Goal: Communication & Community: Answer question/provide support

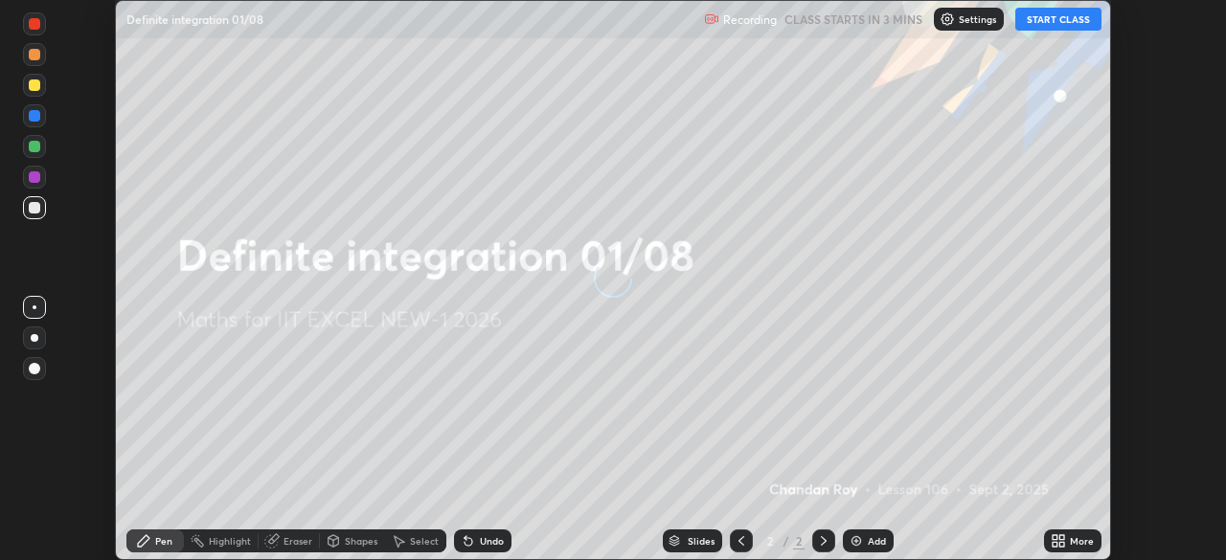
scroll to position [560, 1225]
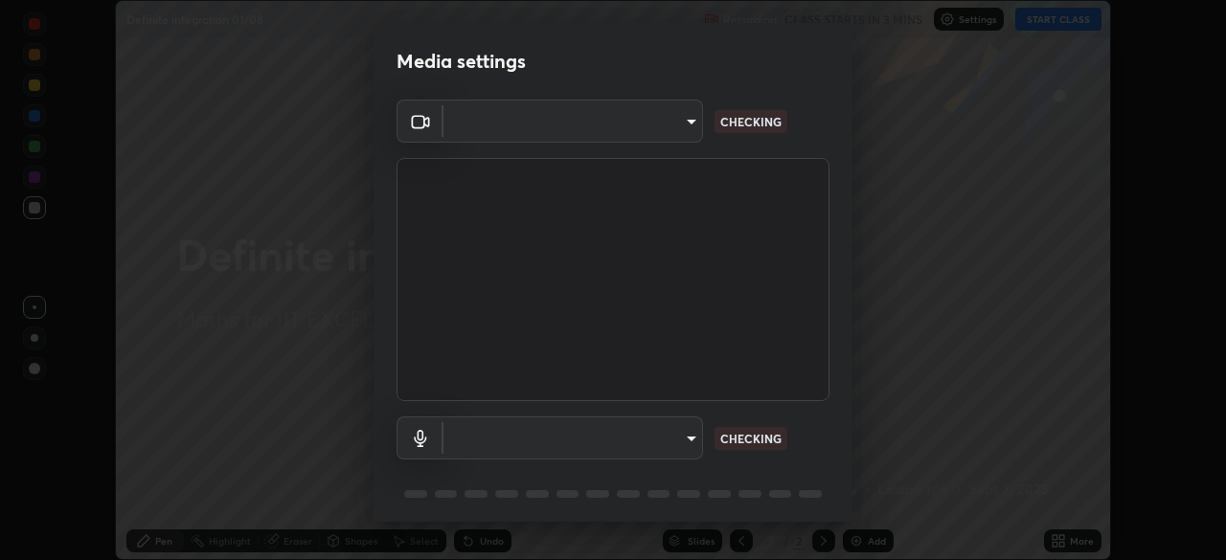
click at [619, 444] on body "Erase all Definite integration 01/08 Recording CLASS STARTS IN 3 MINS Settings …" at bounding box center [613, 280] width 1226 height 560
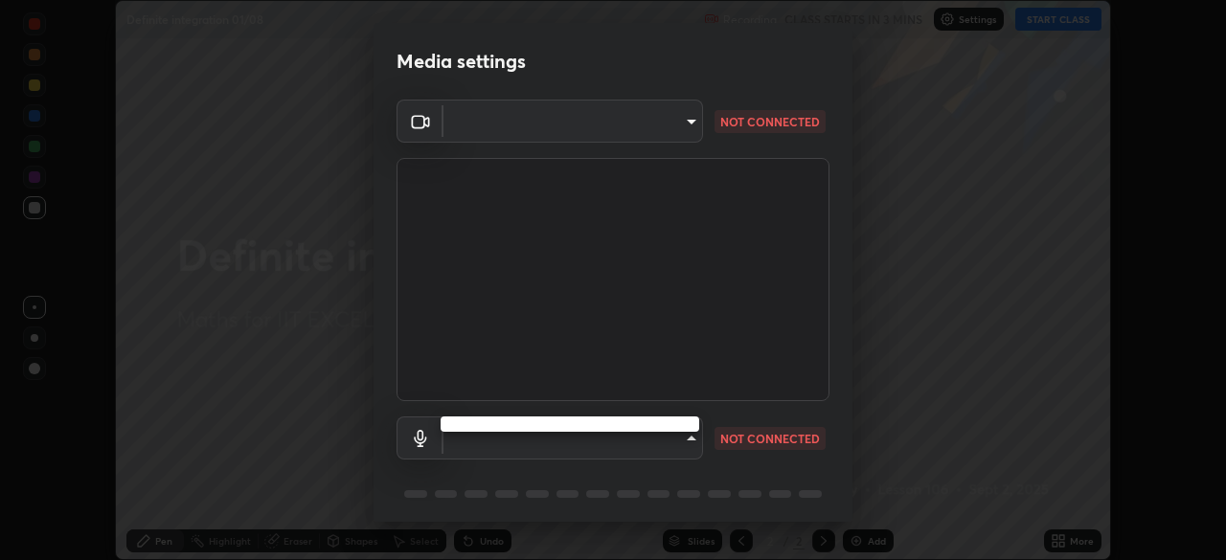
type input "4d63cd10dcc1379e9927399513255d12d620b7bbb39ca773e0f9116a90128a71"
type input "69b458bb6365b4cb8143660b0d50b39c56070ce8c7bb282217003b2a9c4a58b8"
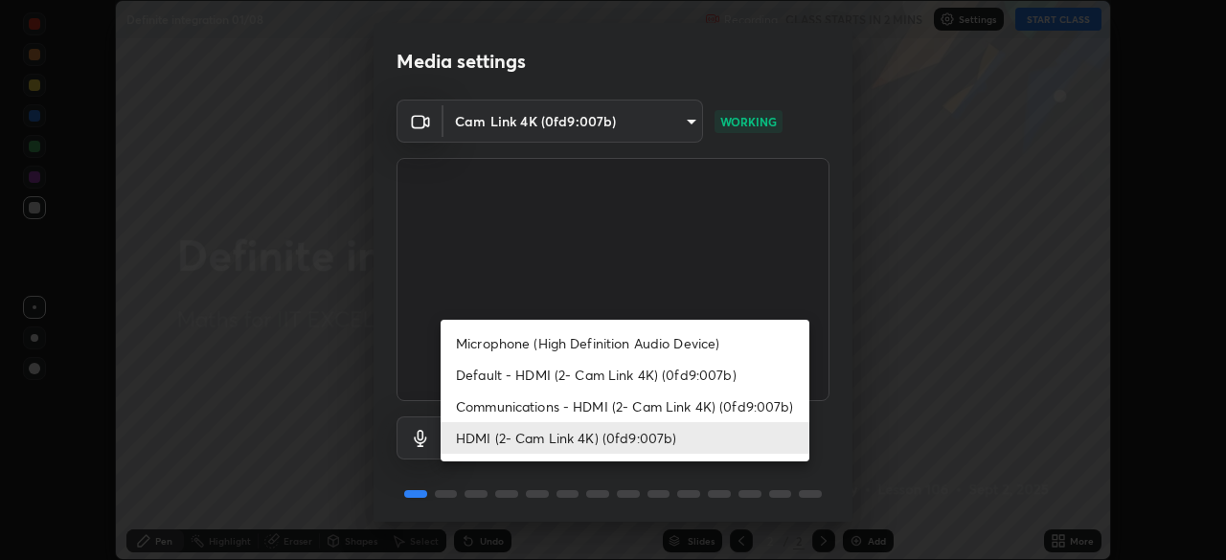
click at [675, 439] on li "HDMI (2- Cam Link 4K) (0fd9:007b)" at bounding box center [625, 438] width 369 height 32
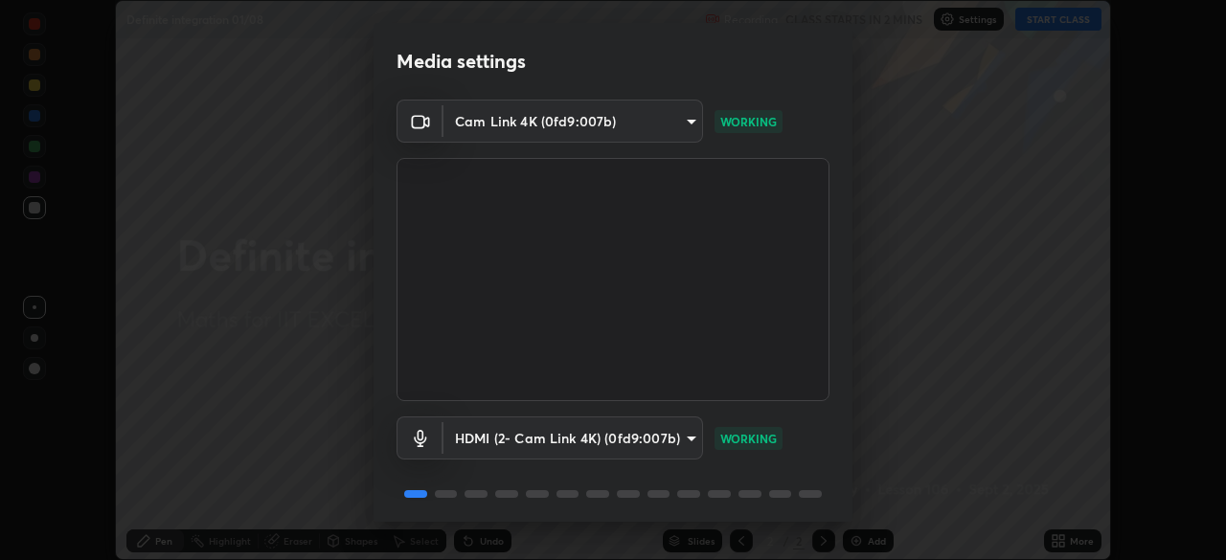
scroll to position [68, 0]
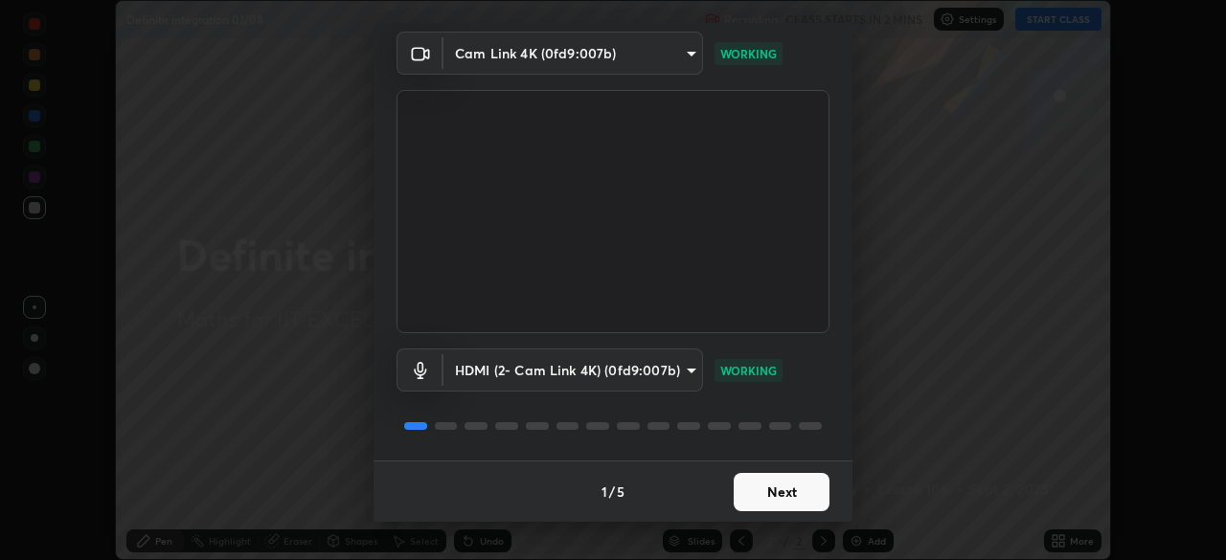
click at [778, 489] on button "Next" at bounding box center [782, 492] width 96 height 38
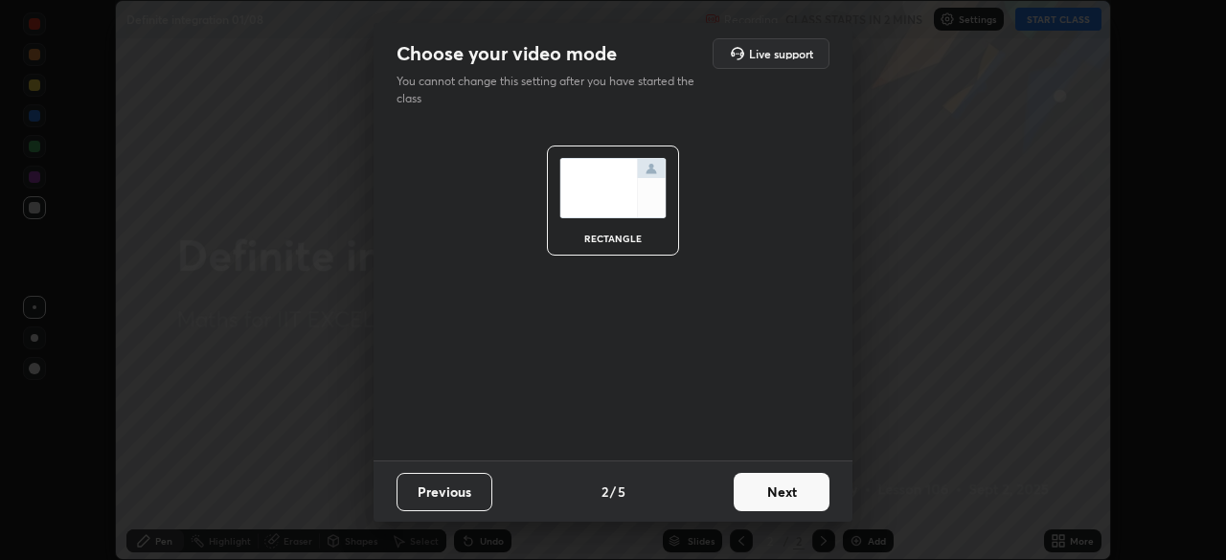
click at [786, 495] on button "Next" at bounding box center [782, 492] width 96 height 38
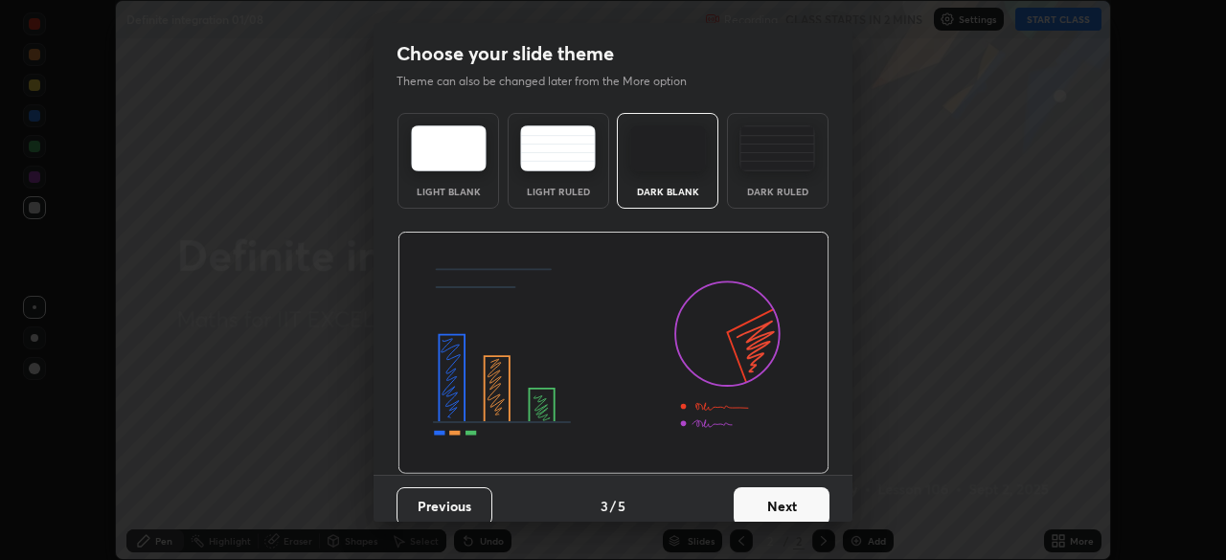
click at [795, 496] on button "Next" at bounding box center [782, 506] width 96 height 38
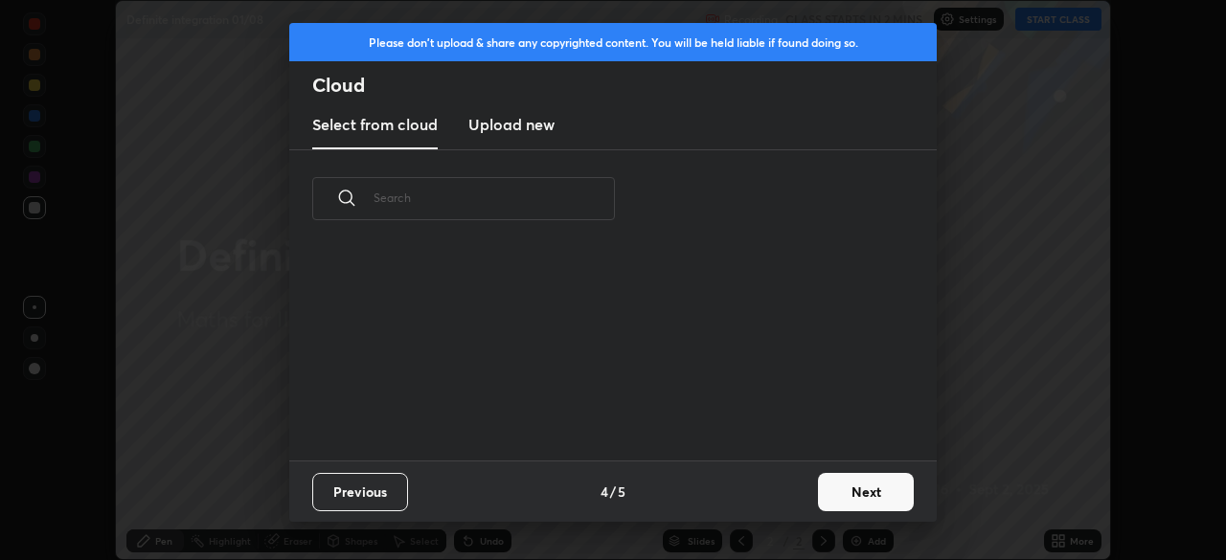
click at [804, 508] on div "Previous 4 / 5 Next" at bounding box center [612, 491] width 647 height 61
click at [835, 497] on button "Next" at bounding box center [866, 492] width 96 height 38
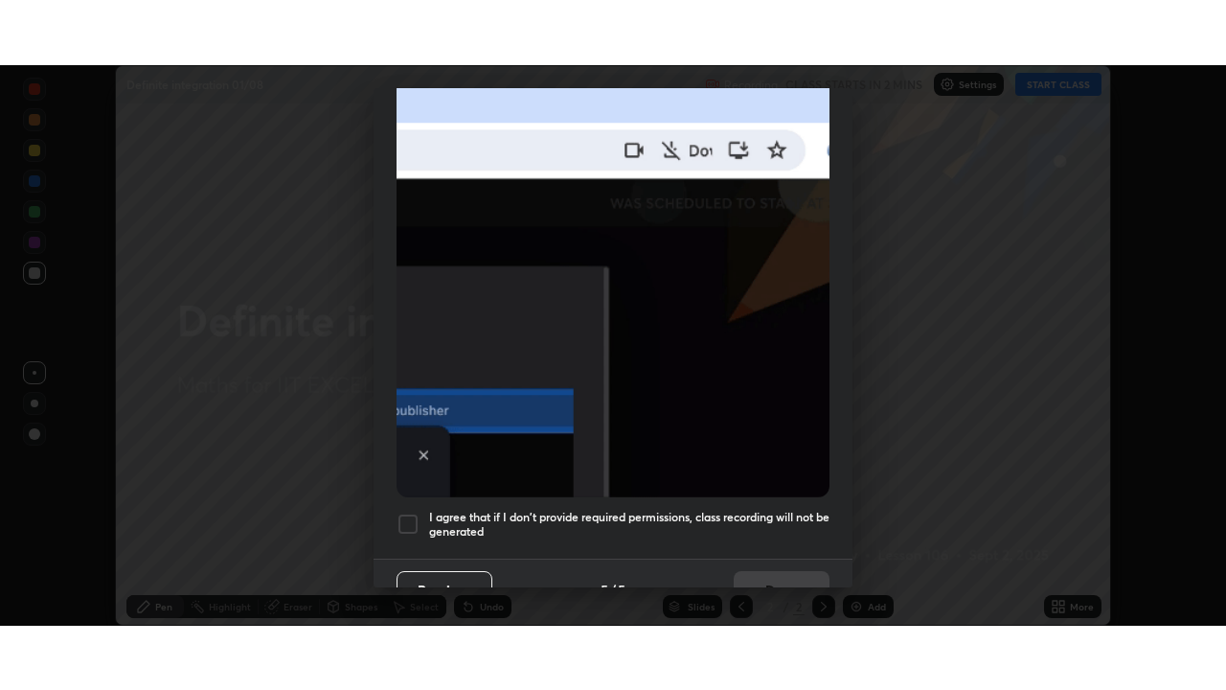
scroll to position [440, 0]
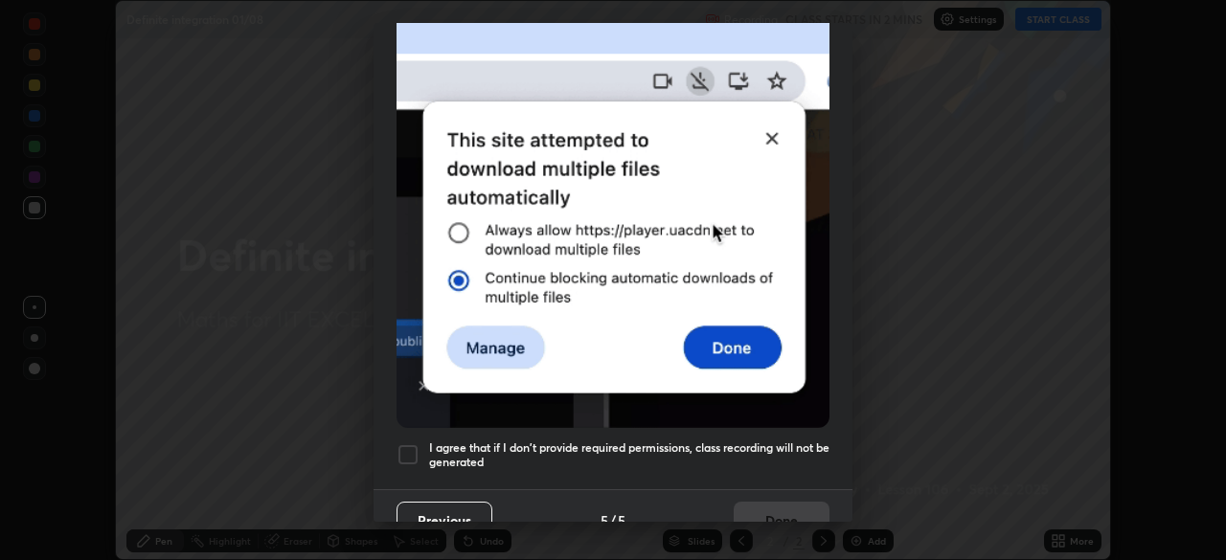
click at [414, 453] on div at bounding box center [408, 454] width 23 height 23
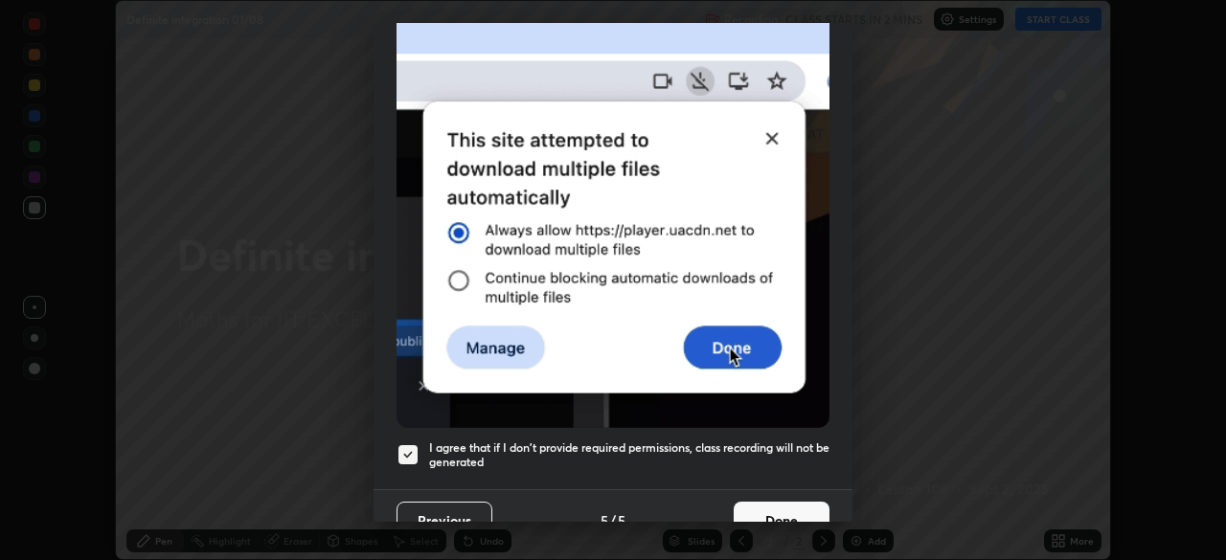
click at [782, 514] on button "Done" at bounding box center [782, 521] width 96 height 38
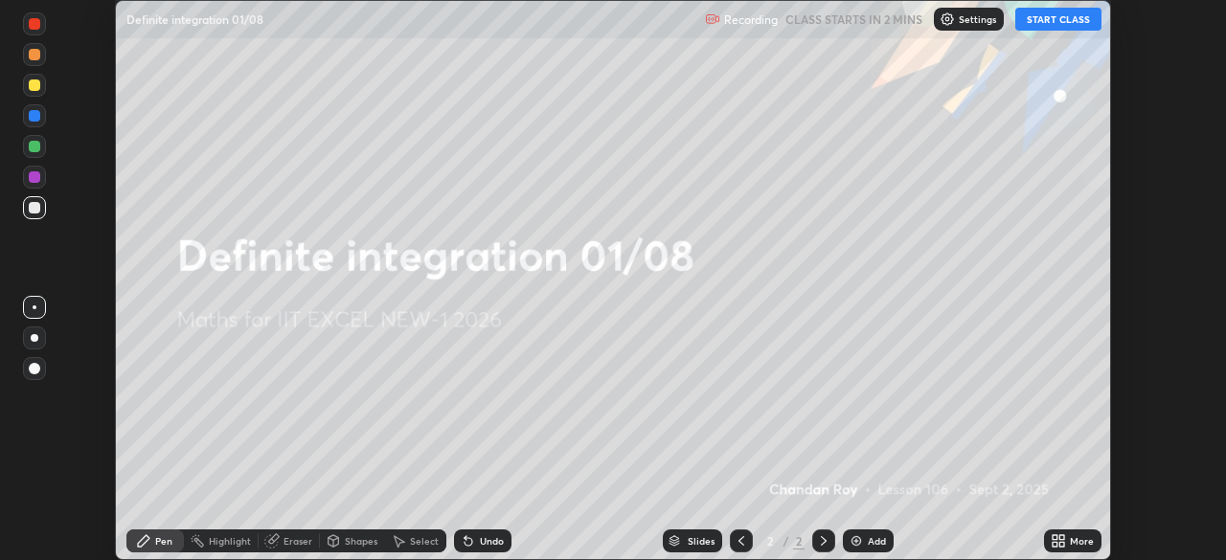
click at [1056, 541] on icon at bounding box center [1058, 540] width 15 height 15
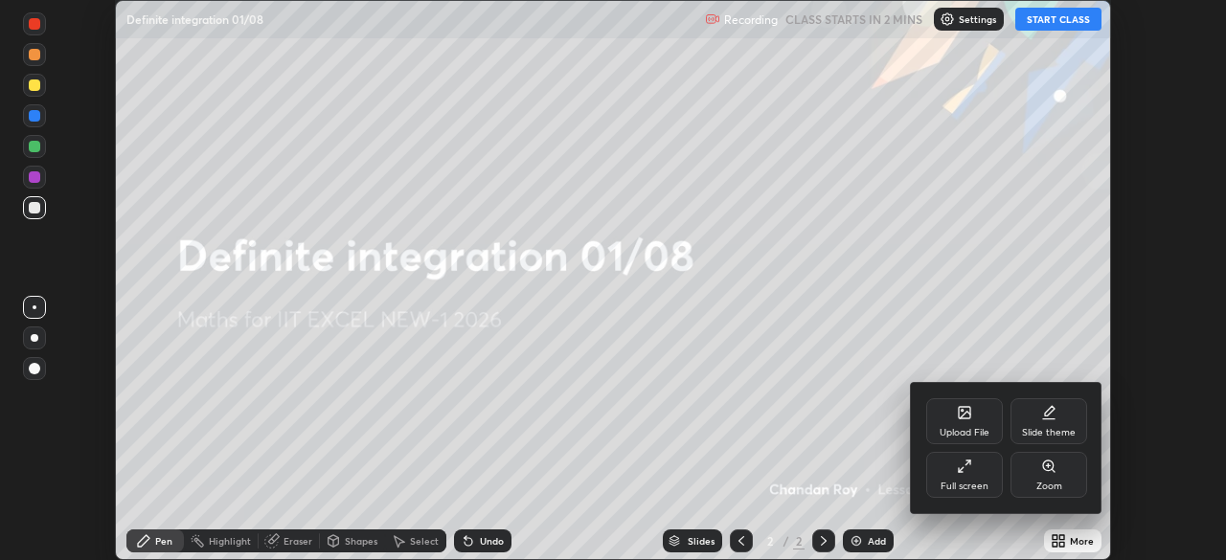
click at [961, 478] on div "Full screen" at bounding box center [964, 475] width 77 height 46
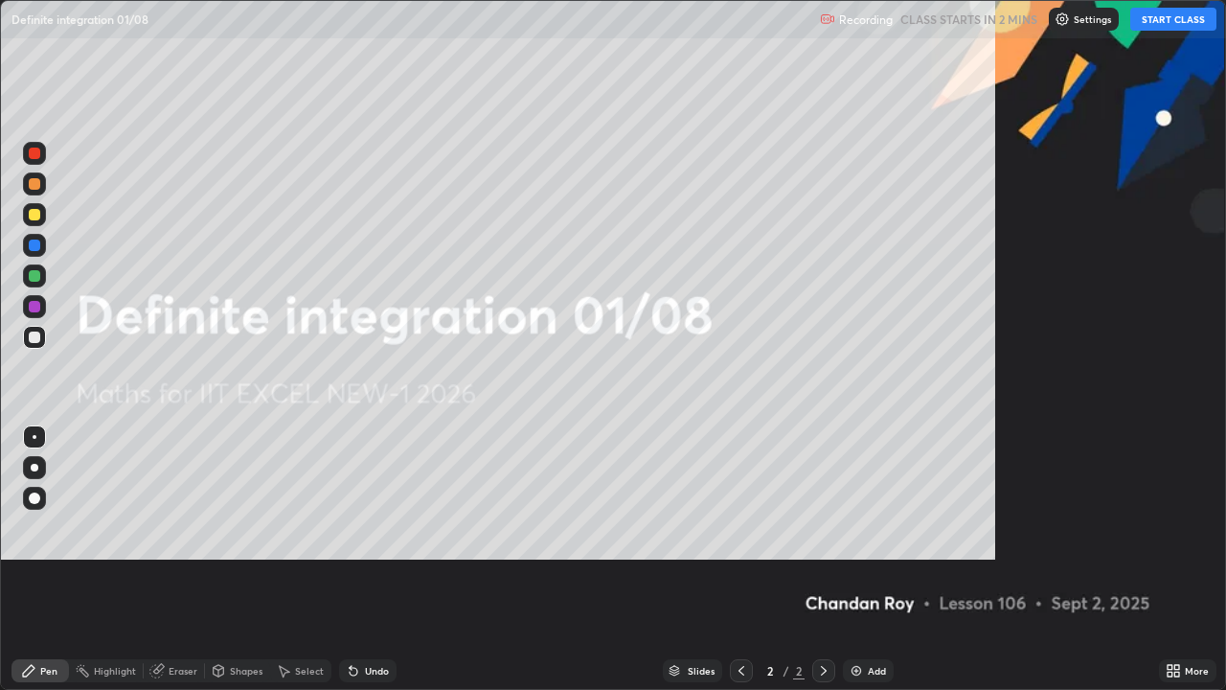
scroll to position [690, 1226]
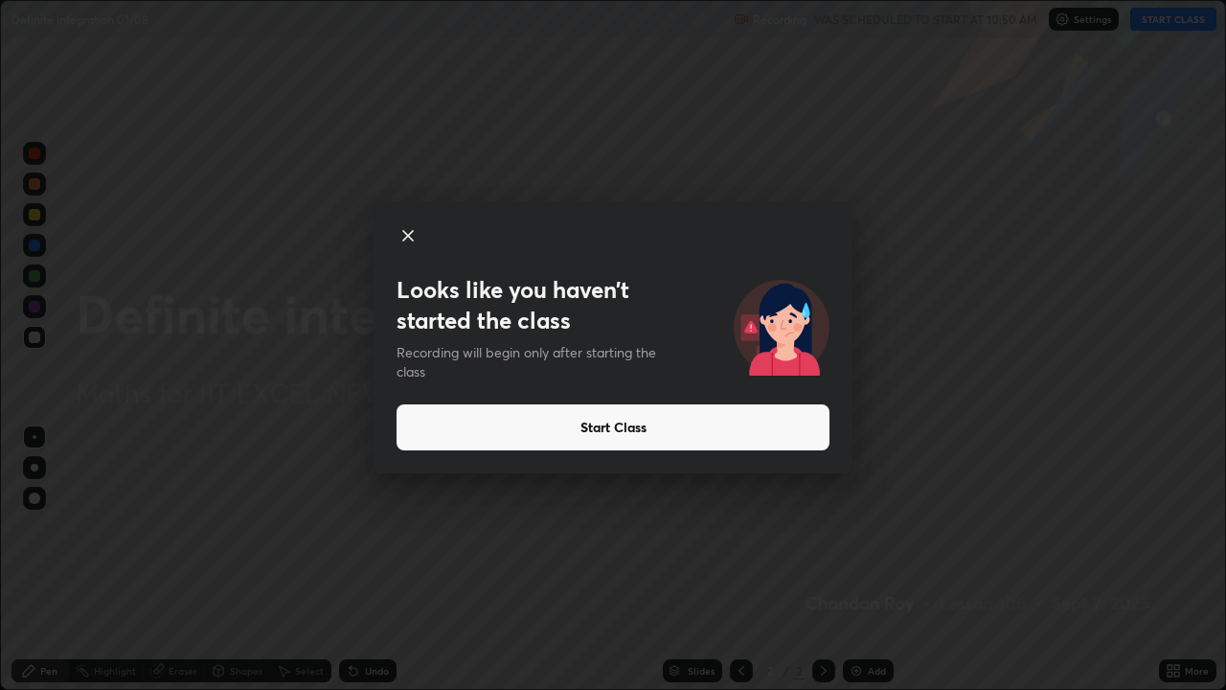
click at [584, 430] on button "Start Class" at bounding box center [613, 427] width 433 height 46
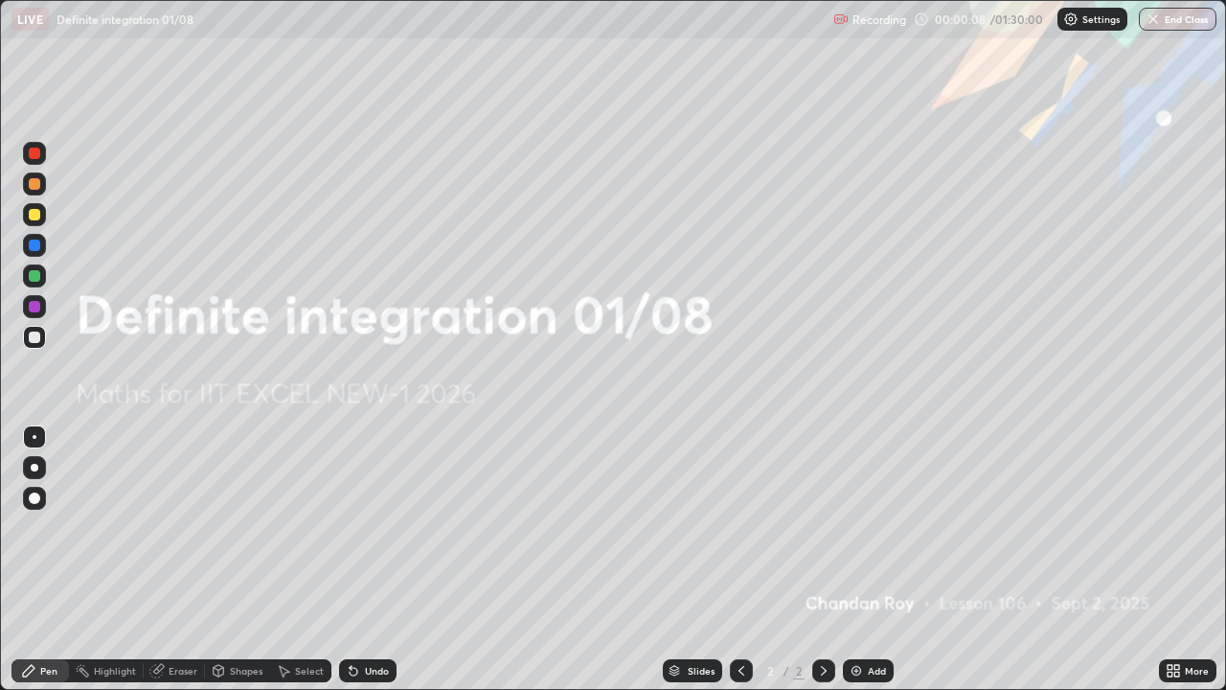
click at [1185, 559] on div "More" at bounding box center [1187, 670] width 57 height 23
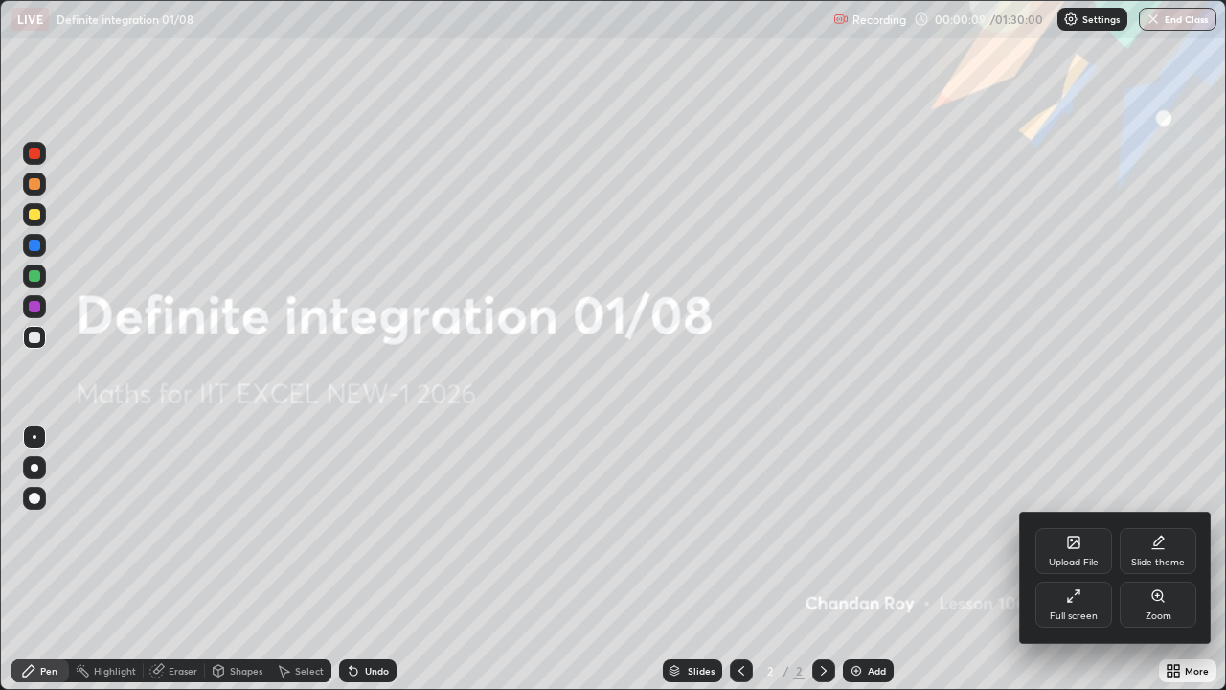
click at [1079, 552] on div "Upload File" at bounding box center [1073, 551] width 77 height 46
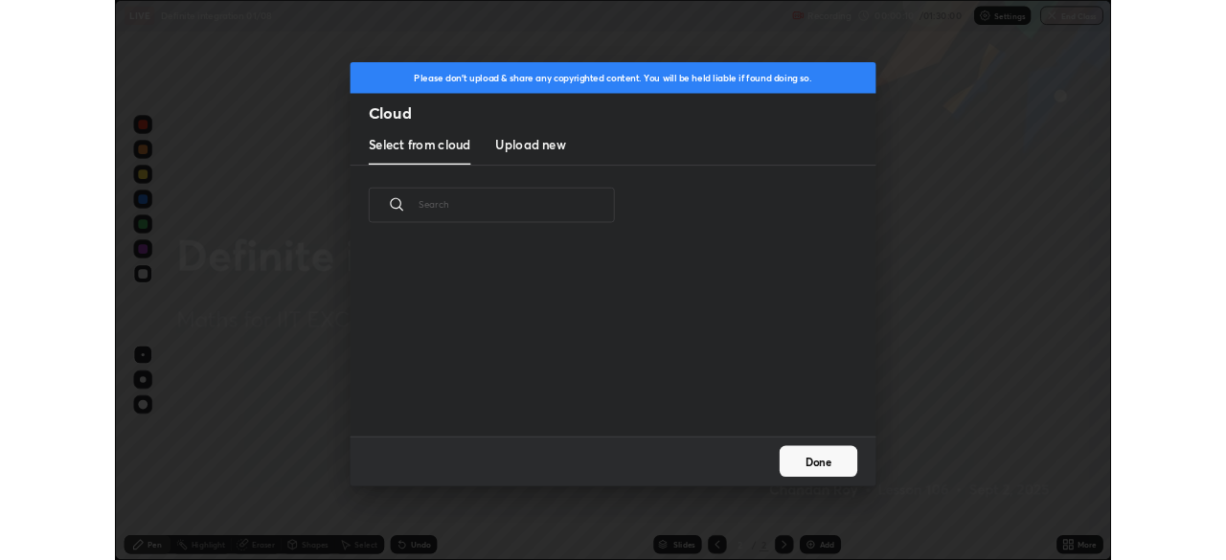
scroll to position [236, 615]
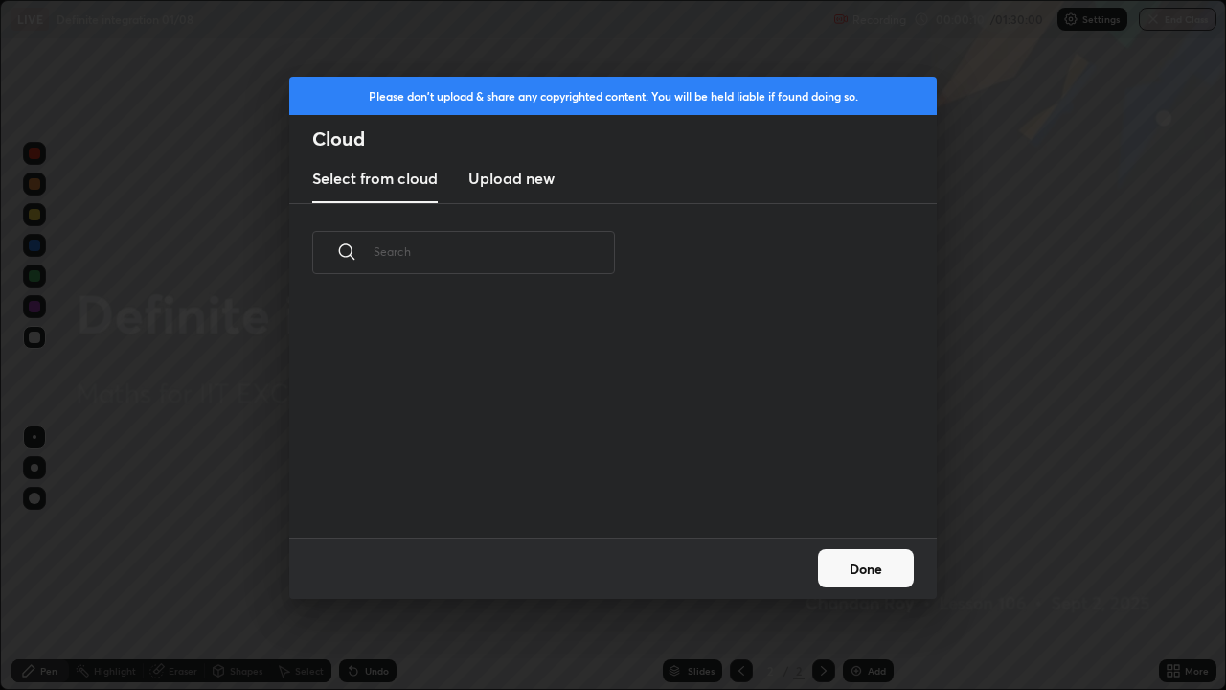
click at [525, 174] on h3 "Upload new" at bounding box center [511, 178] width 86 height 23
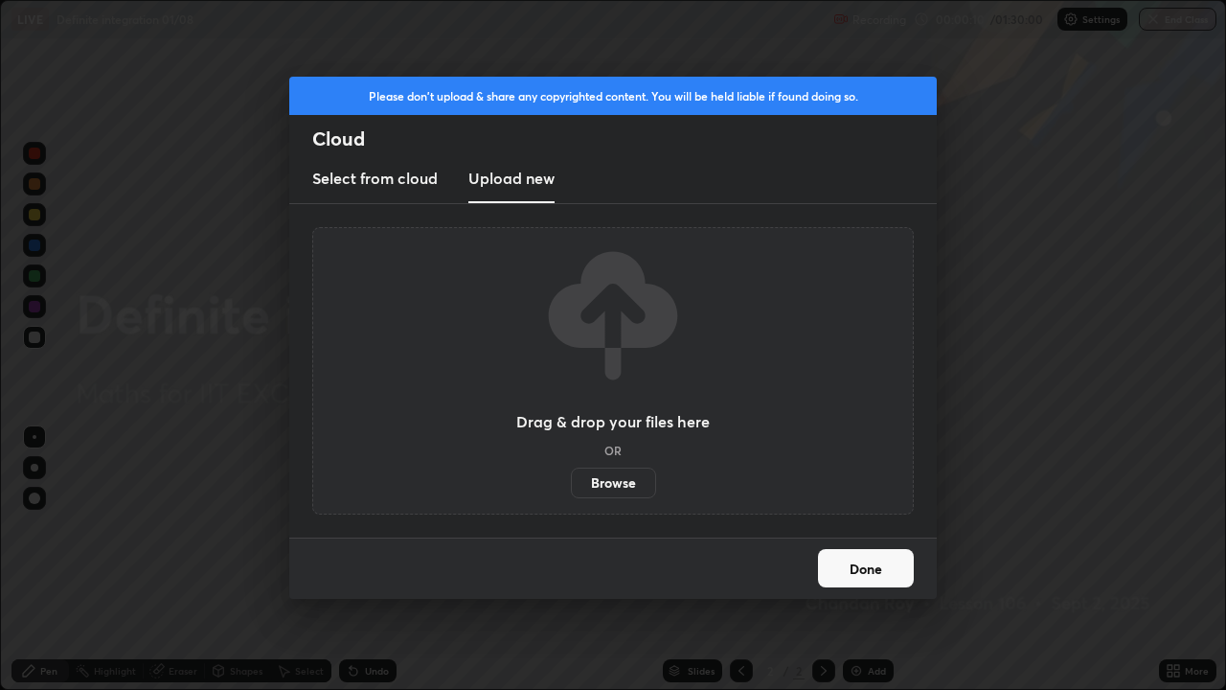
click at [612, 477] on label "Browse" at bounding box center [613, 482] width 85 height 31
click at [571, 477] on input "Browse" at bounding box center [571, 482] width 0 height 31
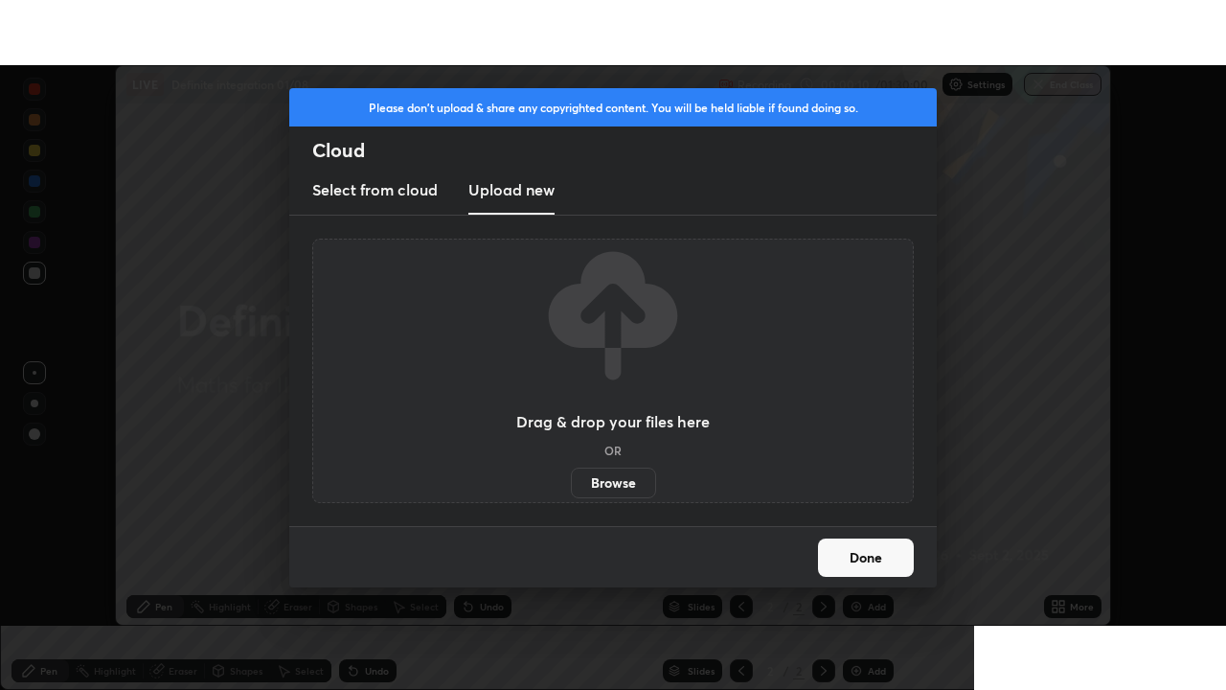
scroll to position [95216, 94550]
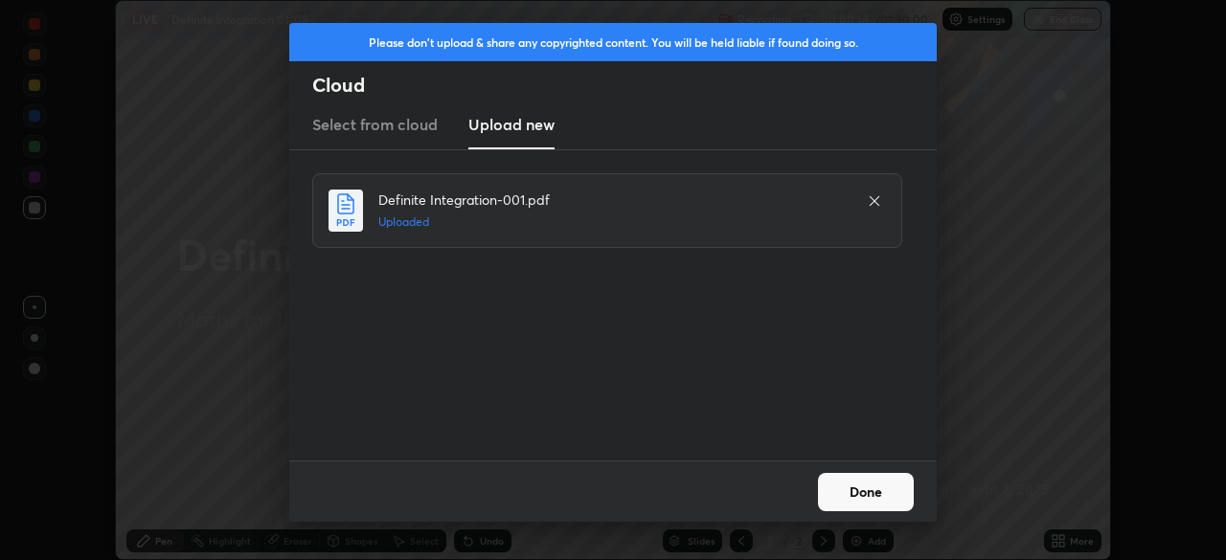
click at [854, 487] on button "Done" at bounding box center [866, 492] width 96 height 38
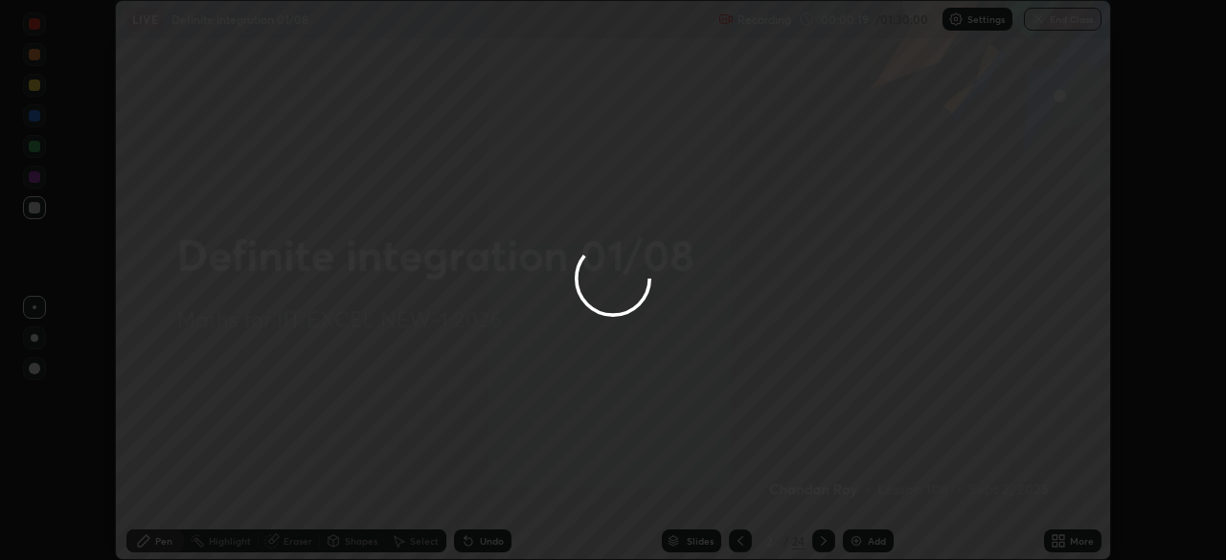
click at [1055, 539] on div at bounding box center [613, 280] width 1226 height 560
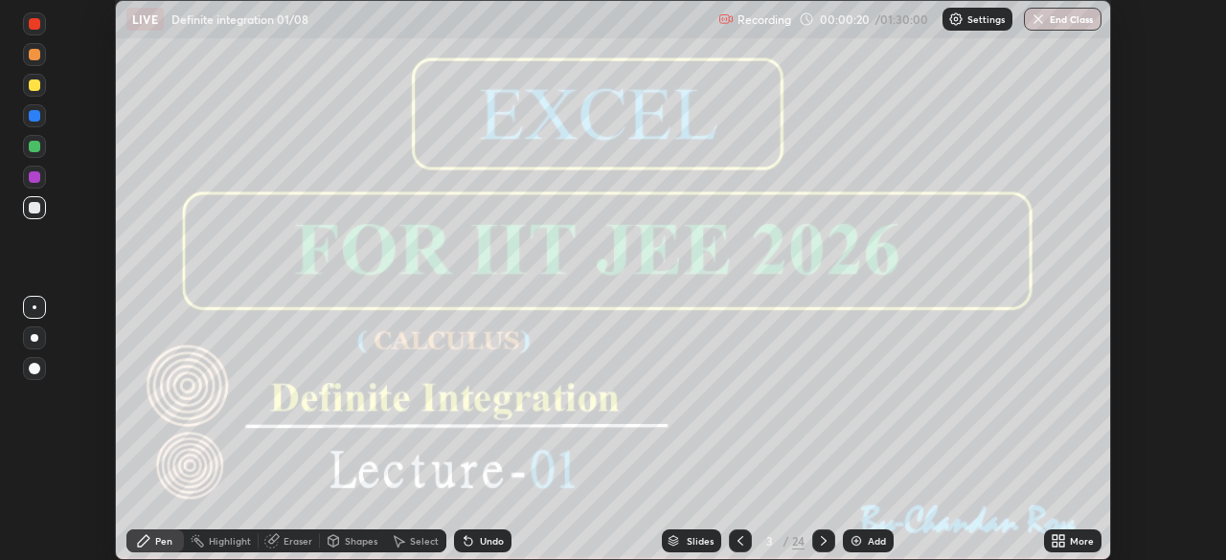
click at [1061, 537] on icon at bounding box center [1061, 537] width 5 height 5
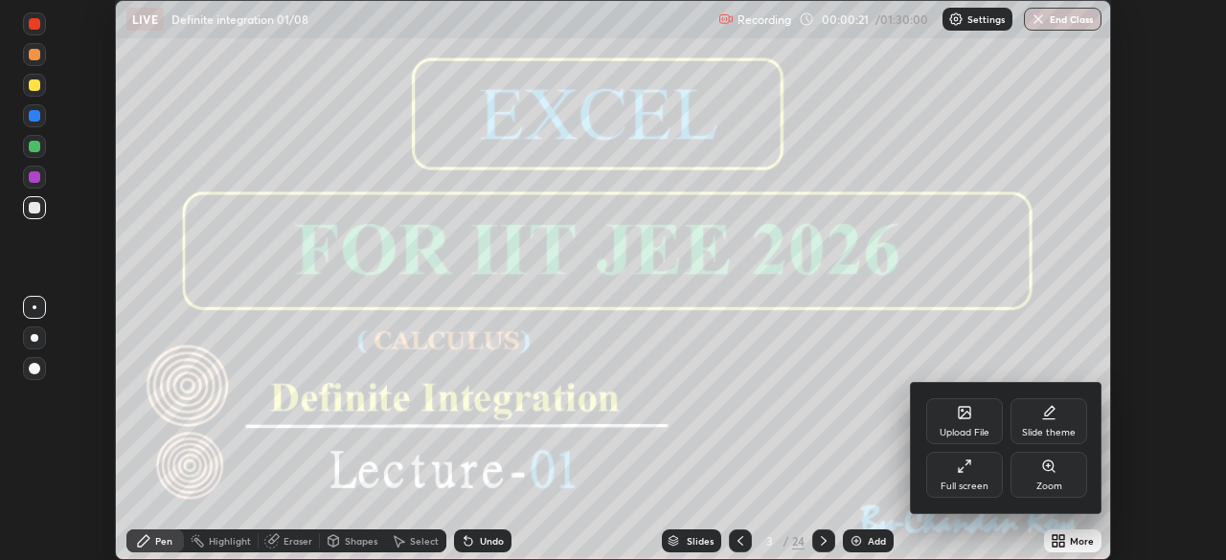
click at [965, 475] on div "Full screen" at bounding box center [964, 475] width 77 height 46
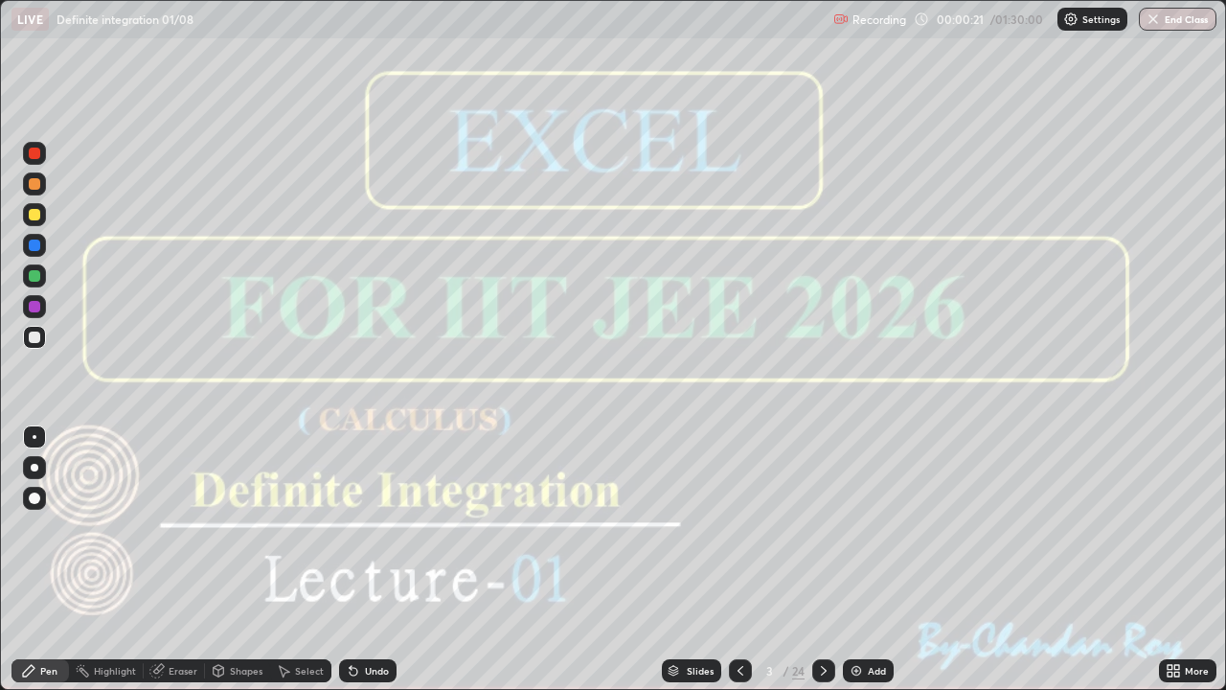
scroll to position [690, 1226]
click at [824, 559] on icon at bounding box center [823, 670] width 15 height 15
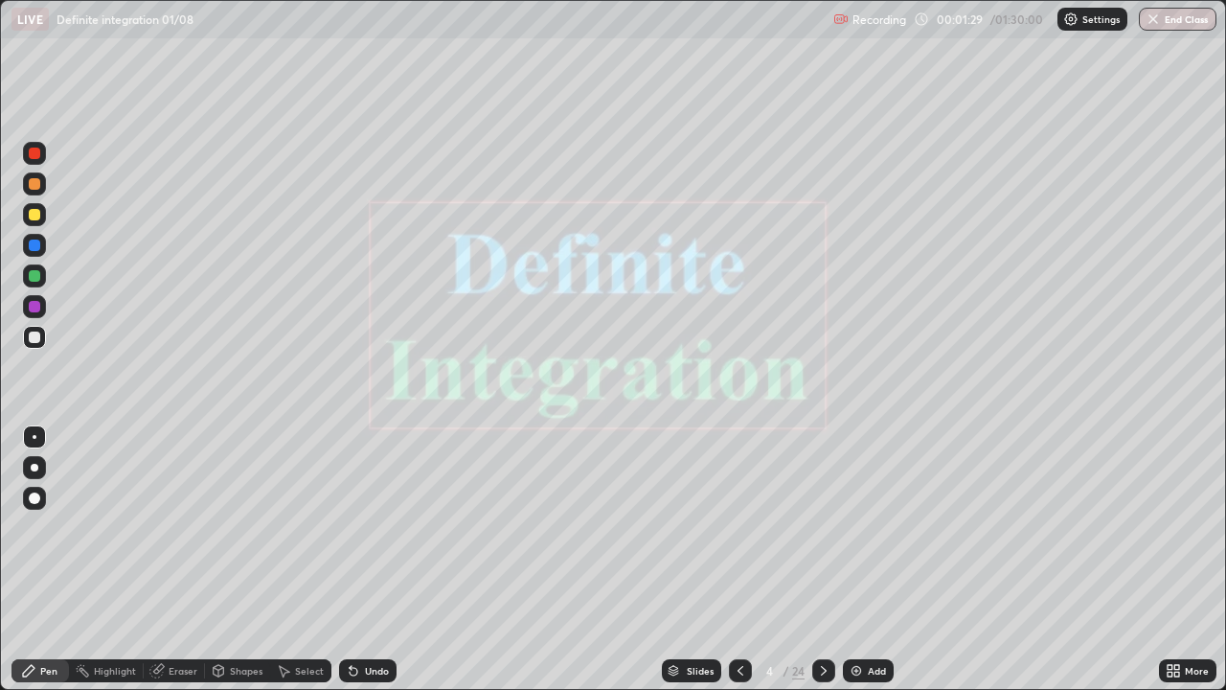
click at [833, 559] on div at bounding box center [823, 670] width 23 height 23
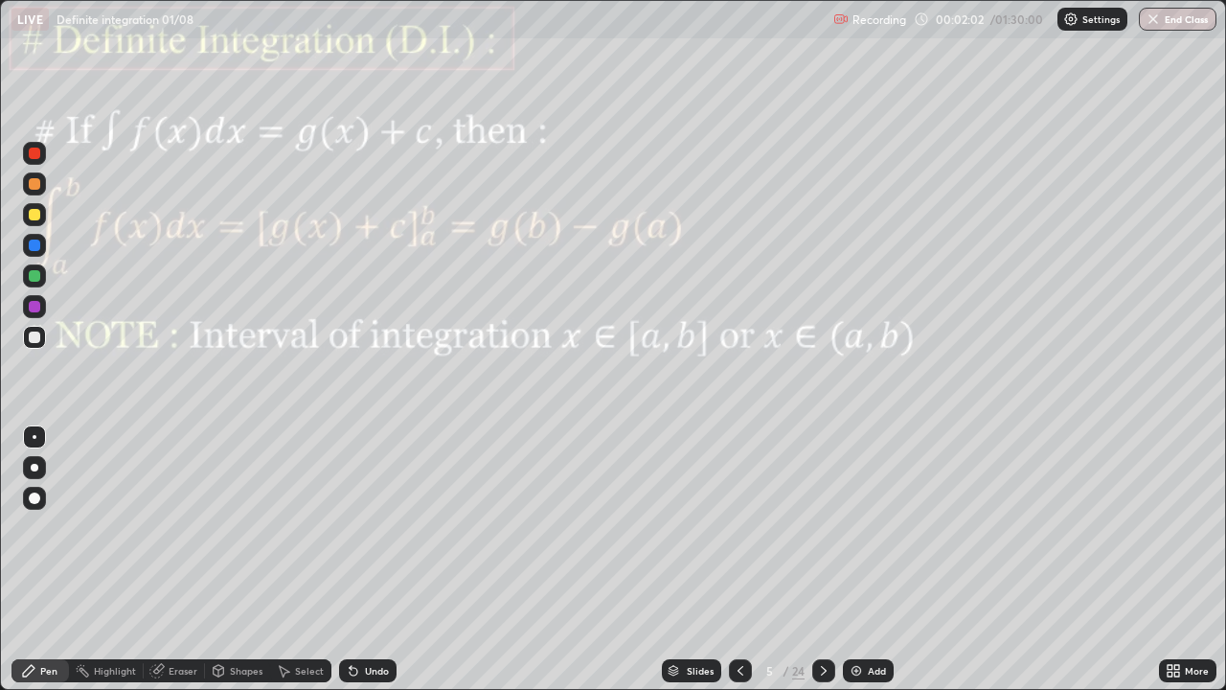
click at [34, 307] on div at bounding box center [34, 306] width 11 height 11
click at [238, 559] on div "Shapes" at bounding box center [246, 671] width 33 height 10
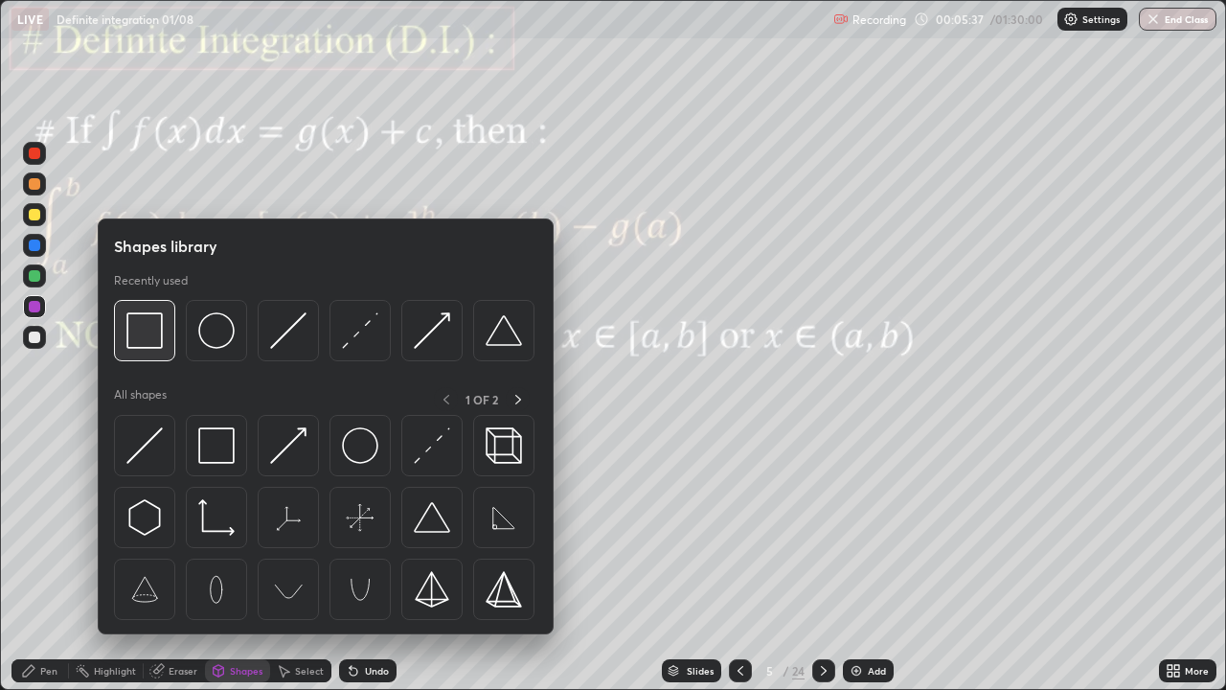
click at [152, 342] on img at bounding box center [144, 330] width 36 height 36
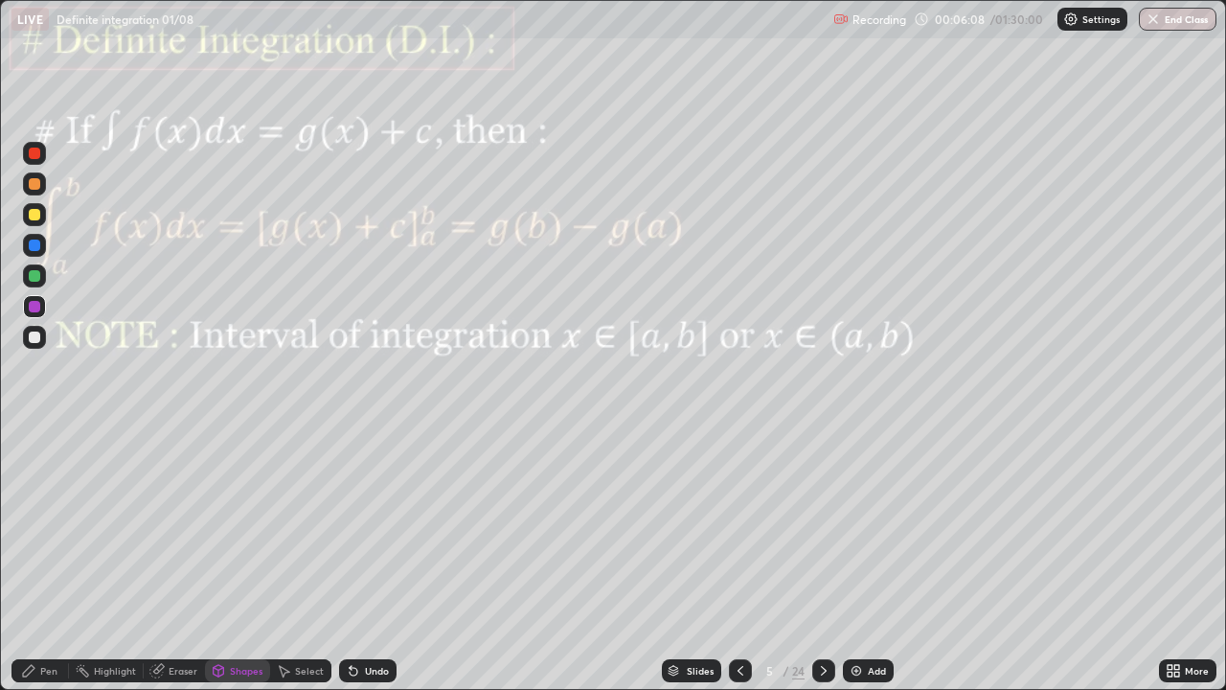
click at [822, 559] on icon at bounding box center [823, 670] width 15 height 15
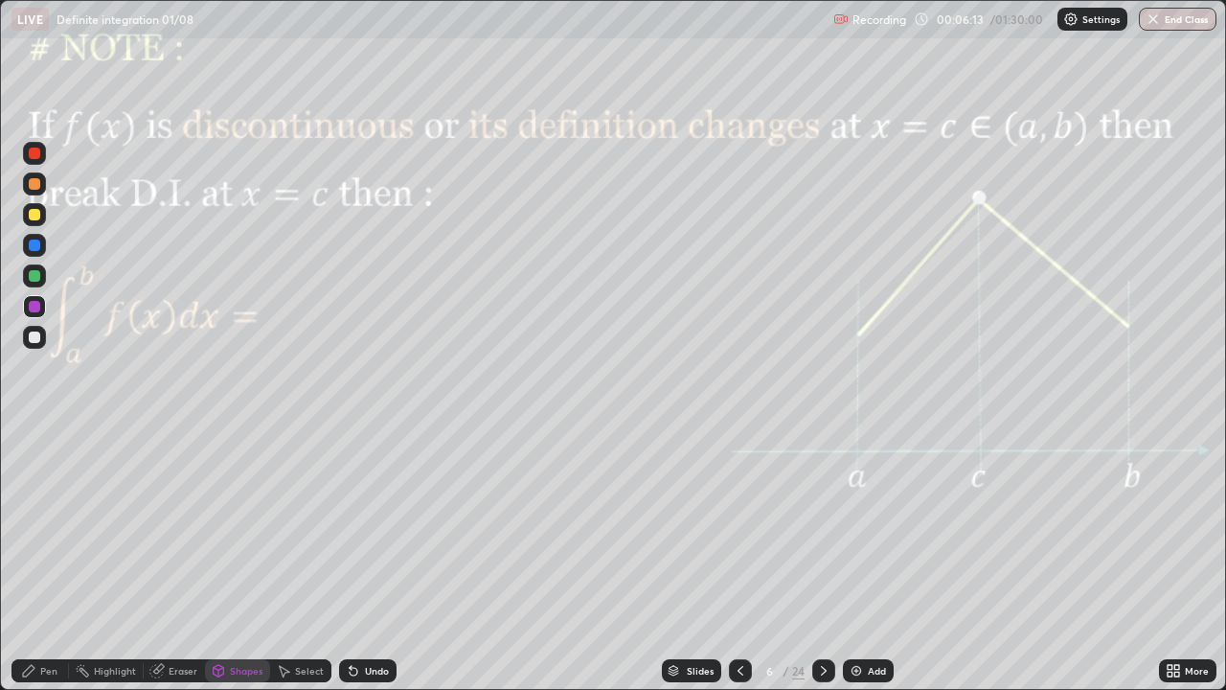
click at [34, 310] on div at bounding box center [34, 306] width 11 height 11
click at [246, 559] on div "Shapes" at bounding box center [246, 671] width 33 height 10
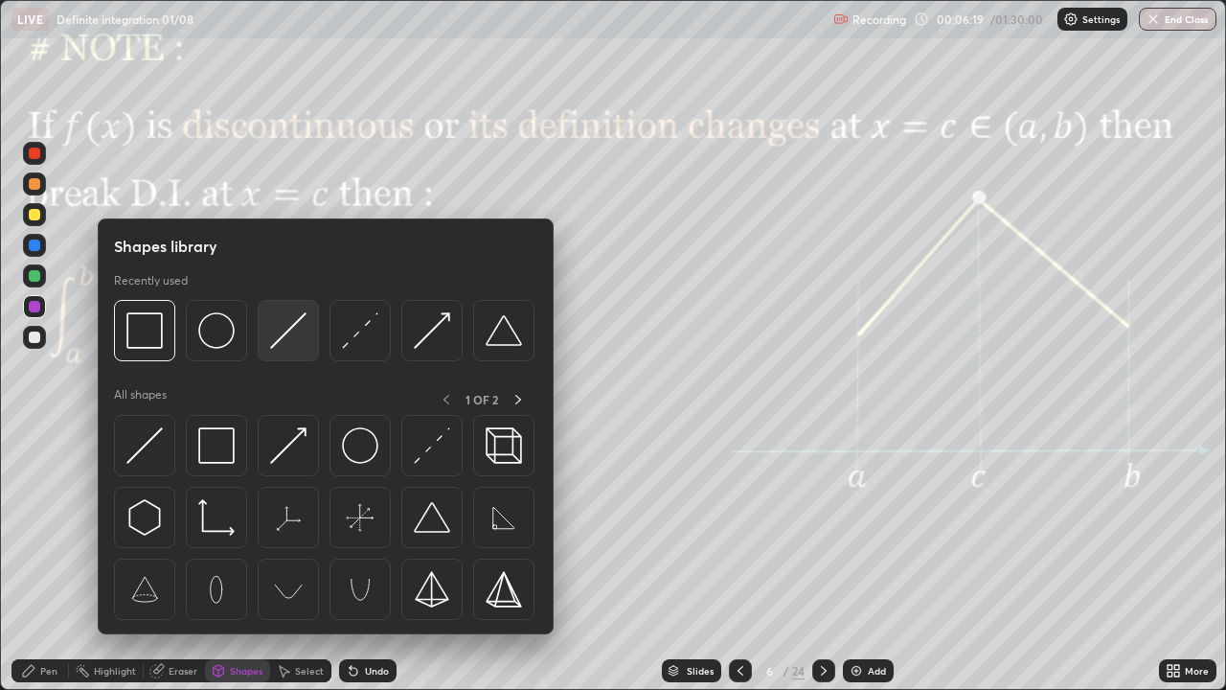
click at [297, 338] on img at bounding box center [288, 330] width 36 height 36
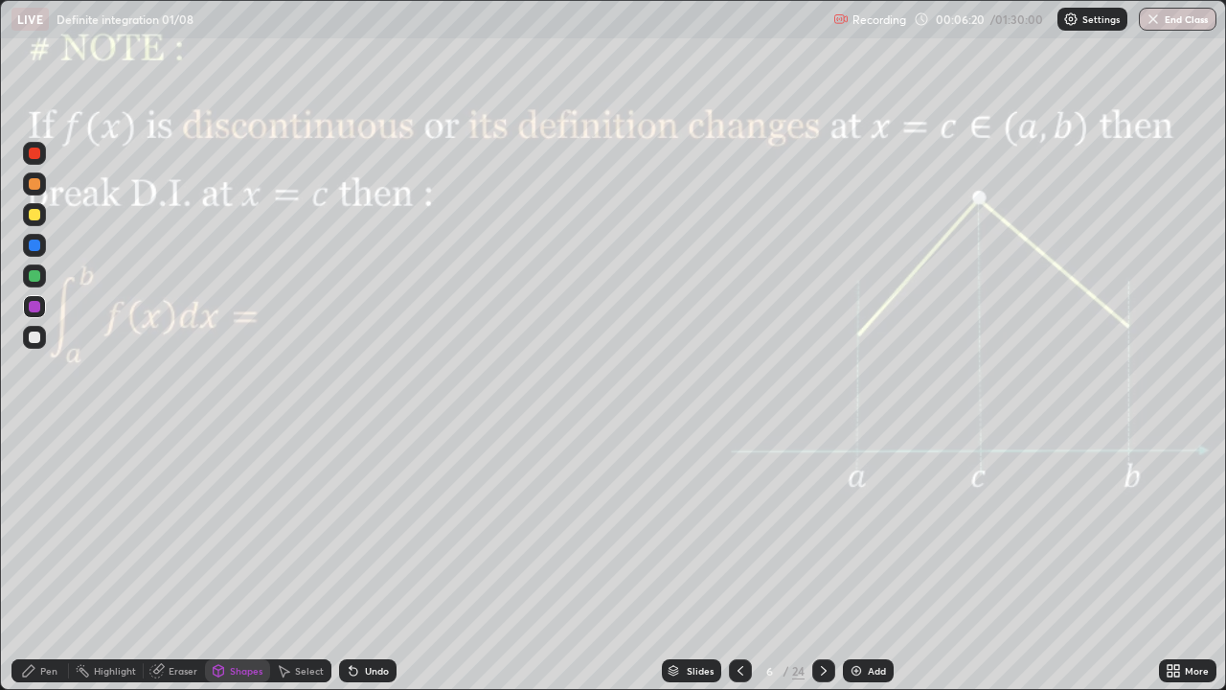
click at [54, 559] on div "Pen" at bounding box center [48, 671] width 17 height 10
click at [35, 506] on div at bounding box center [34, 498] width 23 height 23
click at [243, 559] on div "Shapes" at bounding box center [246, 671] width 33 height 10
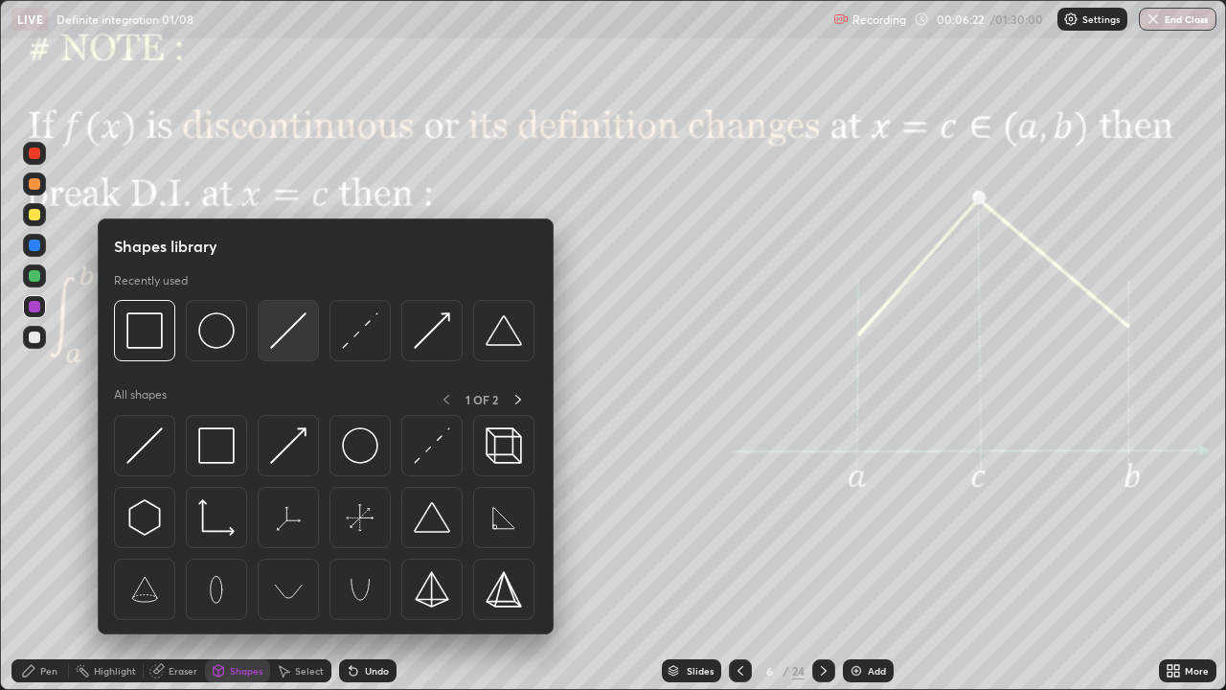
click at [279, 342] on img at bounding box center [288, 330] width 36 height 36
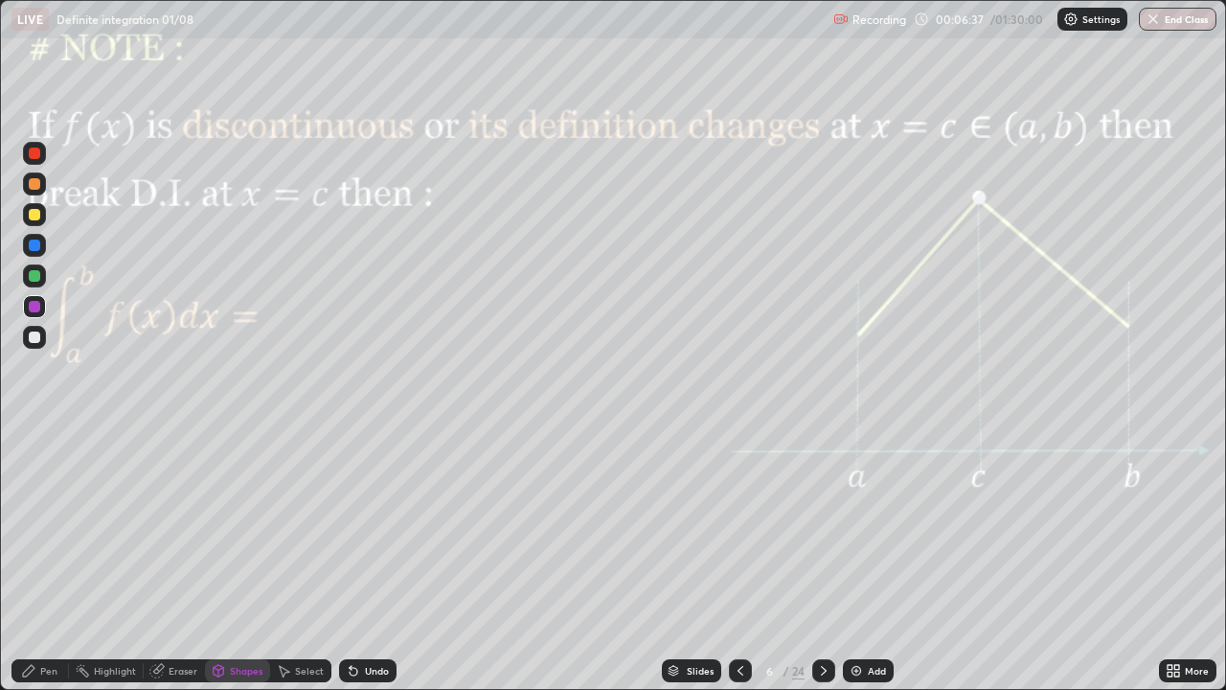
click at [42, 559] on div "Pen" at bounding box center [48, 671] width 17 height 10
click at [35, 280] on div at bounding box center [34, 275] width 11 height 11
click at [34, 437] on div at bounding box center [35, 437] width 4 height 4
click at [32, 308] on div at bounding box center [34, 306] width 11 height 11
click at [368, 559] on div "Undo" at bounding box center [367, 670] width 57 height 23
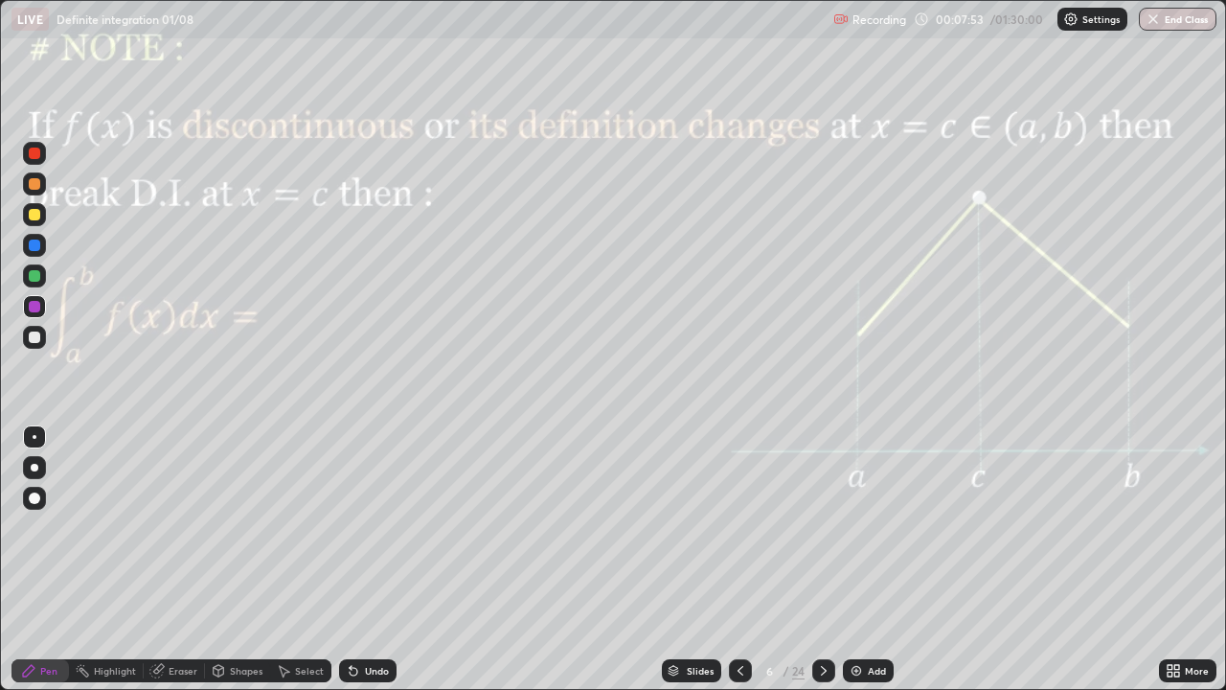
click at [367, 559] on div "Undo" at bounding box center [367, 670] width 57 height 23
click at [360, 559] on div "Undo" at bounding box center [367, 670] width 57 height 23
click at [358, 559] on div "Undo" at bounding box center [367, 670] width 57 height 23
click at [29, 281] on div at bounding box center [34, 275] width 23 height 23
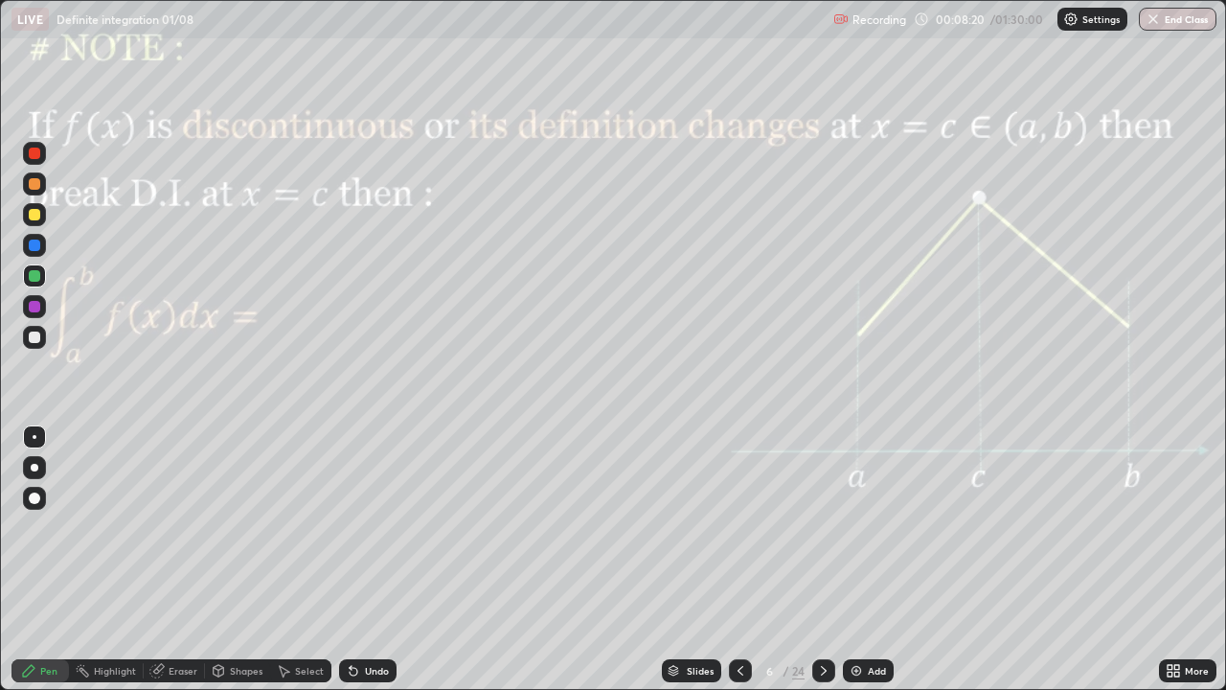
click at [379, 559] on div "Undo" at bounding box center [377, 671] width 24 height 10
click at [868, 559] on div "Add" at bounding box center [877, 671] width 18 height 10
click at [37, 308] on div at bounding box center [34, 306] width 11 height 11
click at [368, 559] on div "Undo" at bounding box center [367, 670] width 57 height 23
click at [35, 184] on div at bounding box center [34, 183] width 11 height 11
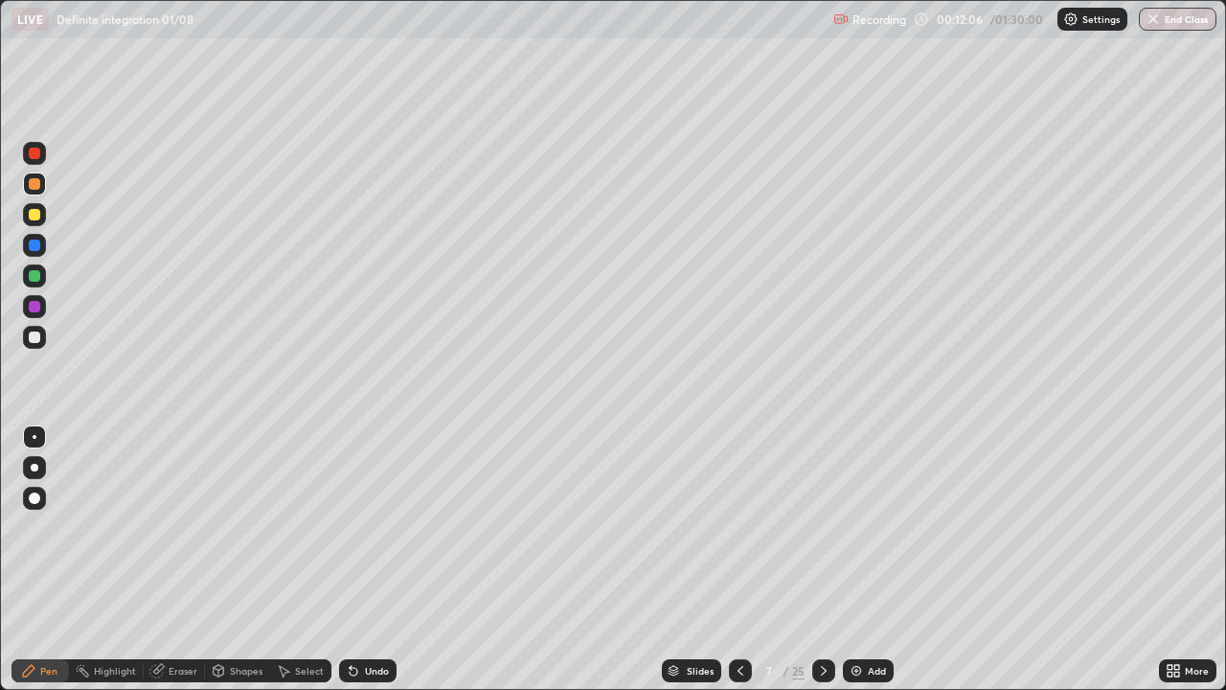
click at [34, 308] on div at bounding box center [34, 306] width 11 height 11
click at [366, 559] on div "Undo" at bounding box center [377, 671] width 24 height 10
click at [367, 559] on div "Undo" at bounding box center [377, 671] width 24 height 10
click at [350, 559] on icon at bounding box center [351, 667] width 2 height 2
click at [180, 559] on div "Eraser" at bounding box center [183, 671] width 29 height 10
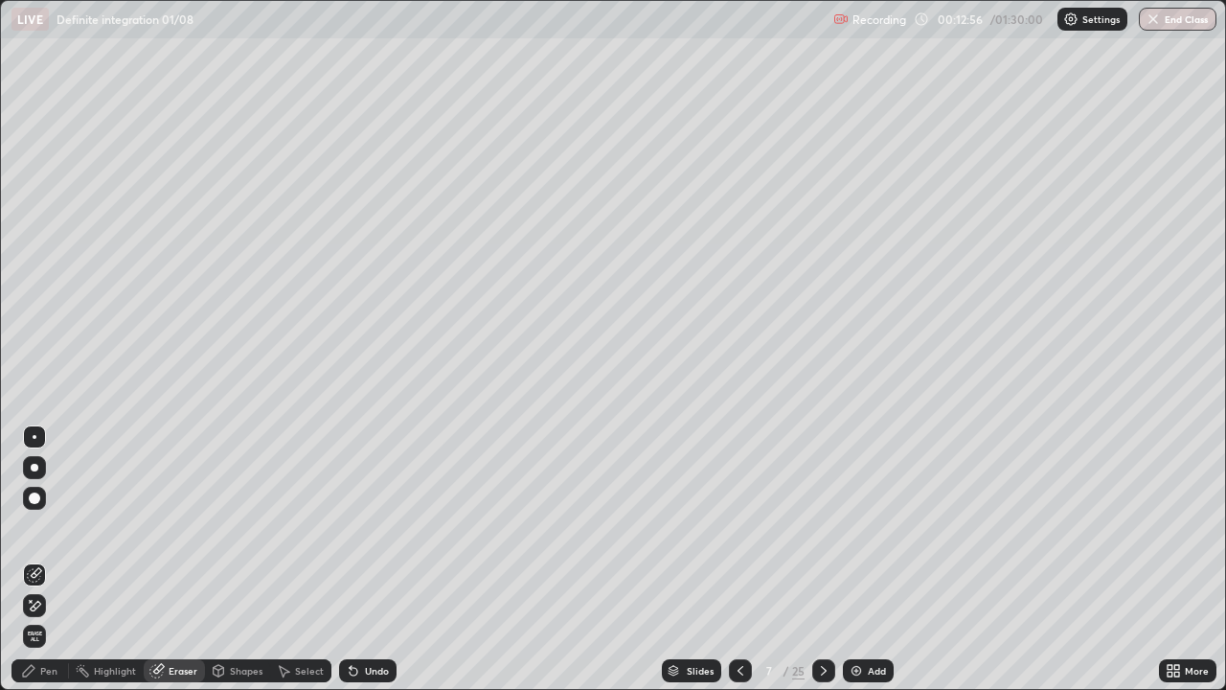
click at [44, 559] on div "Pen" at bounding box center [39, 670] width 57 height 23
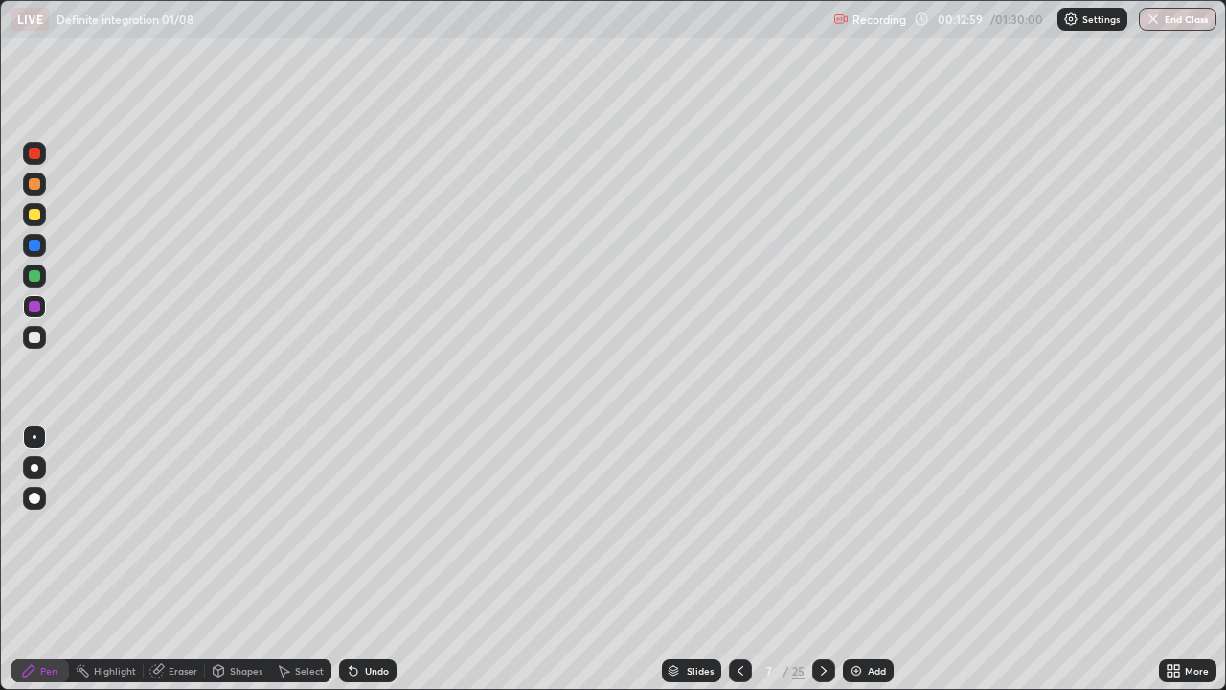
click at [374, 559] on div "Undo" at bounding box center [377, 671] width 24 height 10
click at [37, 278] on div at bounding box center [34, 275] width 11 height 11
click at [237, 559] on div "Shapes" at bounding box center [246, 671] width 33 height 10
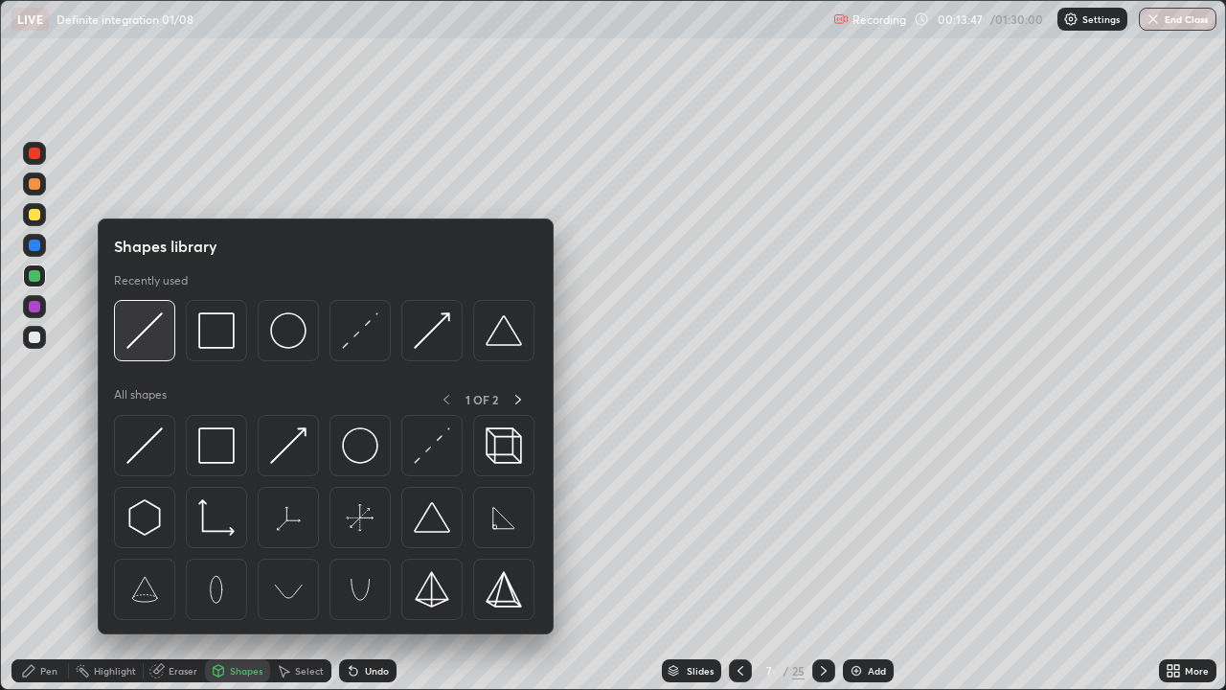
click at [147, 326] on img at bounding box center [144, 330] width 36 height 36
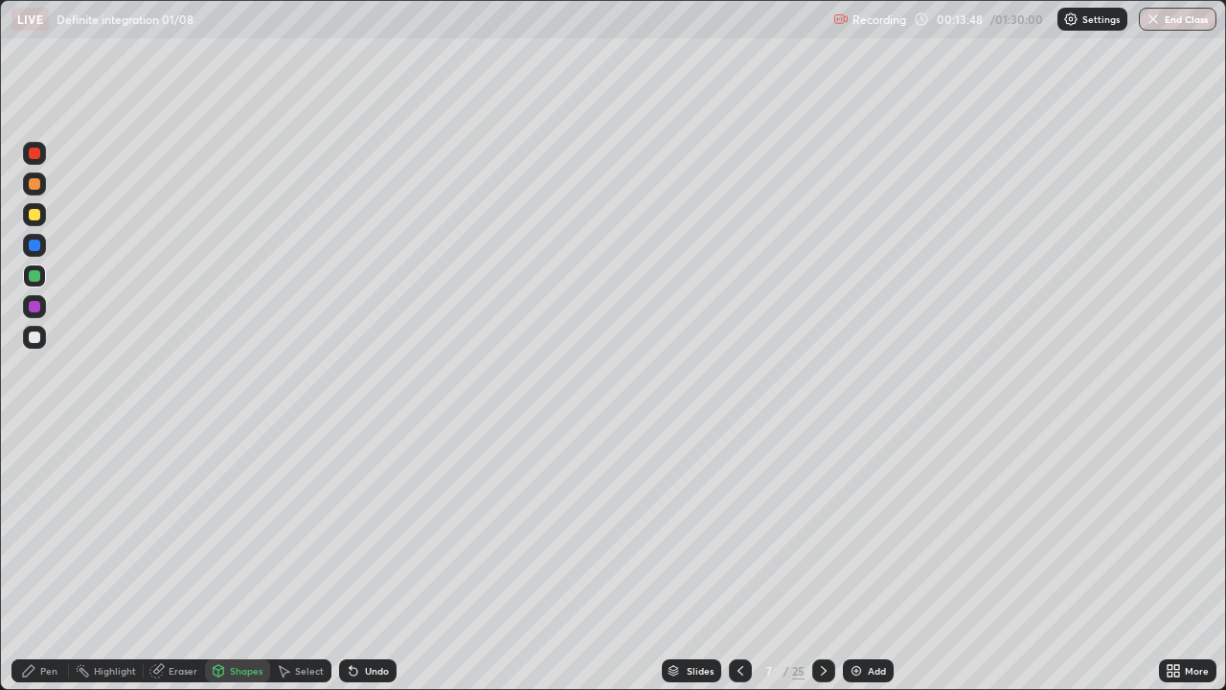
click at [37, 339] on div at bounding box center [34, 336] width 11 height 11
click at [370, 559] on div "Undo" at bounding box center [367, 670] width 57 height 23
click at [236, 559] on div "Shapes" at bounding box center [237, 670] width 65 height 23
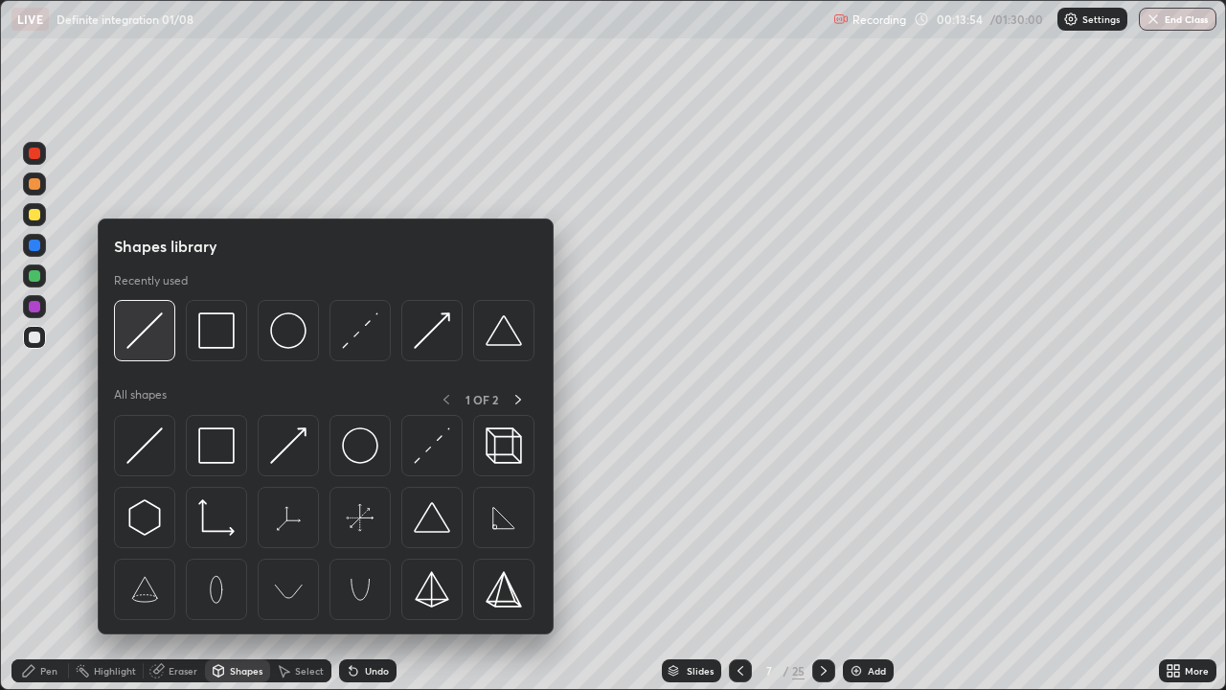
click at [147, 329] on img at bounding box center [144, 330] width 36 height 36
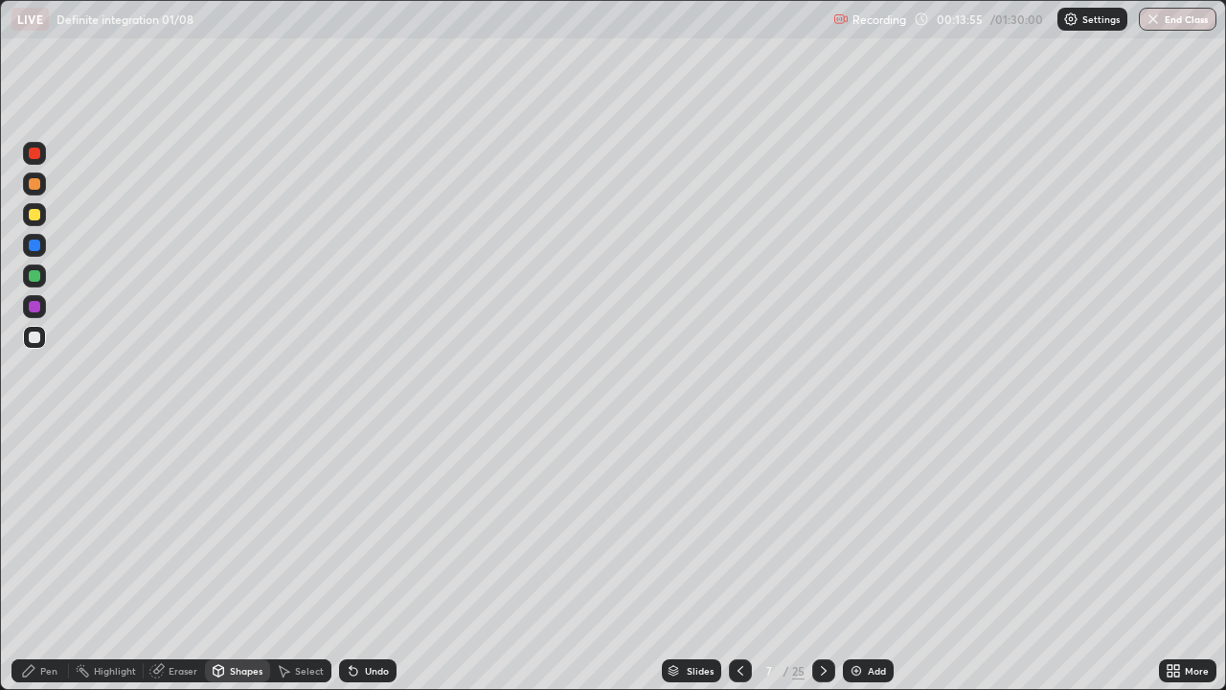
click at [31, 216] on div at bounding box center [34, 214] width 11 height 11
click at [38, 559] on div "Pen" at bounding box center [39, 670] width 57 height 23
click at [238, 559] on div "Shapes" at bounding box center [246, 671] width 33 height 10
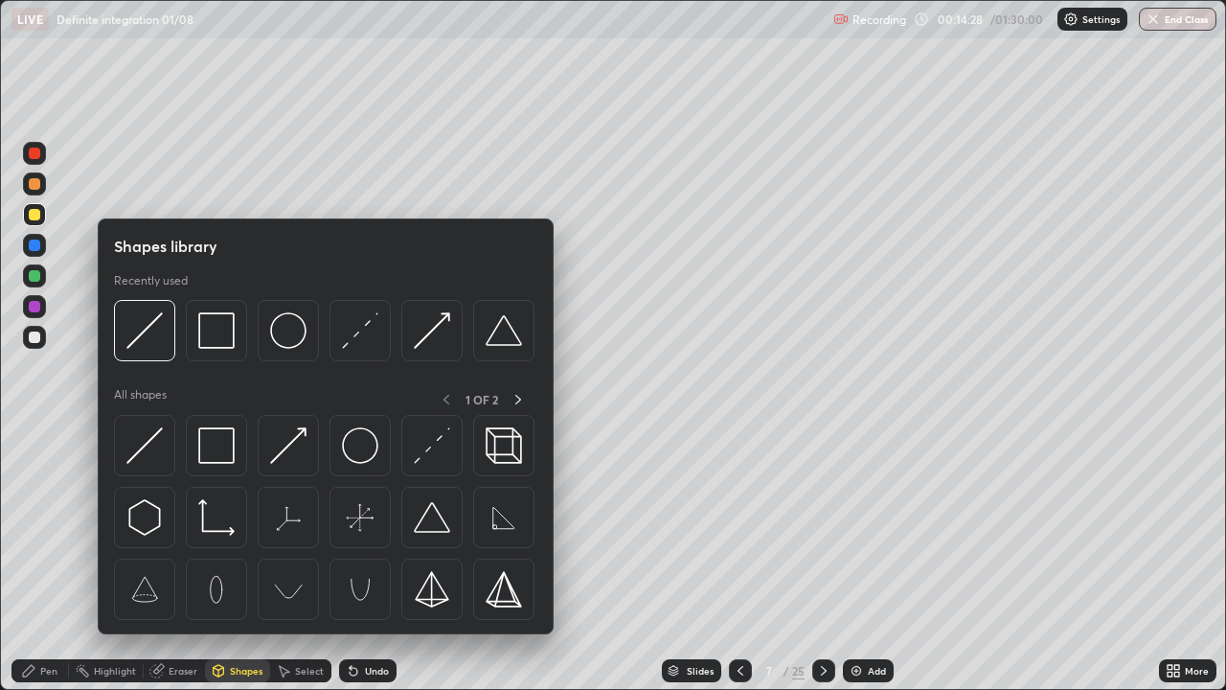
click at [108, 559] on div "Highlight" at bounding box center [115, 671] width 42 height 10
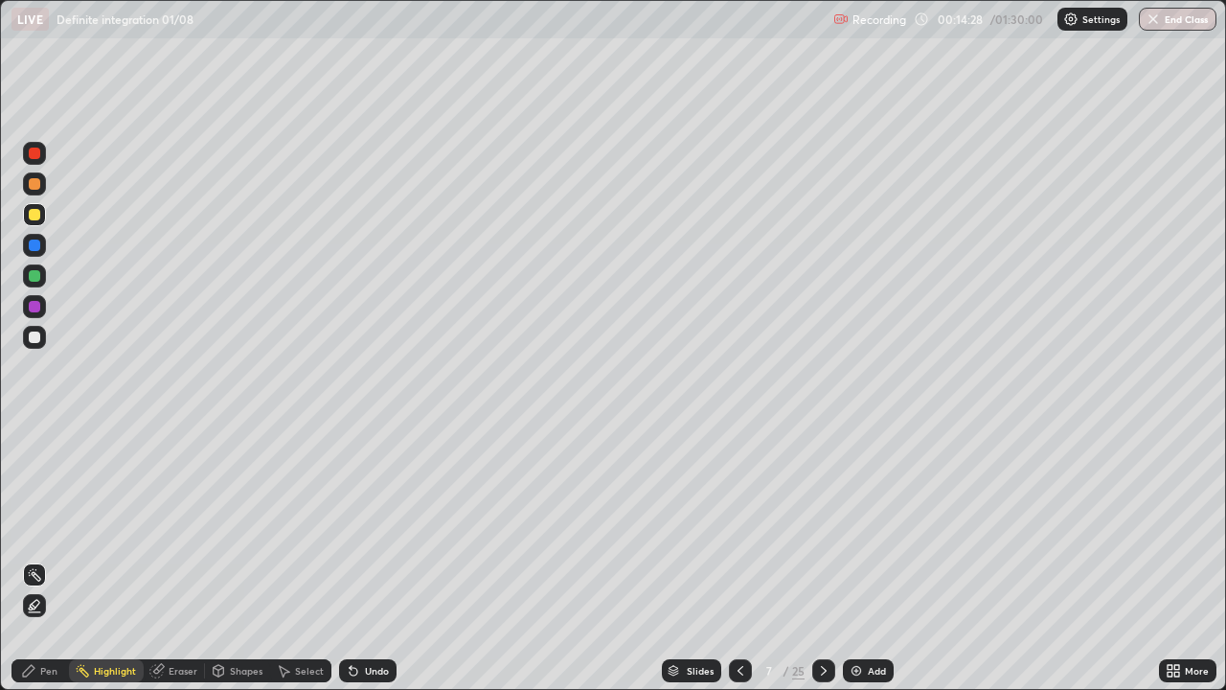
click at [33, 559] on icon at bounding box center [34, 606] width 4 height 4
click at [41, 314] on div at bounding box center [34, 306] width 23 height 23
click at [38, 559] on div "Pen" at bounding box center [39, 670] width 57 height 23
click at [34, 274] on div at bounding box center [34, 275] width 11 height 11
click at [306, 559] on div "Select" at bounding box center [309, 671] width 29 height 10
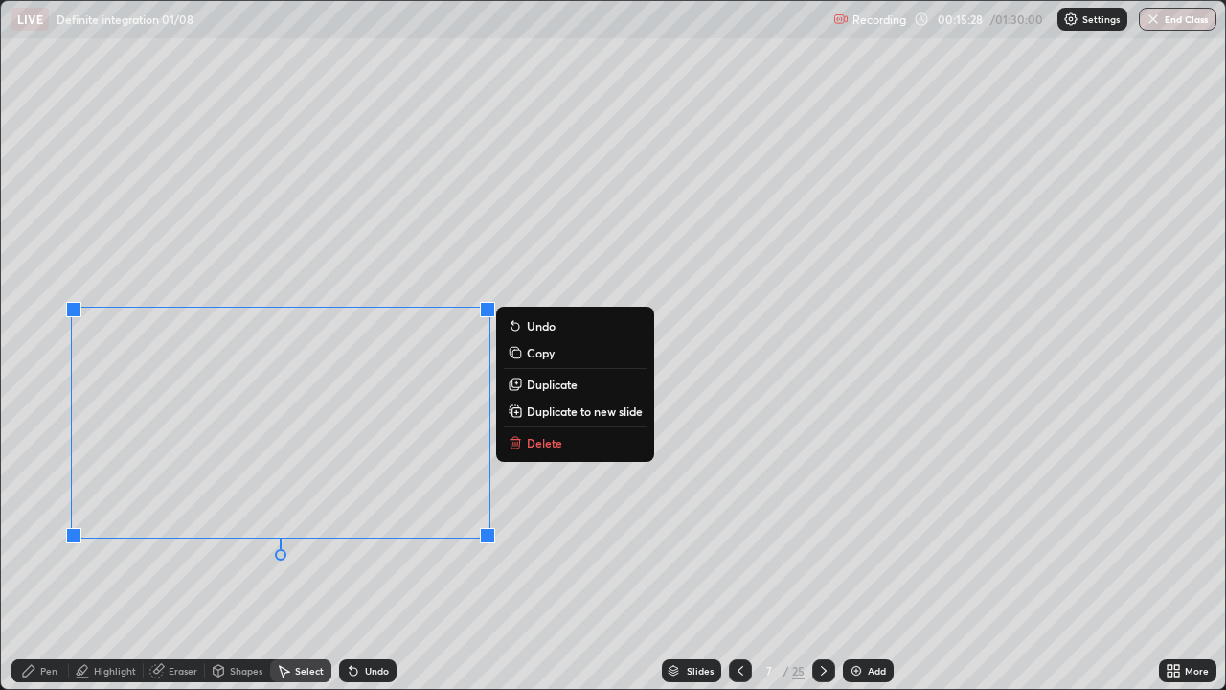
click at [423, 559] on div "0 ° Undo Copy Duplicate Duplicate to new slide Delete" at bounding box center [613, 345] width 1224 height 688
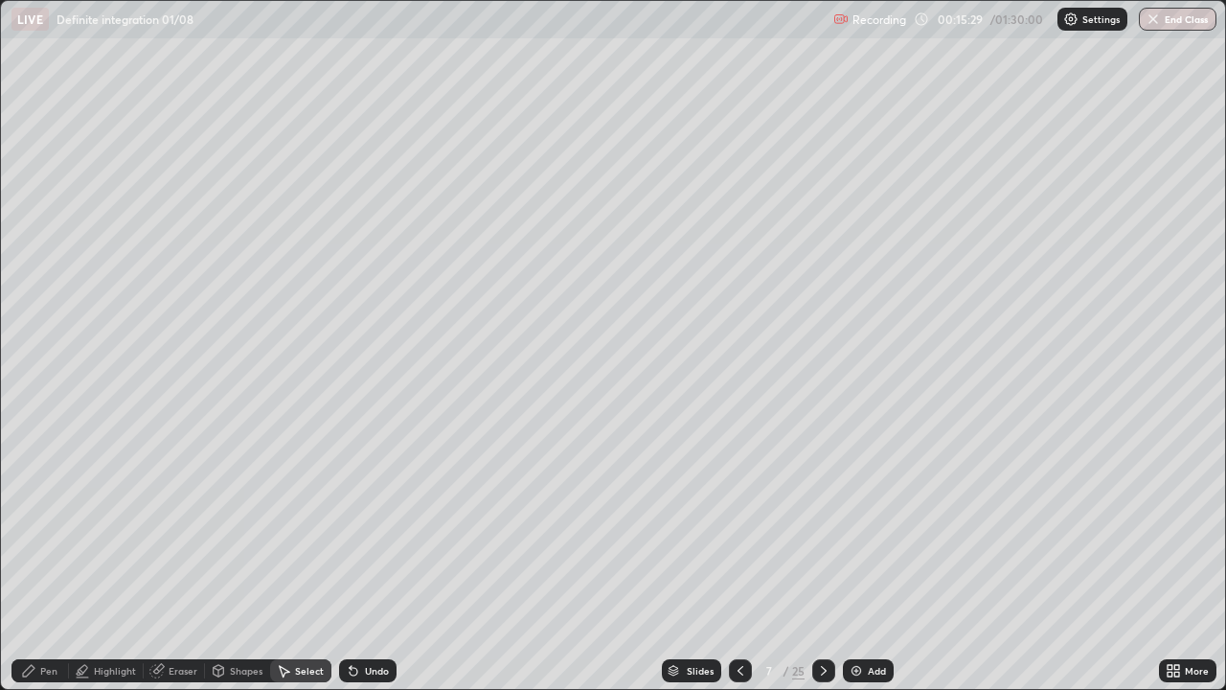
click at [240, 559] on div "Shapes" at bounding box center [246, 671] width 33 height 10
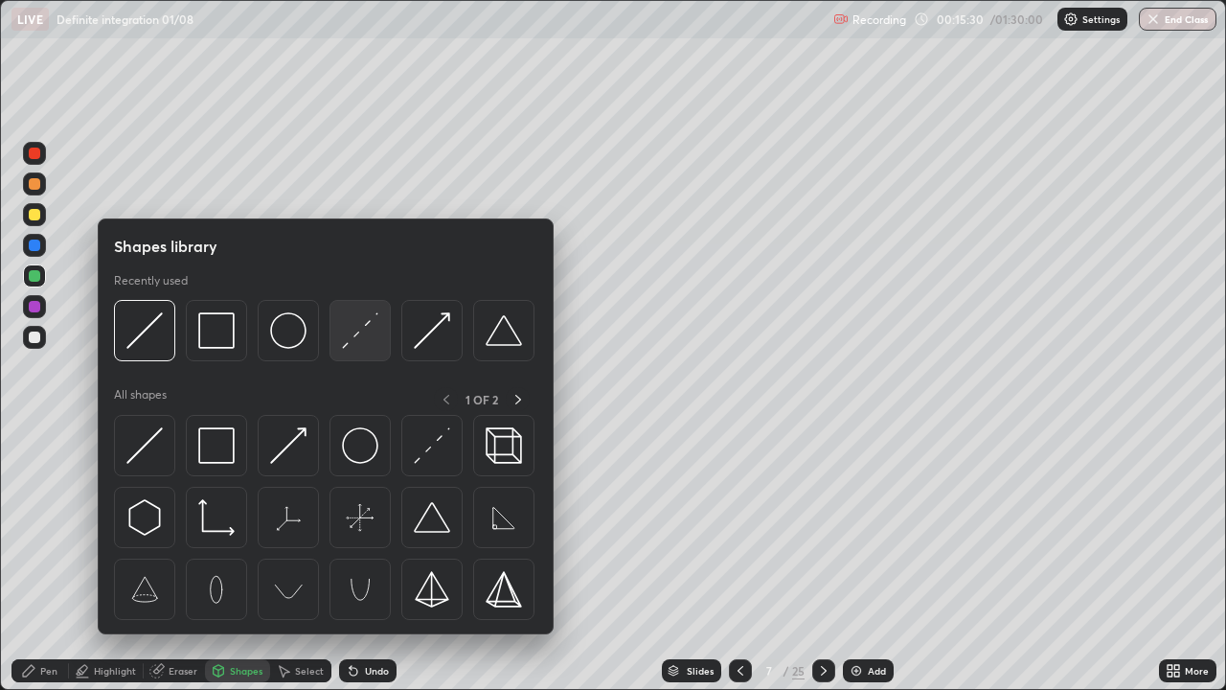
click at [352, 336] on img at bounding box center [360, 330] width 36 height 36
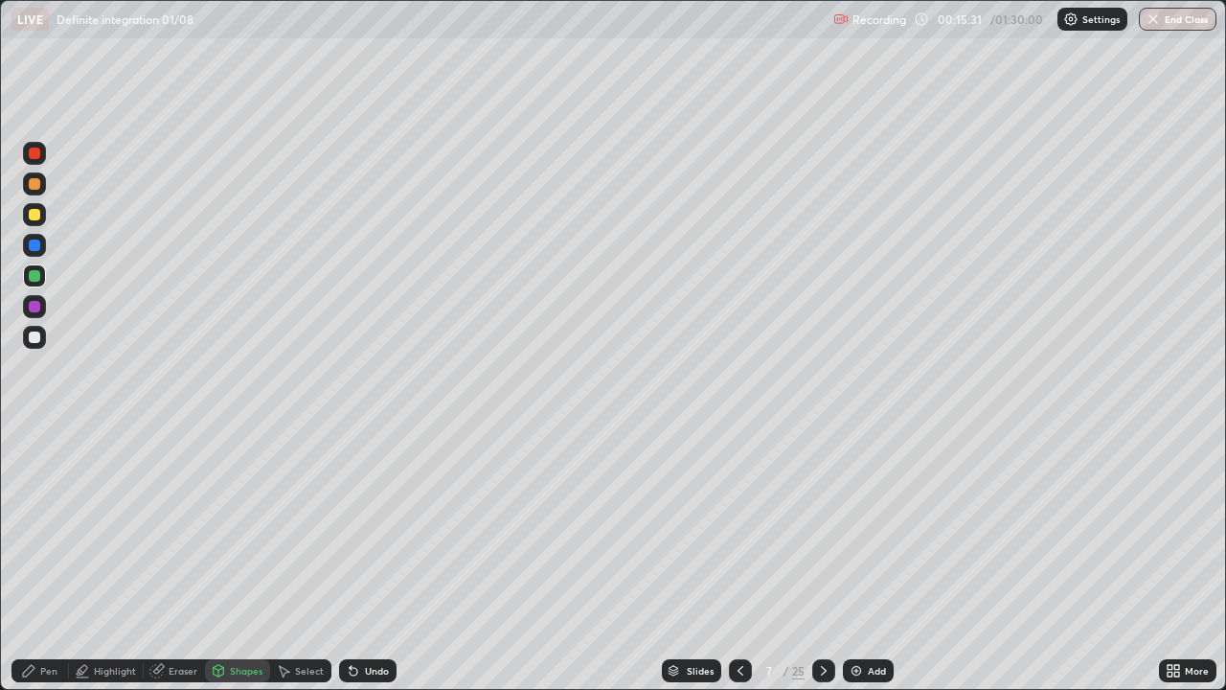
click at [37, 303] on div at bounding box center [34, 306] width 11 height 11
click at [59, 559] on div "Pen" at bounding box center [39, 670] width 57 height 23
click at [36, 274] on div at bounding box center [34, 275] width 11 height 11
click at [34, 246] on div at bounding box center [34, 244] width 11 height 11
click at [35, 277] on div at bounding box center [34, 275] width 11 height 11
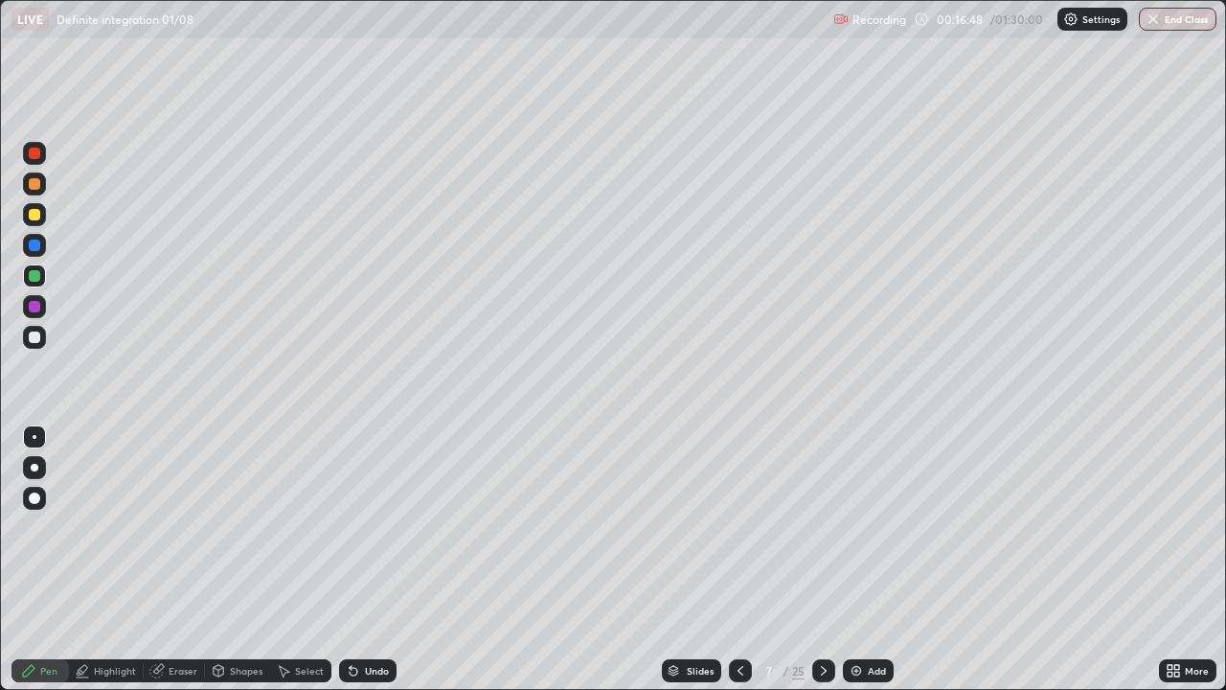
click at [247, 559] on div "Shapes" at bounding box center [246, 671] width 33 height 10
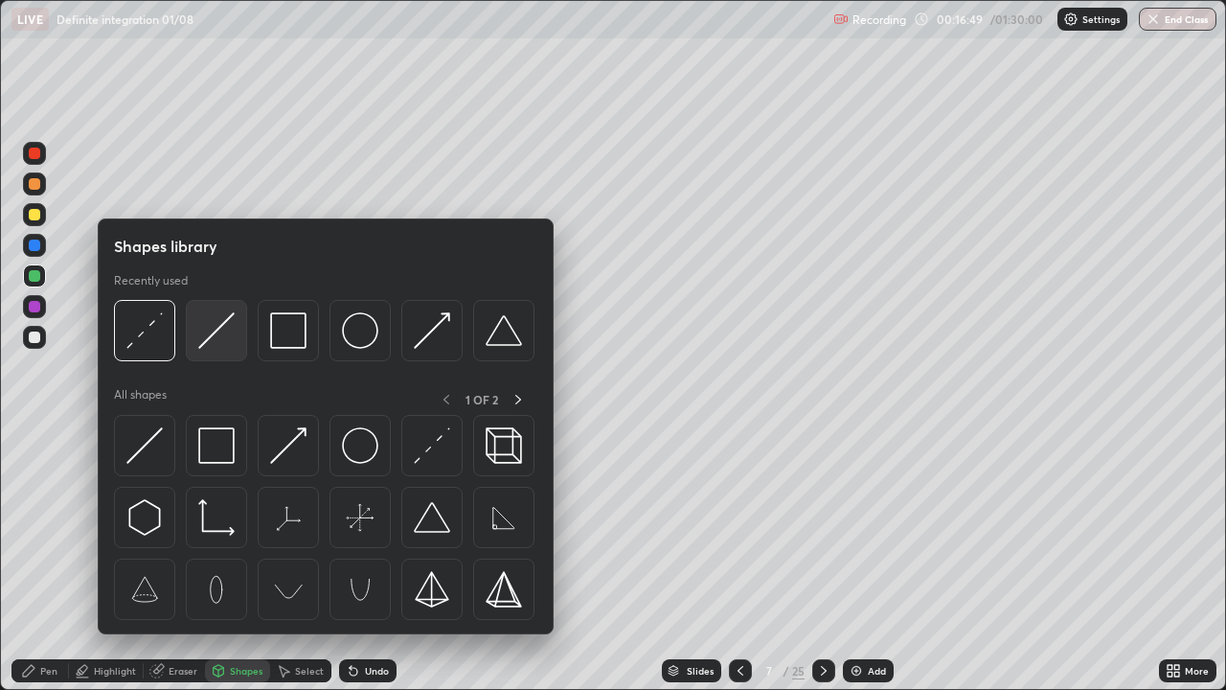
click at [217, 341] on img at bounding box center [216, 330] width 36 height 36
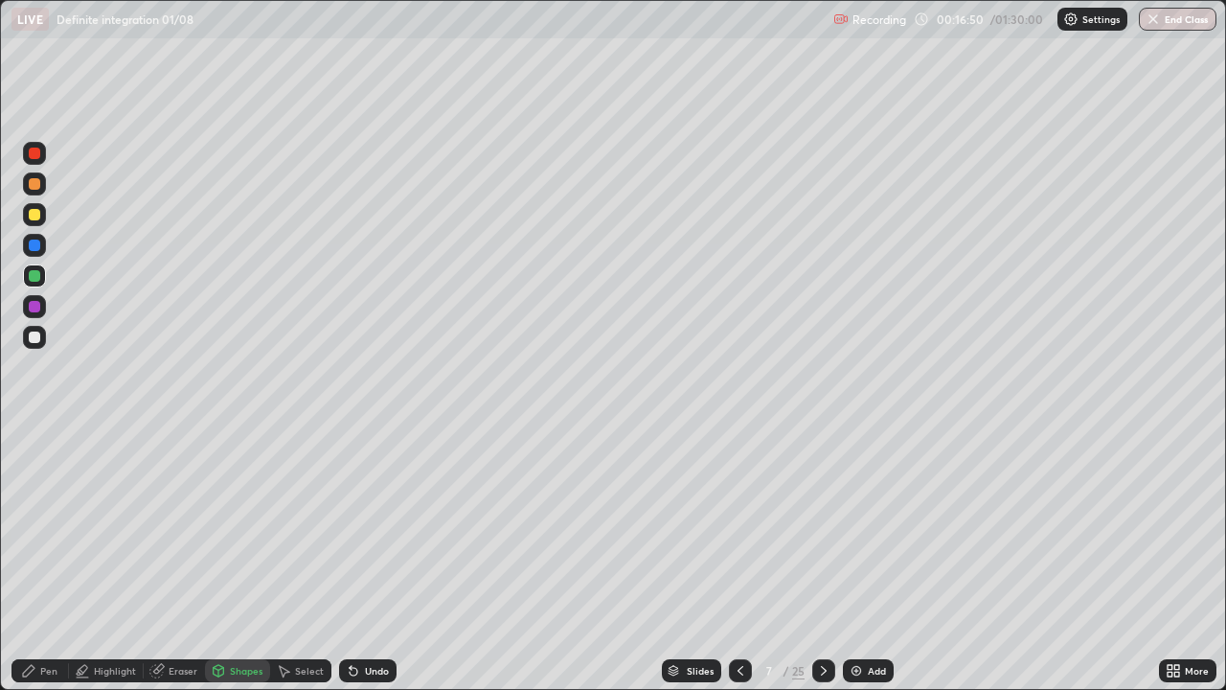
click at [41, 214] on div at bounding box center [34, 214] width 23 height 23
click at [42, 339] on div at bounding box center [34, 337] width 23 height 23
click at [382, 559] on div "Undo" at bounding box center [377, 671] width 24 height 10
click at [244, 559] on div "Shapes" at bounding box center [246, 671] width 33 height 10
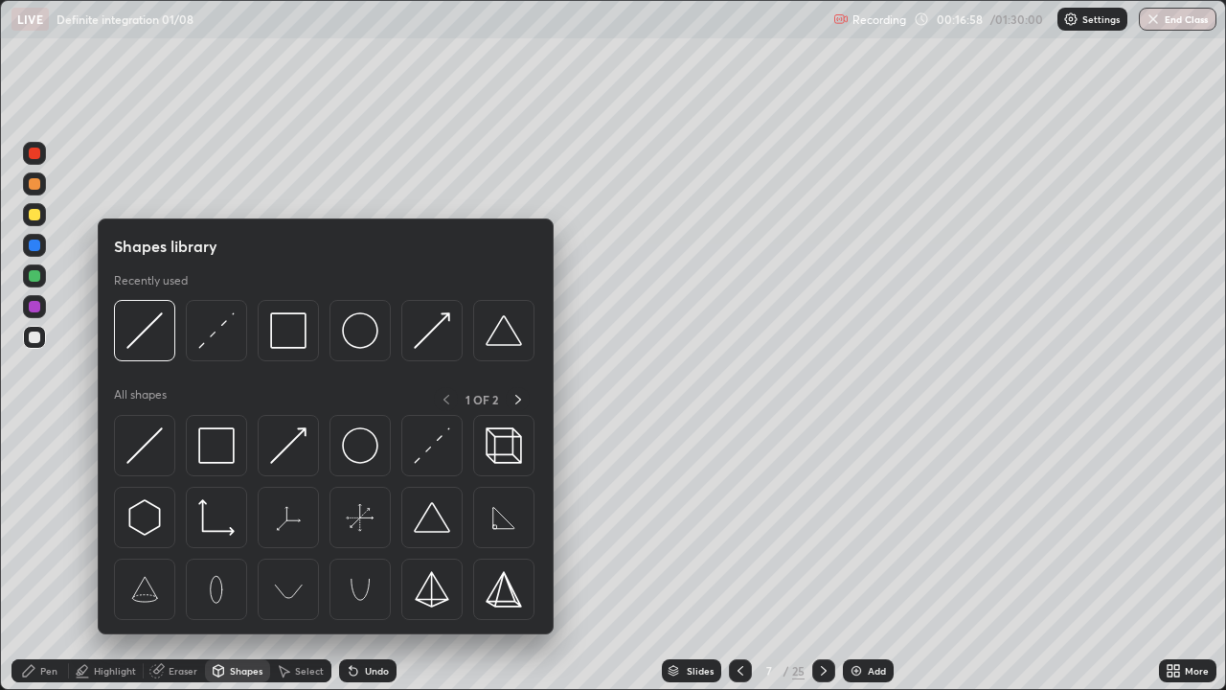
click at [149, 323] on img at bounding box center [144, 330] width 36 height 36
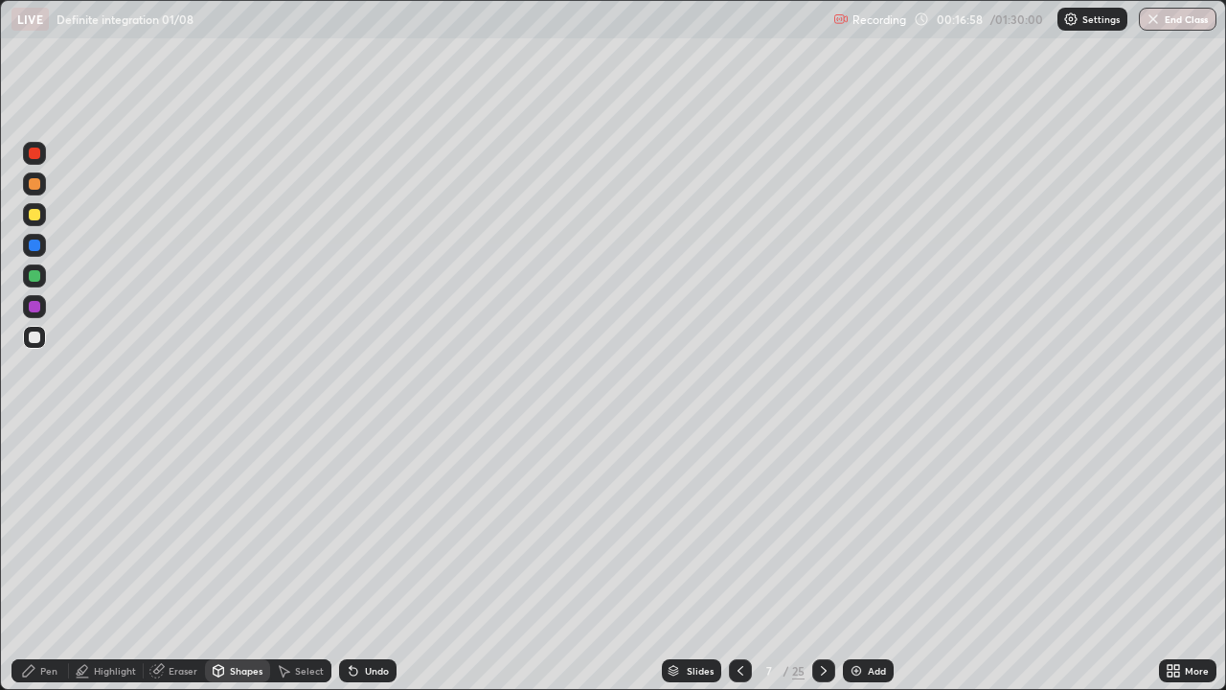
click at [42, 215] on div at bounding box center [34, 214] width 23 height 23
click at [39, 559] on div "Pen" at bounding box center [39, 670] width 57 height 23
click at [828, 559] on icon at bounding box center [823, 670] width 15 height 15
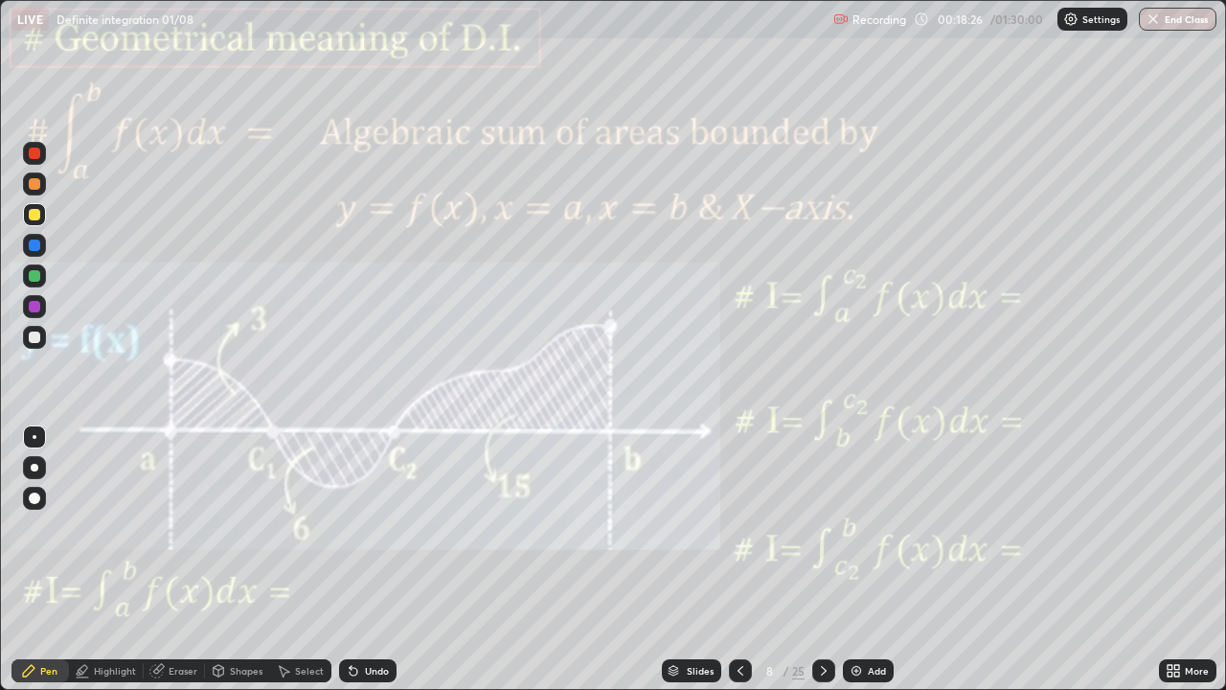
click at [739, 559] on icon at bounding box center [740, 670] width 15 height 15
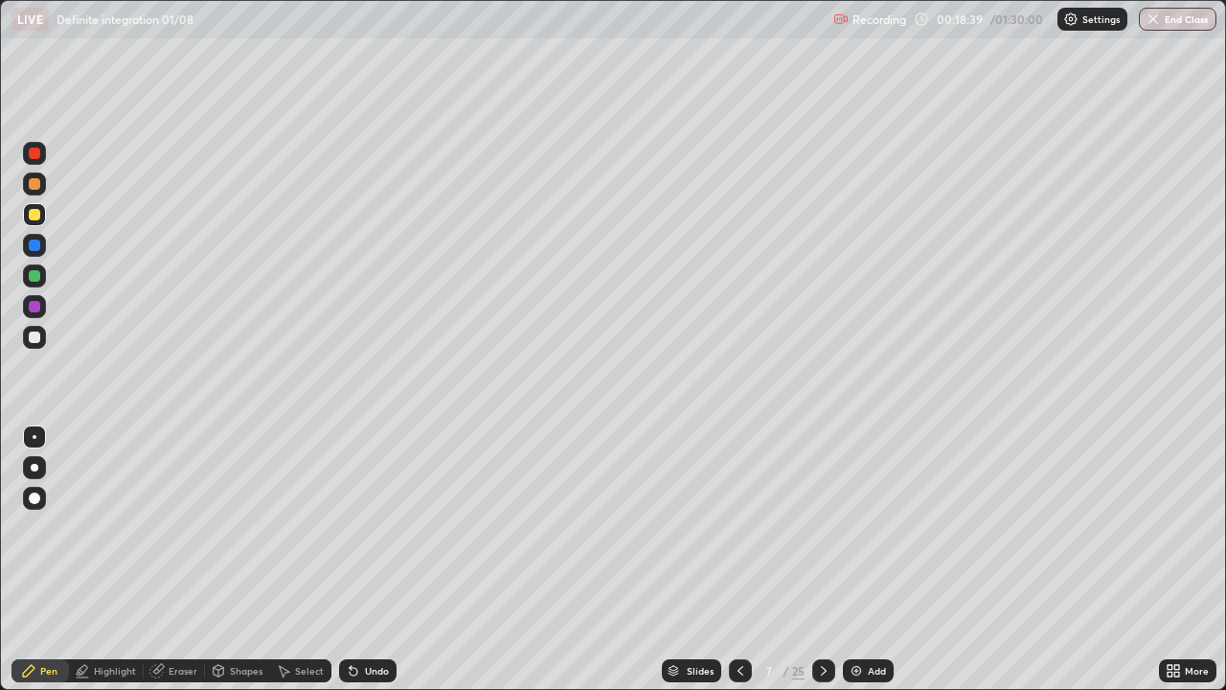
click at [822, 559] on icon at bounding box center [823, 670] width 15 height 15
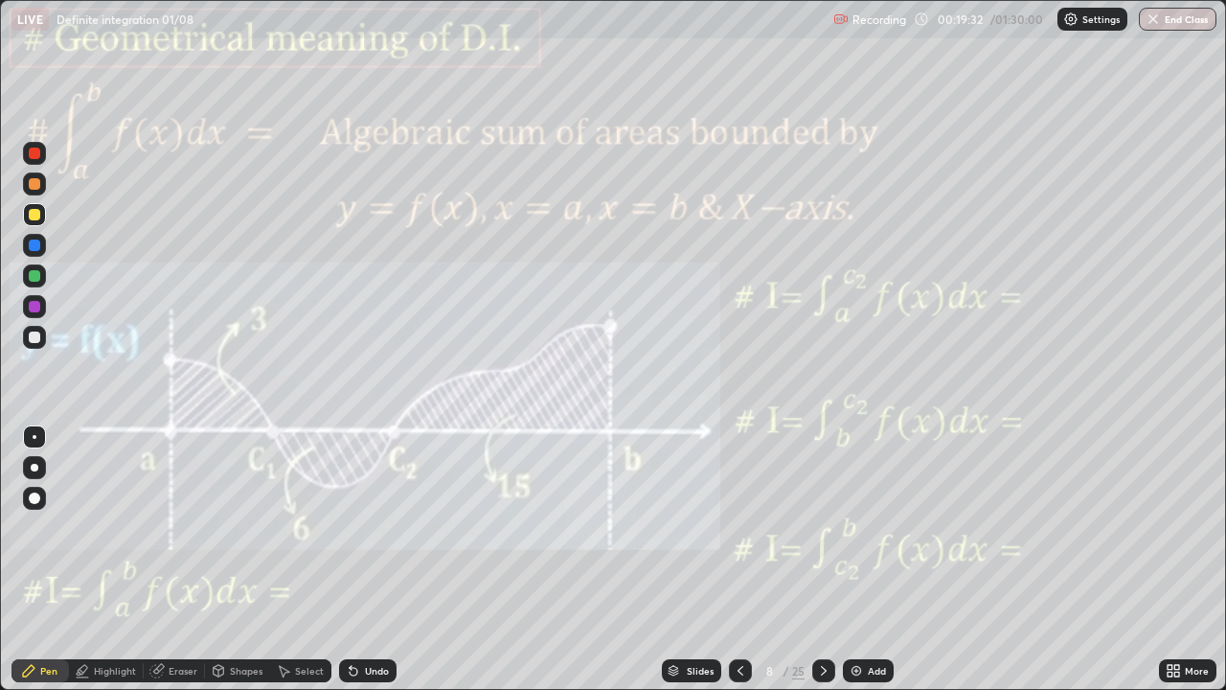
click at [761, 559] on div "8" at bounding box center [769, 670] width 19 height 11
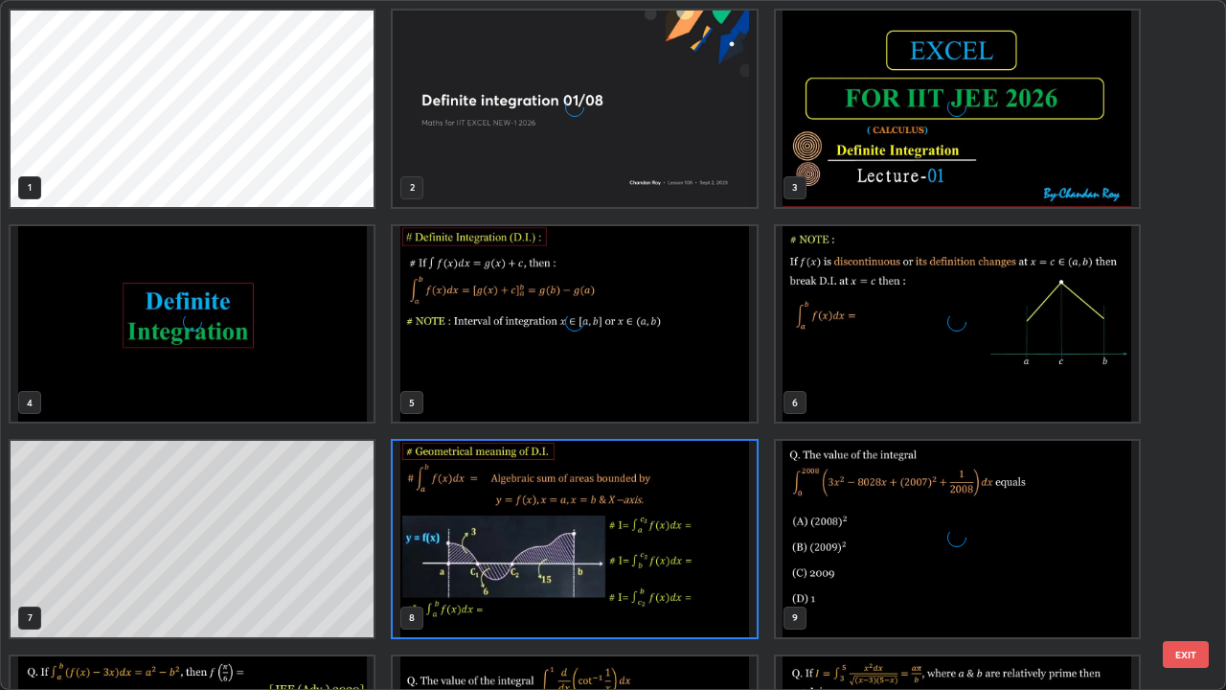
scroll to position [682, 1214]
click at [986, 368] on img "grid" at bounding box center [957, 324] width 363 height 196
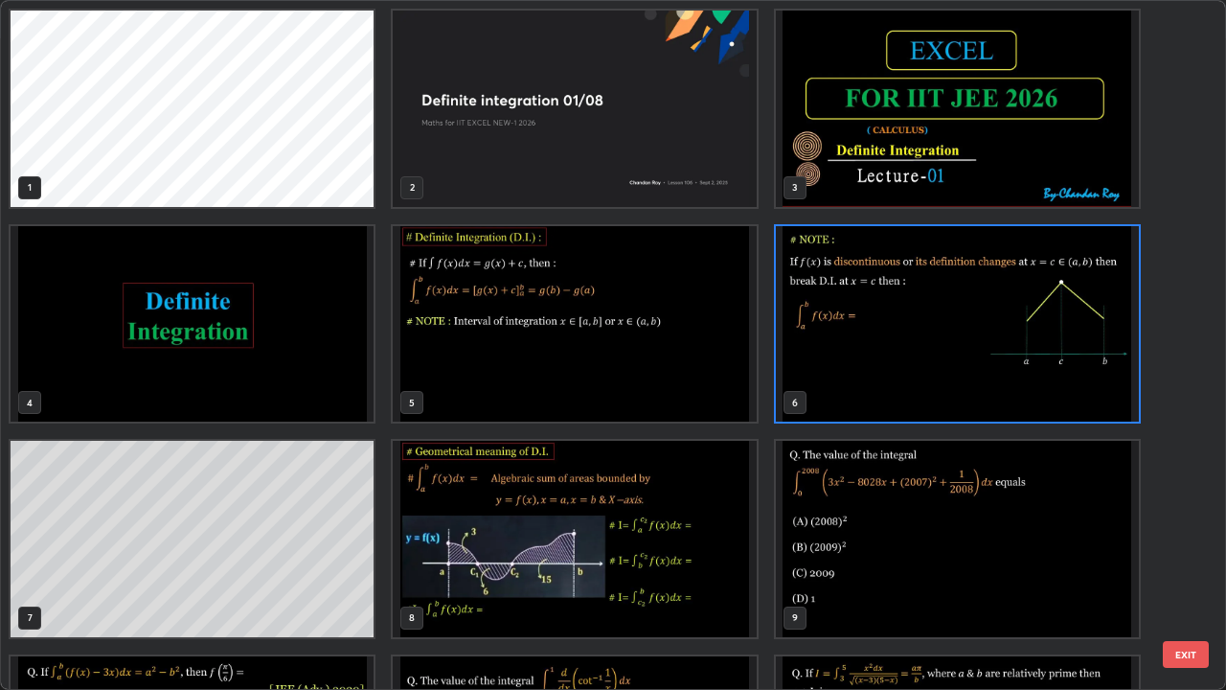
click at [977, 374] on img "grid" at bounding box center [957, 324] width 363 height 196
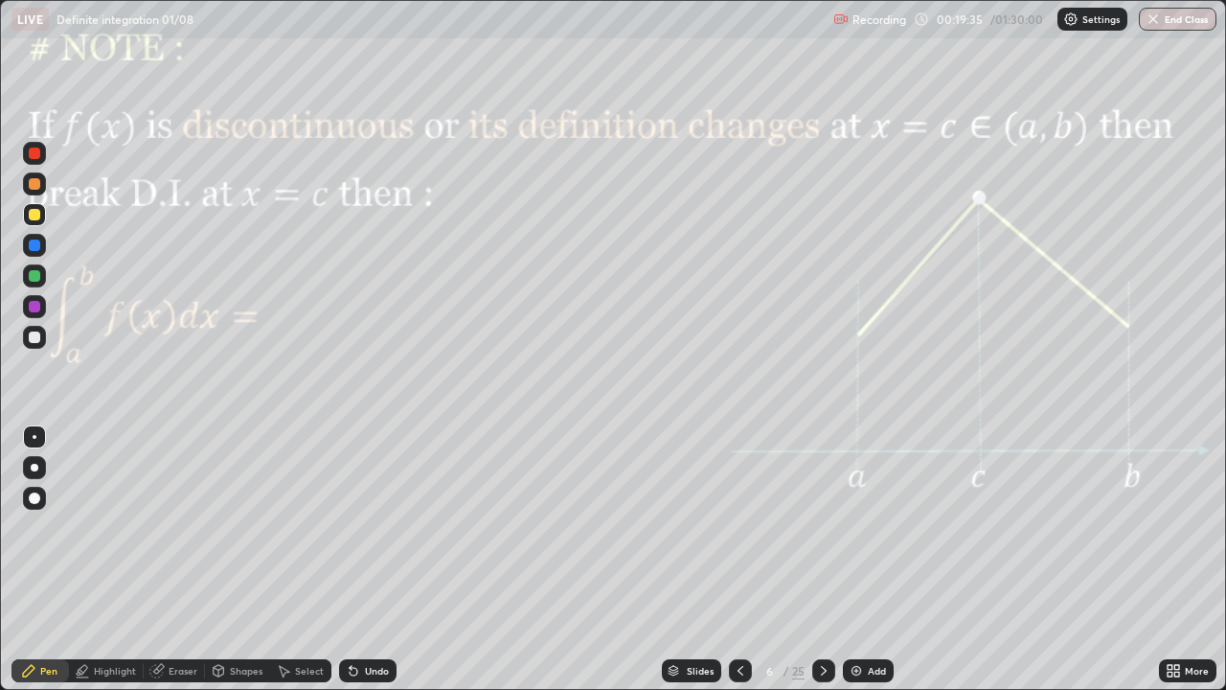
click at [825, 559] on icon at bounding box center [823, 670] width 15 height 15
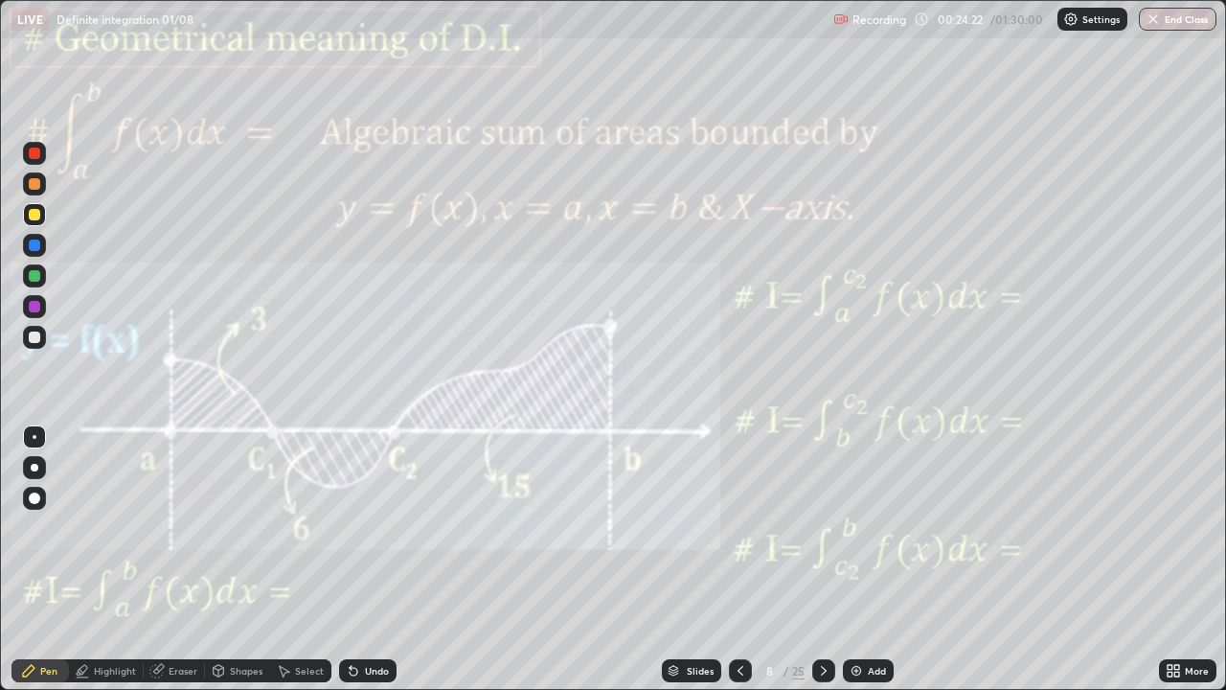
click at [51, 559] on div "Pen" at bounding box center [39, 670] width 57 height 23
click at [37, 317] on div at bounding box center [34, 306] width 23 height 23
click at [38, 305] on div at bounding box center [34, 306] width 11 height 11
click at [738, 559] on icon at bounding box center [740, 670] width 15 height 15
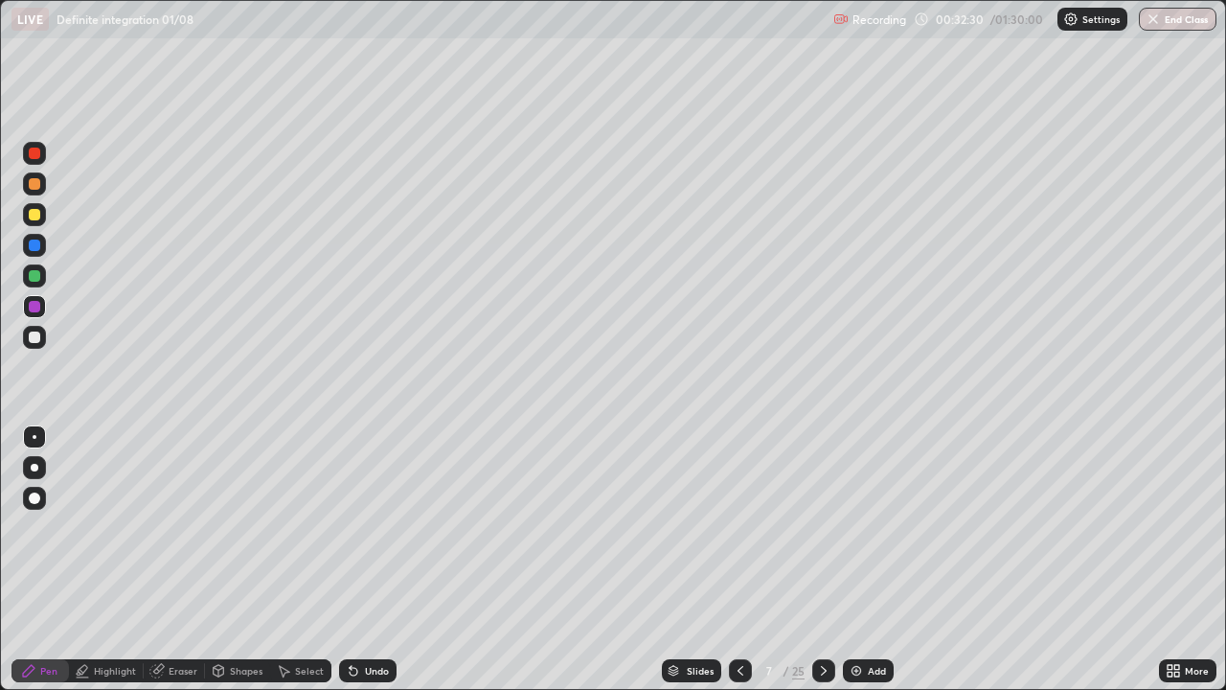
click at [824, 559] on icon at bounding box center [823, 670] width 15 height 15
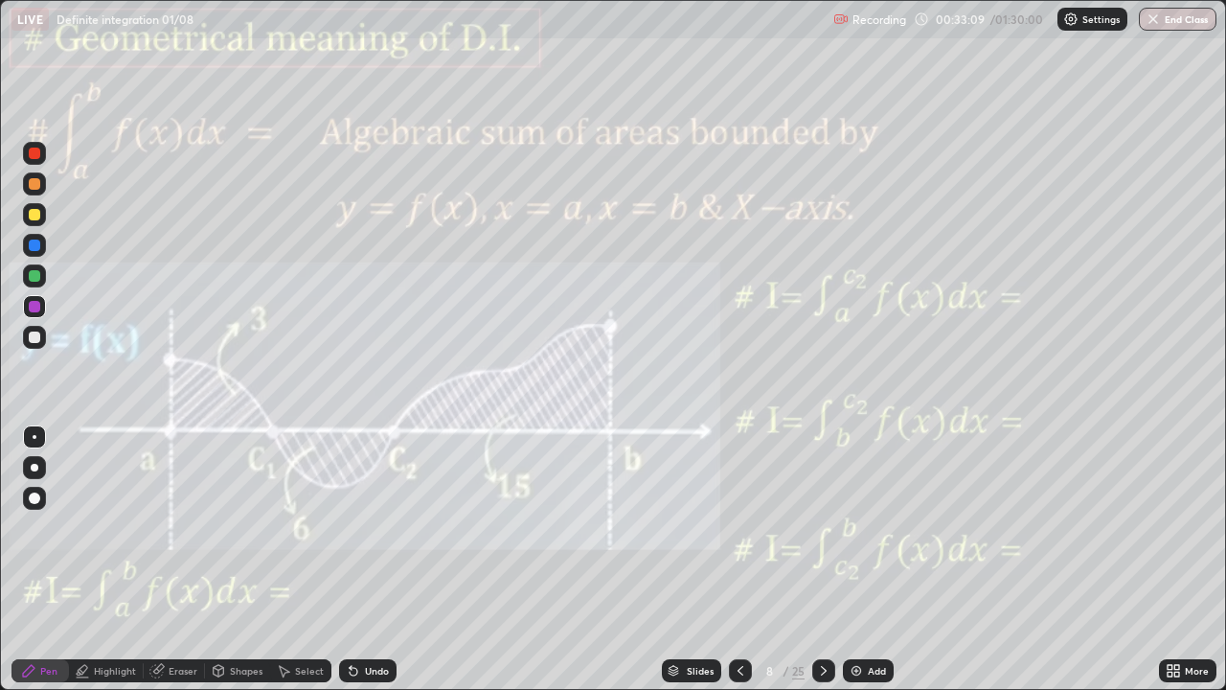
click at [34, 278] on div at bounding box center [34, 275] width 11 height 11
click at [35, 314] on div at bounding box center [34, 306] width 23 height 23
click at [35, 245] on div at bounding box center [34, 244] width 11 height 11
click at [368, 559] on div "Undo" at bounding box center [377, 671] width 24 height 10
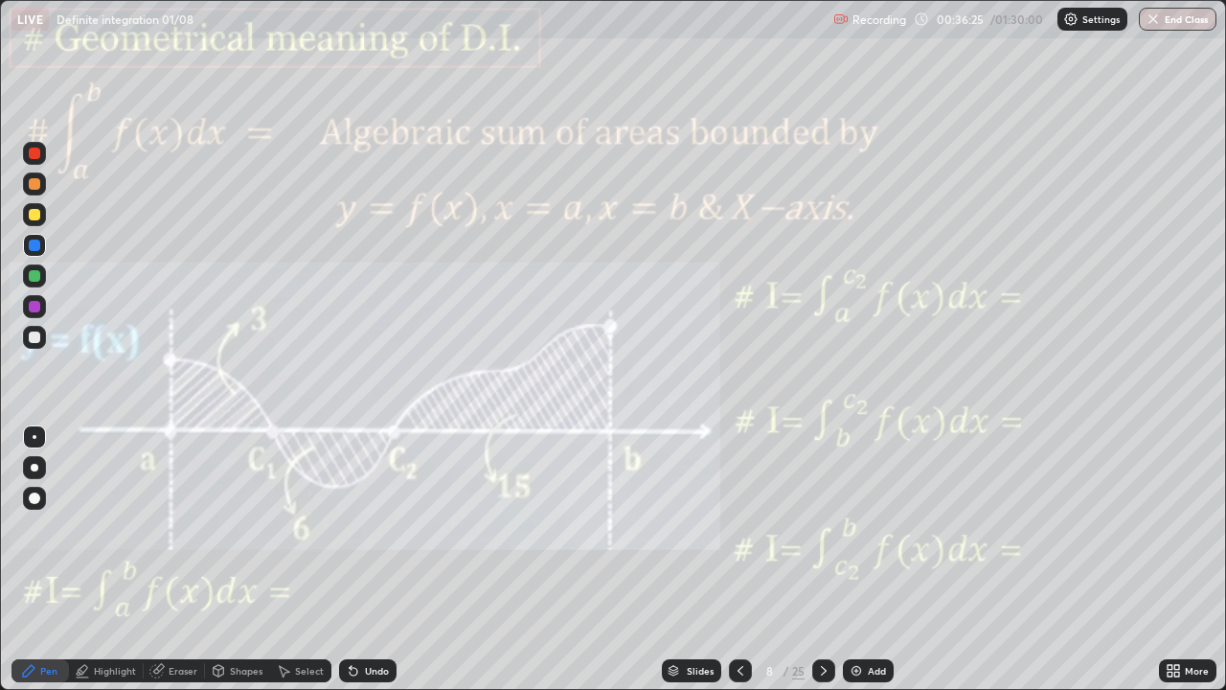
click at [829, 559] on div at bounding box center [823, 670] width 23 height 23
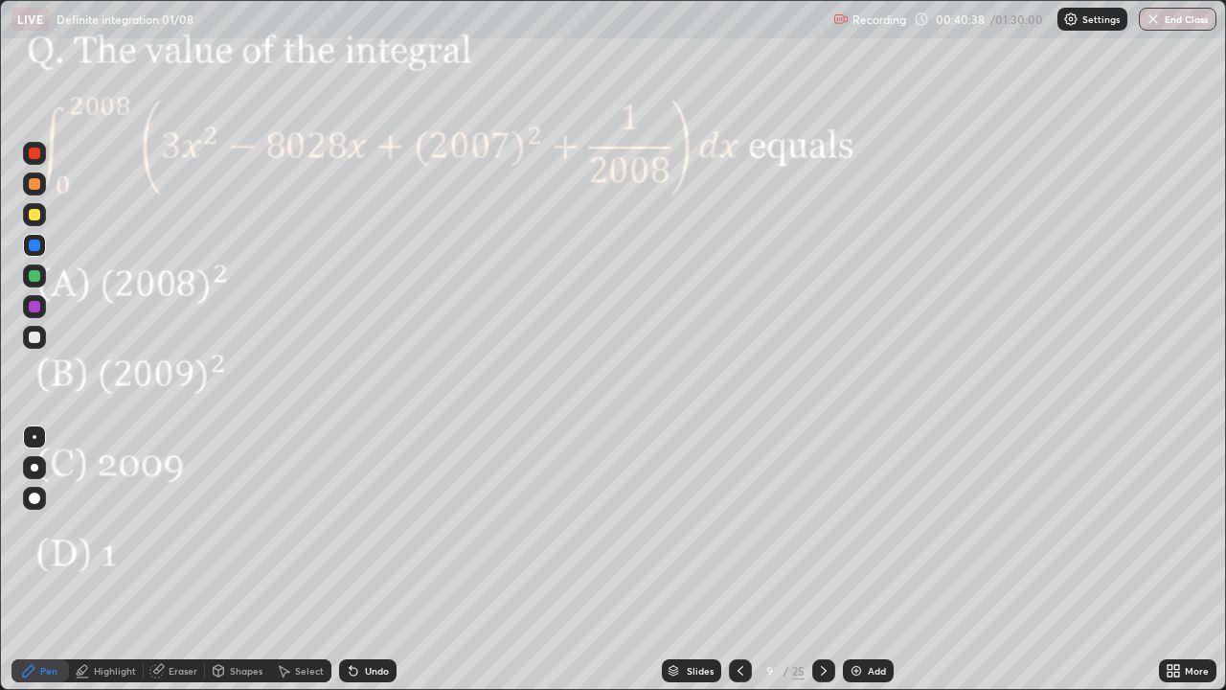
click at [35, 305] on div at bounding box center [34, 306] width 11 height 11
click at [35, 278] on div at bounding box center [34, 275] width 11 height 11
click at [34, 216] on div at bounding box center [34, 214] width 11 height 11
click at [43, 303] on div at bounding box center [34, 306] width 23 height 23
click at [41, 242] on div at bounding box center [34, 245] width 23 height 23
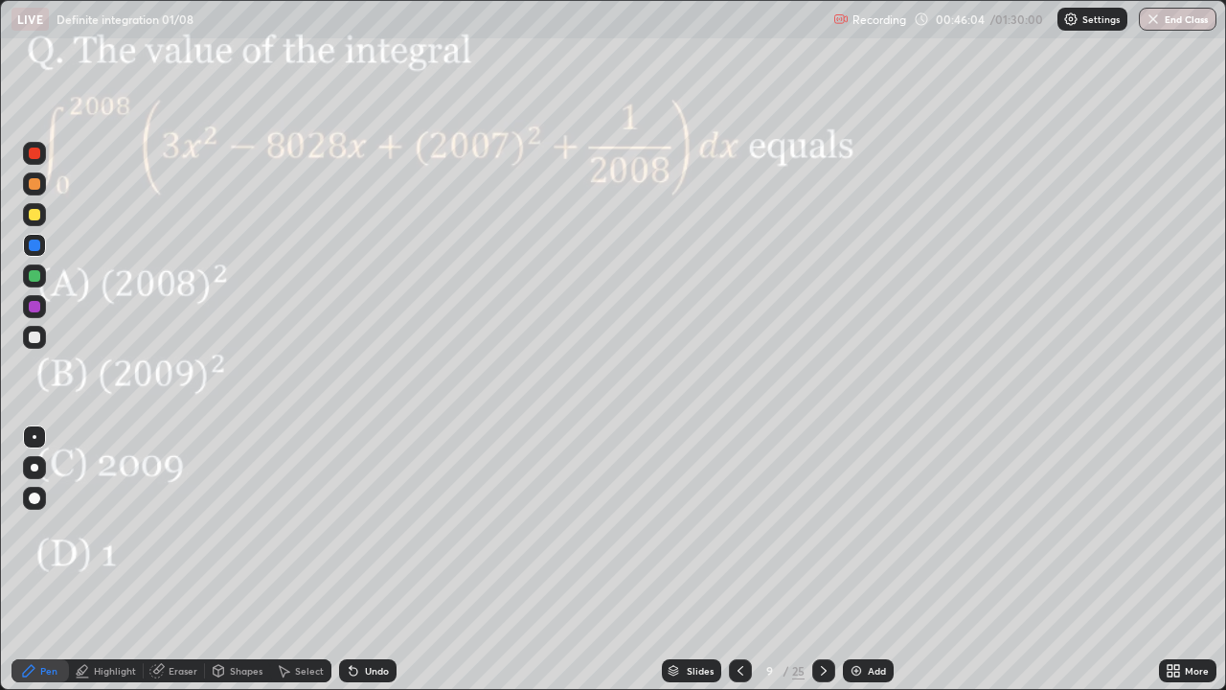
click at [829, 559] on div at bounding box center [823, 670] width 23 height 23
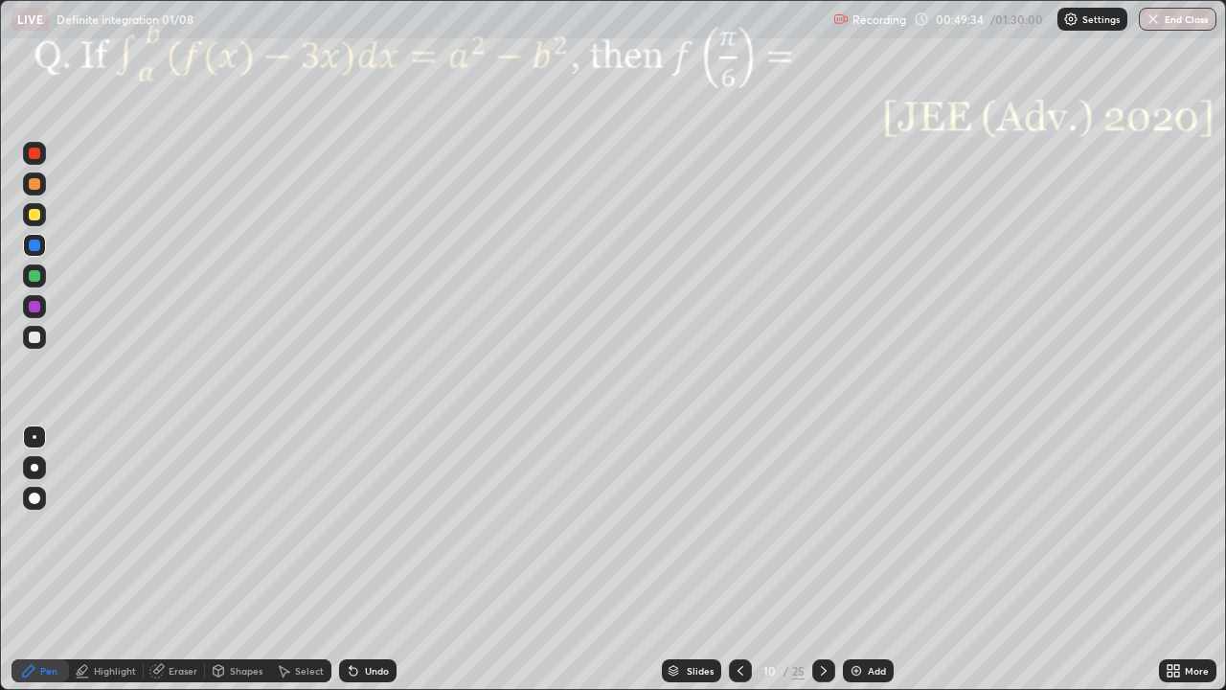
click at [41, 309] on div at bounding box center [34, 306] width 23 height 23
click at [34, 247] on div at bounding box center [34, 244] width 11 height 11
click at [39, 310] on div at bounding box center [34, 306] width 11 height 11
click at [29, 280] on div at bounding box center [34, 275] width 23 height 23
click at [372, 559] on div "Undo" at bounding box center [377, 671] width 24 height 10
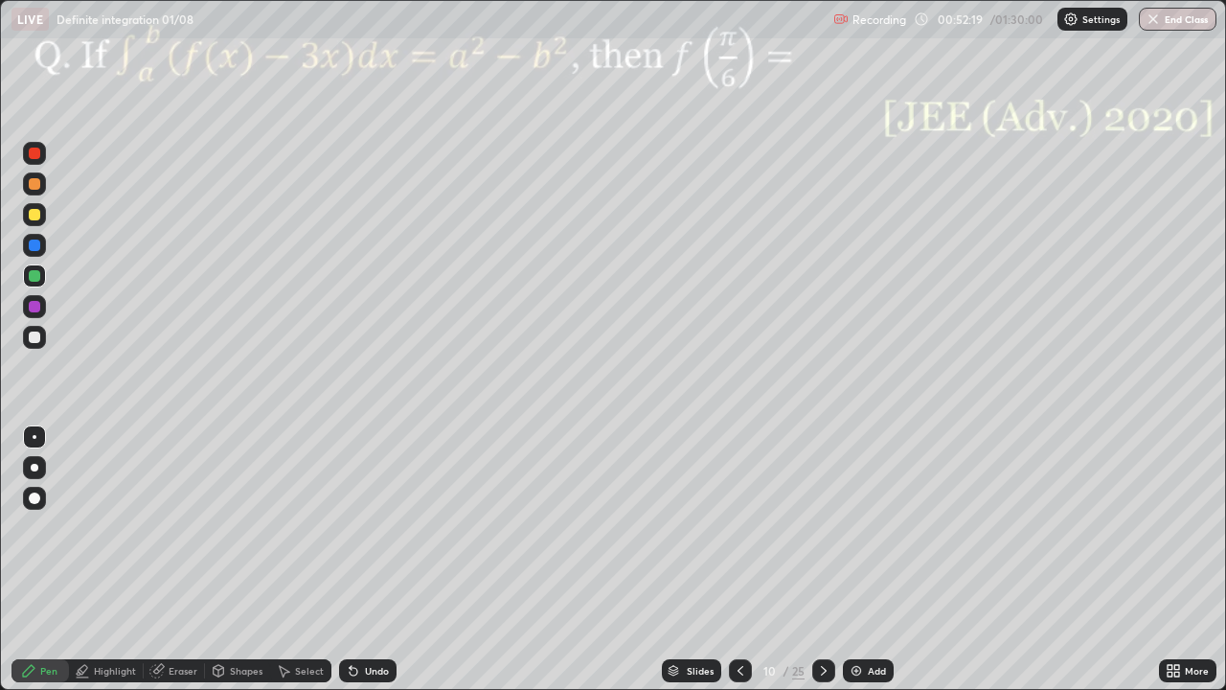
click at [41, 217] on div at bounding box center [34, 214] width 23 height 23
click at [360, 559] on div "Undo" at bounding box center [367, 670] width 57 height 23
click at [822, 559] on icon at bounding box center [823, 670] width 15 height 15
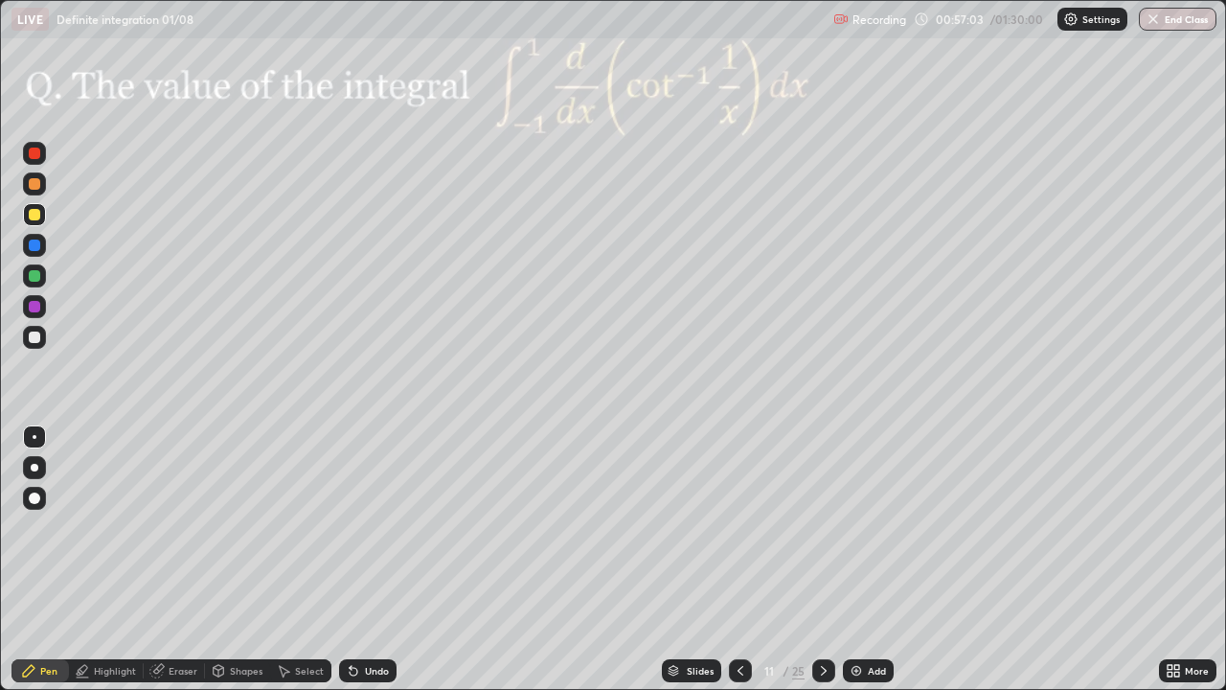
click at [369, 559] on div "Undo" at bounding box center [367, 670] width 57 height 23
click at [34, 307] on div at bounding box center [34, 306] width 11 height 11
click at [187, 559] on div "Eraser" at bounding box center [174, 670] width 61 height 23
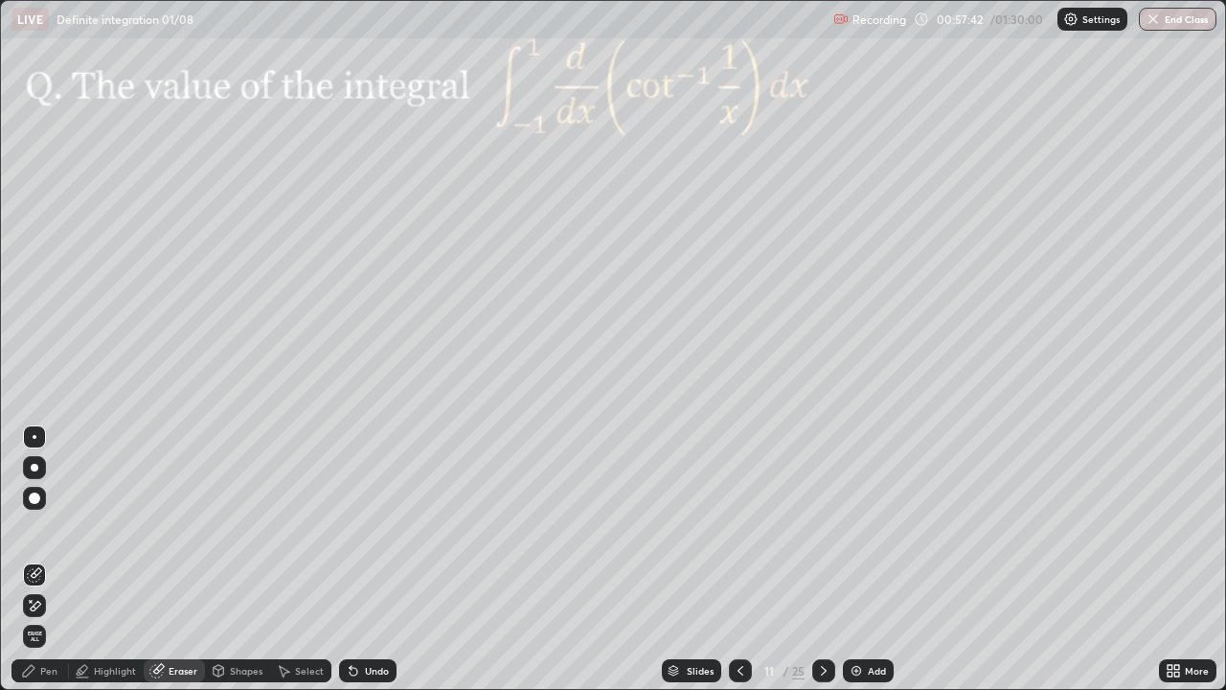
click at [31, 559] on icon at bounding box center [31, 601] width 2 height 2
click at [47, 559] on div "Pen" at bounding box center [39, 670] width 57 height 23
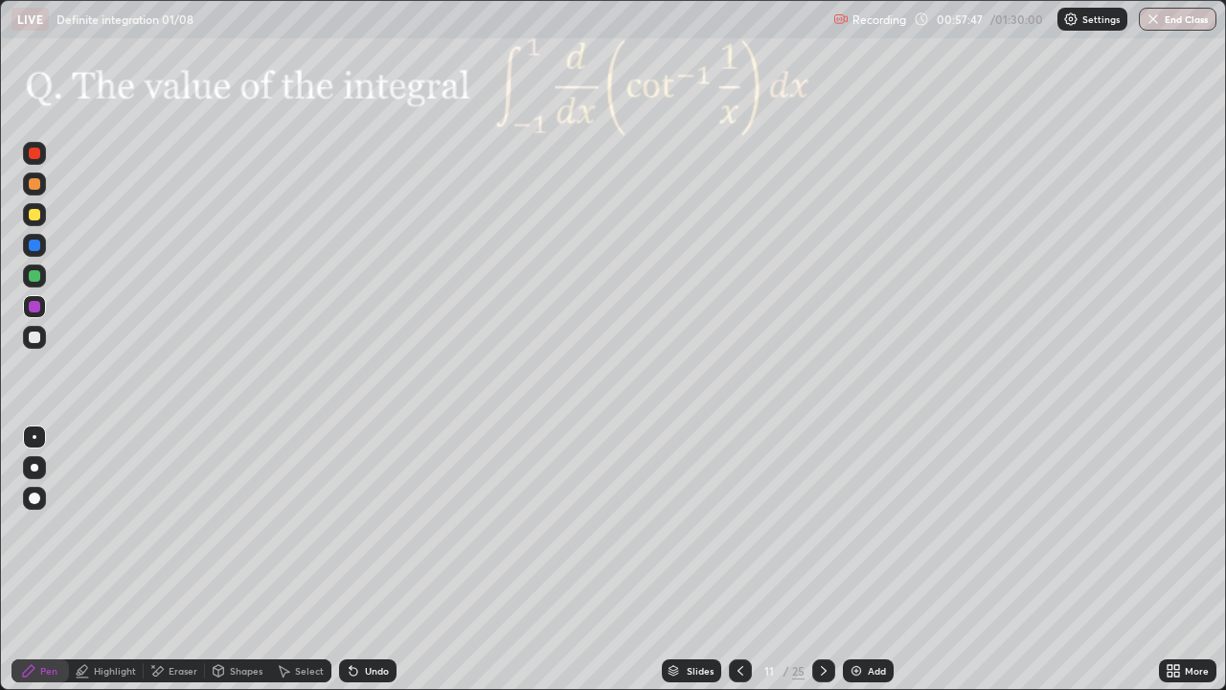
click at [42, 312] on div at bounding box center [34, 306] width 23 height 23
click at [40, 253] on div at bounding box center [34, 245] width 23 height 23
click at [181, 559] on div "Eraser" at bounding box center [183, 671] width 29 height 10
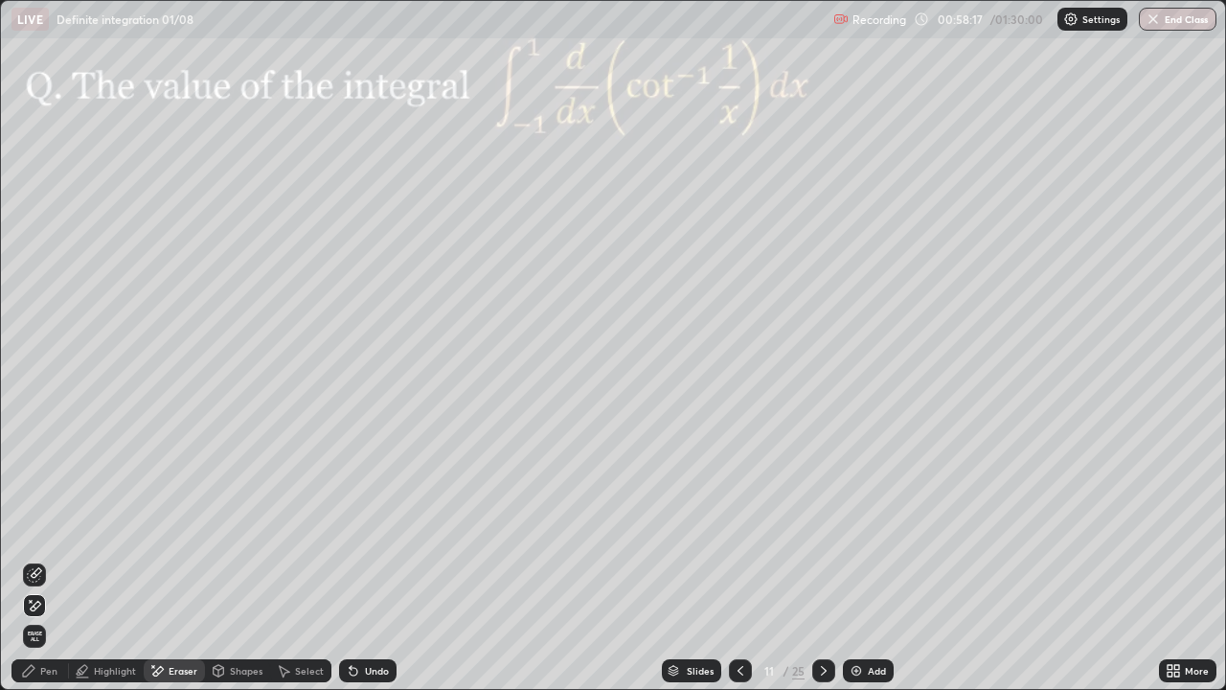
click at [47, 559] on div "Pen" at bounding box center [48, 671] width 17 height 10
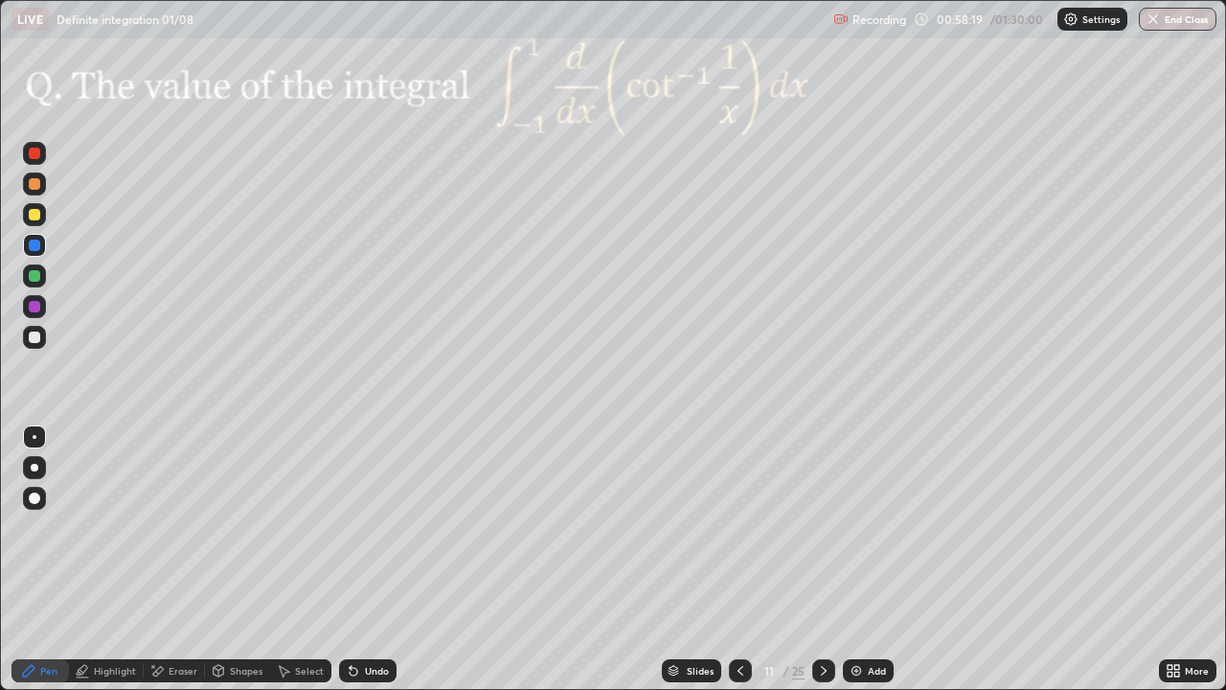
click at [35, 276] on div at bounding box center [34, 275] width 11 height 11
click at [34, 157] on div at bounding box center [34, 152] width 11 height 11
click at [35, 345] on div at bounding box center [34, 337] width 23 height 23
click at [172, 559] on div "Eraser" at bounding box center [183, 671] width 29 height 10
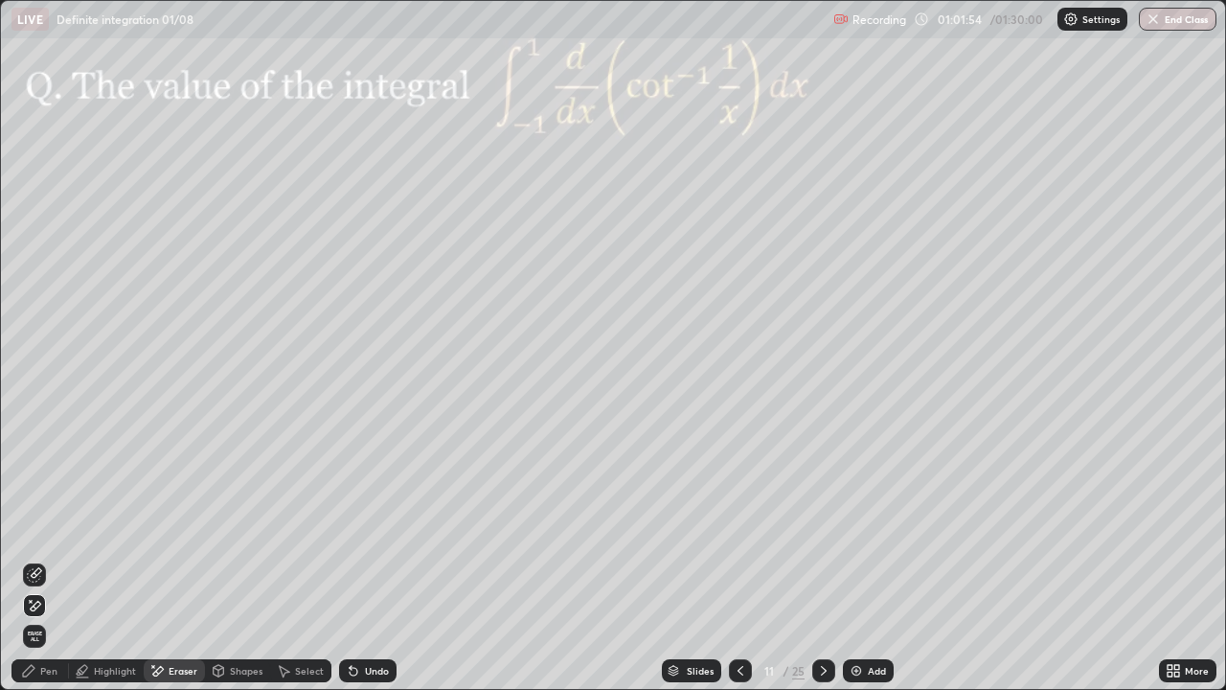
click at [61, 559] on div "Pen" at bounding box center [39, 670] width 57 height 23
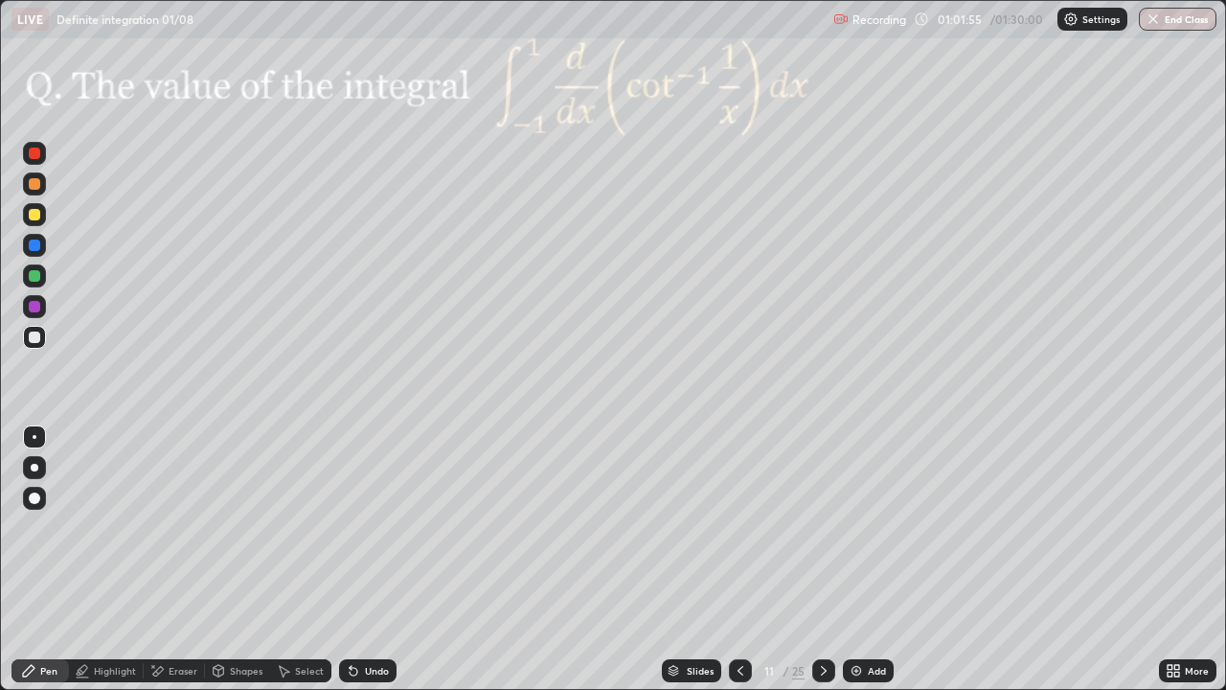
click at [35, 277] on div at bounding box center [34, 275] width 11 height 11
click at [365, 559] on div "Undo" at bounding box center [377, 671] width 24 height 10
click at [361, 559] on div "Undo" at bounding box center [367, 670] width 57 height 23
click at [365, 559] on div "Undo" at bounding box center [377, 671] width 24 height 10
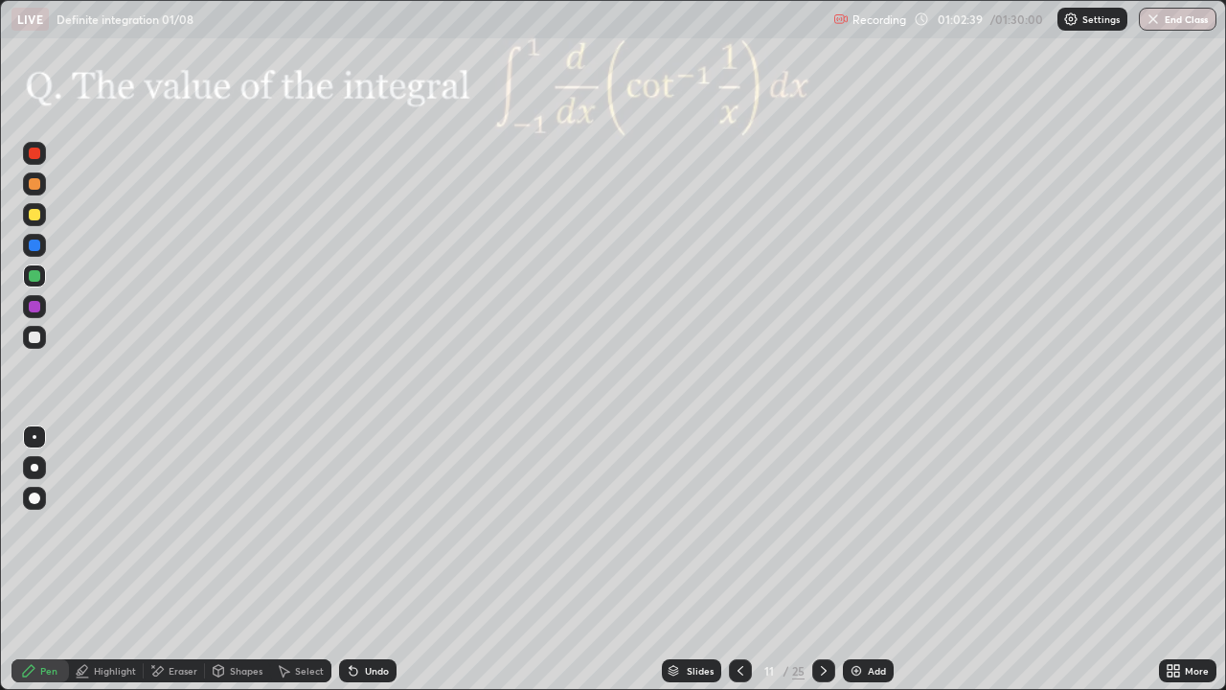
click at [365, 559] on div "Undo" at bounding box center [377, 671] width 24 height 10
click at [184, 559] on div "Eraser" at bounding box center [183, 671] width 29 height 10
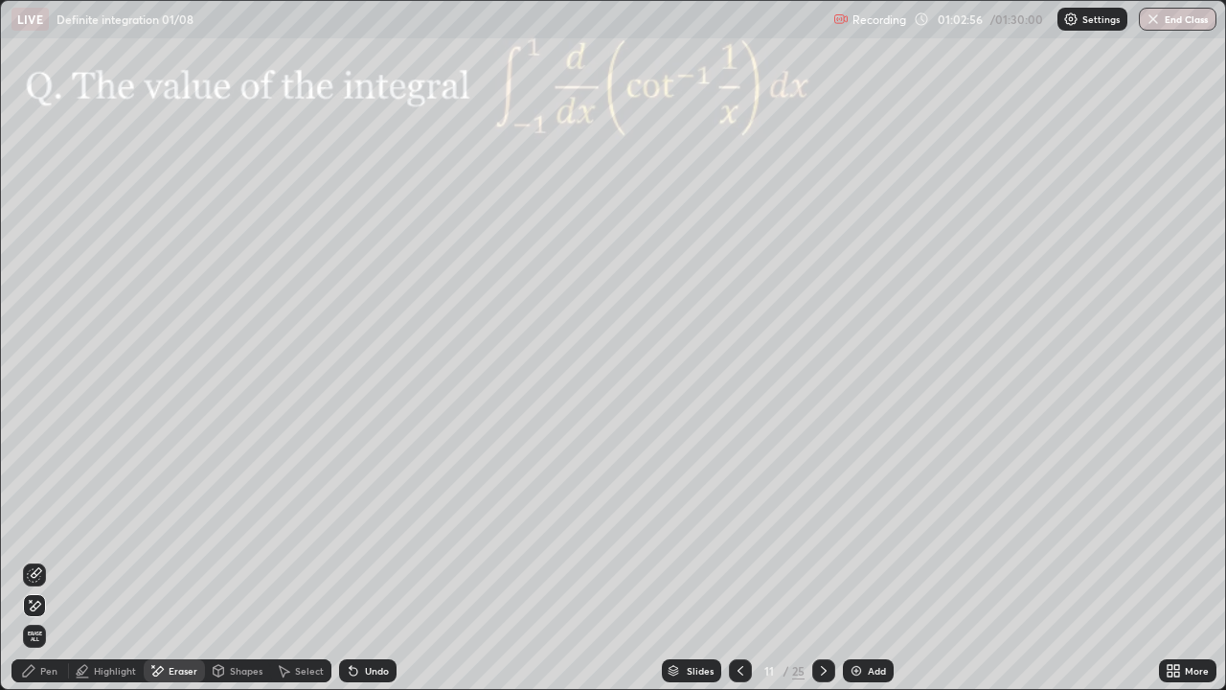
click at [49, 559] on div "Pen" at bounding box center [48, 671] width 17 height 10
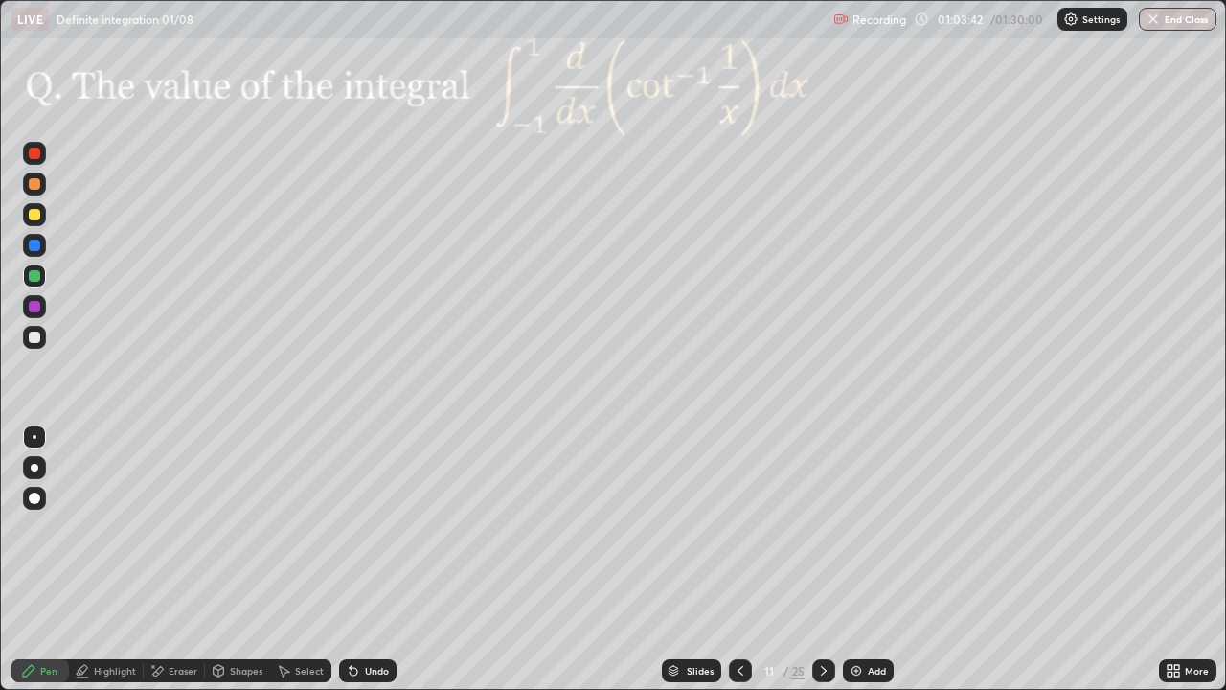
click at [159, 559] on icon at bounding box center [158, 671] width 11 height 10
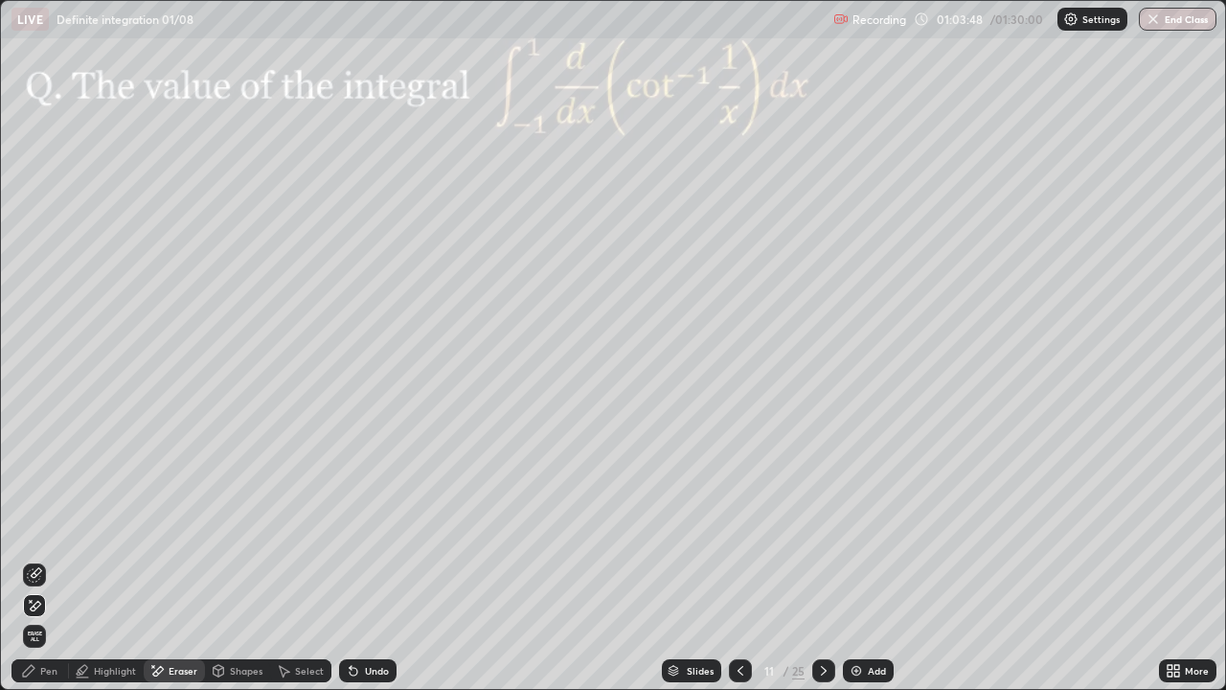
click at [48, 559] on div "Pen" at bounding box center [48, 671] width 17 height 10
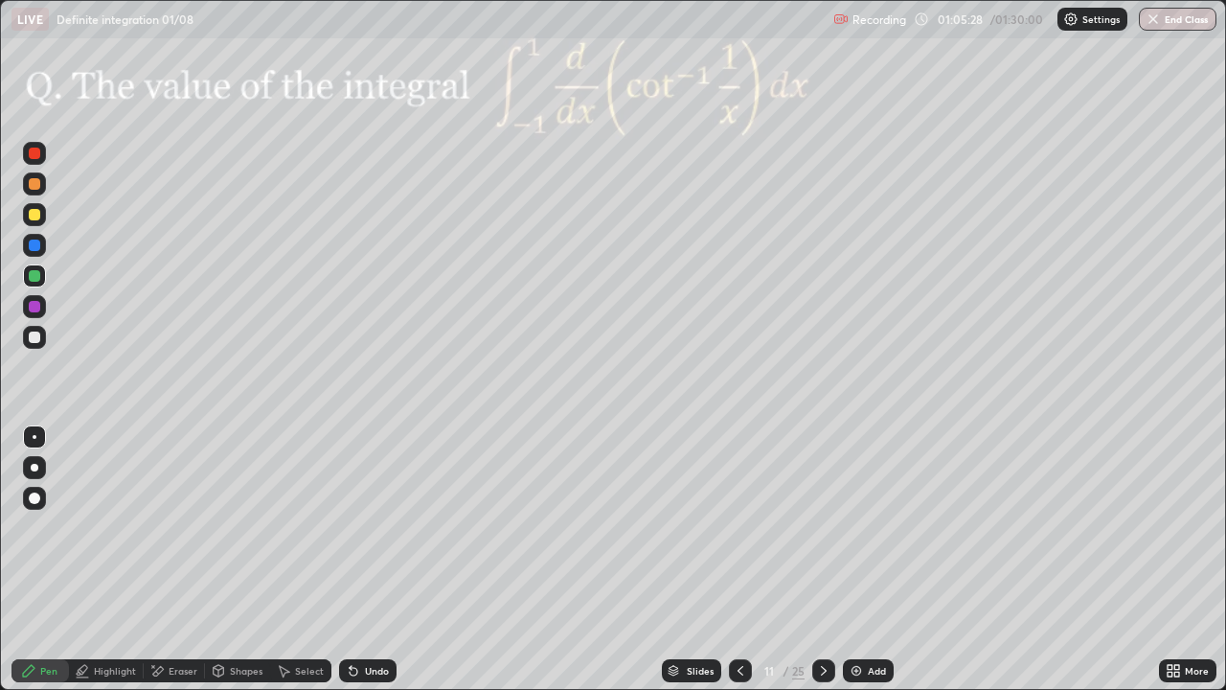
click at [833, 559] on div at bounding box center [823, 670] width 23 height 38
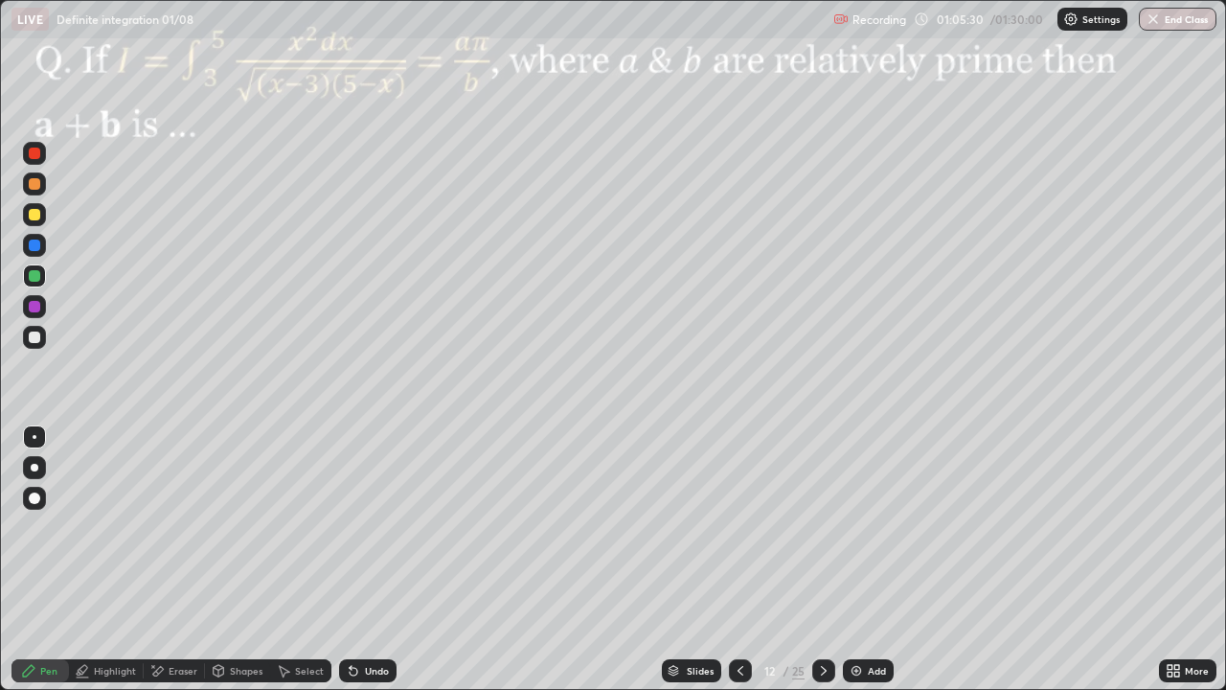
click at [739, 559] on icon at bounding box center [740, 670] width 15 height 15
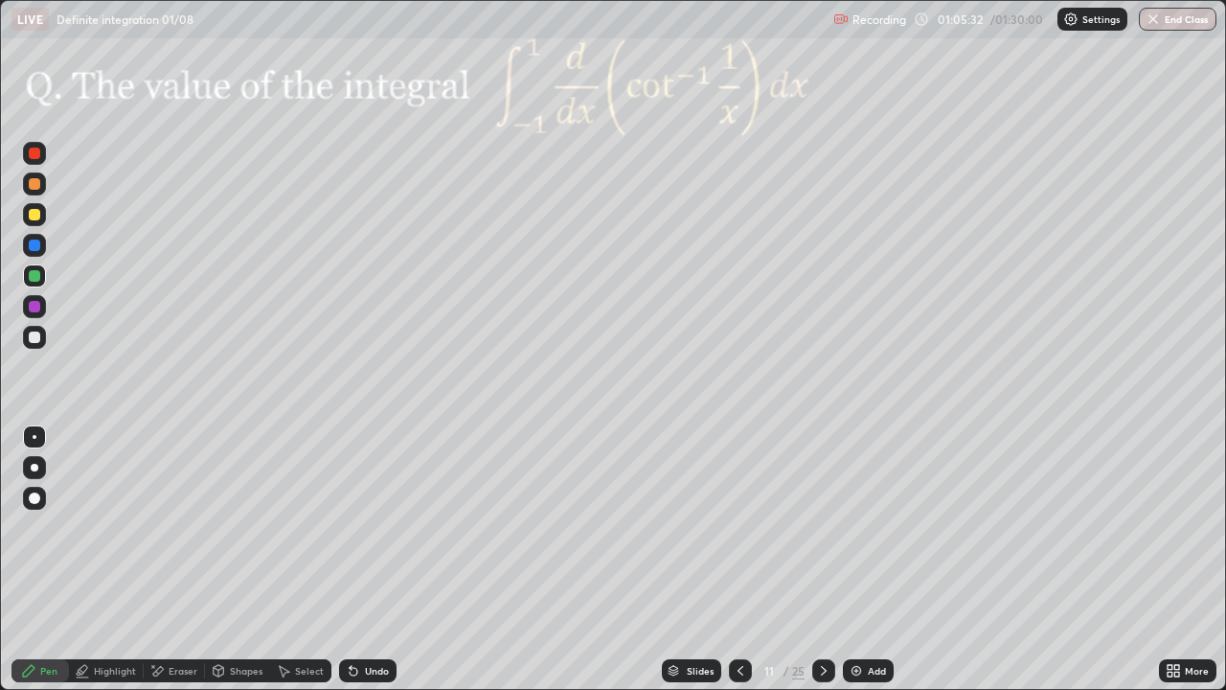
click at [868, 559] on div "Add" at bounding box center [877, 671] width 18 height 10
click at [35, 559] on icon at bounding box center [28, 670] width 15 height 15
click at [33, 308] on div at bounding box center [34, 306] width 11 height 11
click at [186, 559] on div "Eraser" at bounding box center [183, 671] width 29 height 10
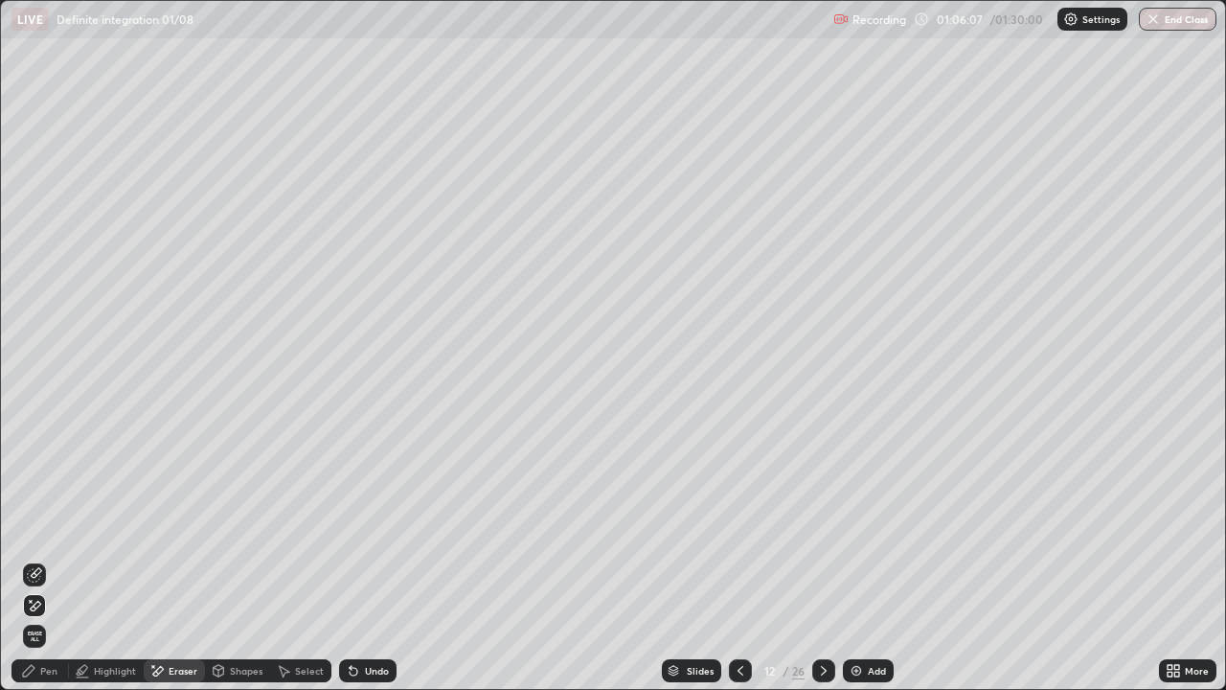
click at [45, 559] on div "Pen" at bounding box center [48, 671] width 17 height 10
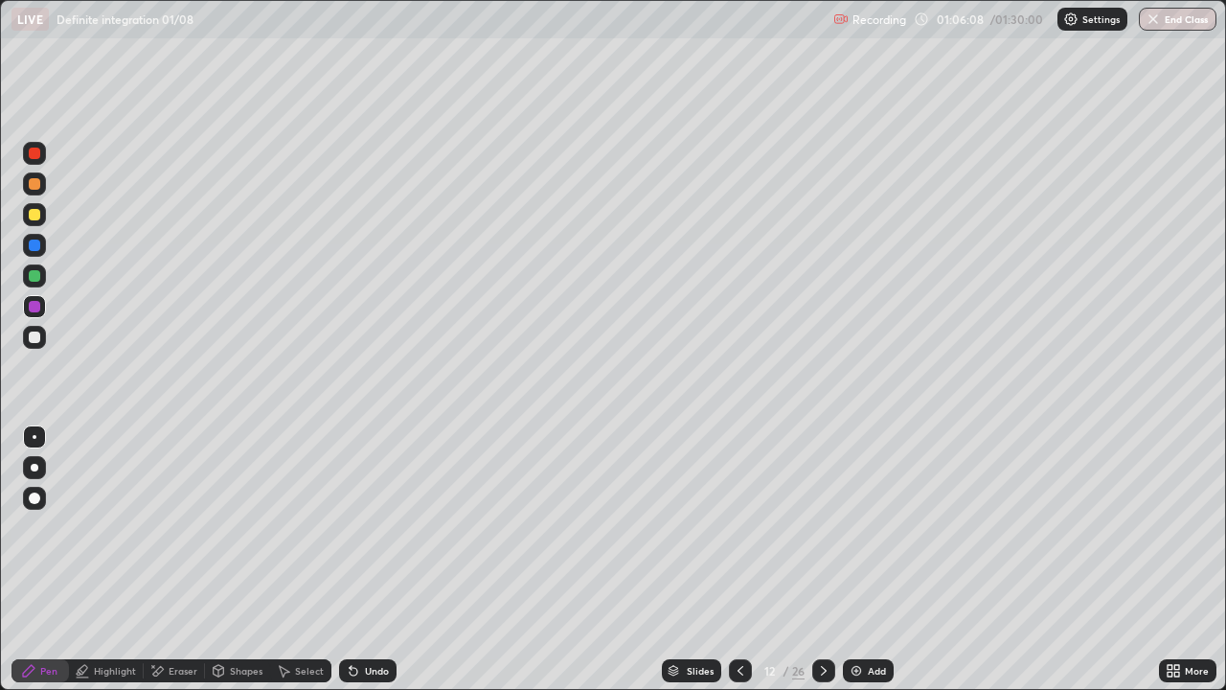
click at [34, 278] on div at bounding box center [34, 275] width 11 height 11
click at [301, 559] on div "Select" at bounding box center [309, 671] width 29 height 10
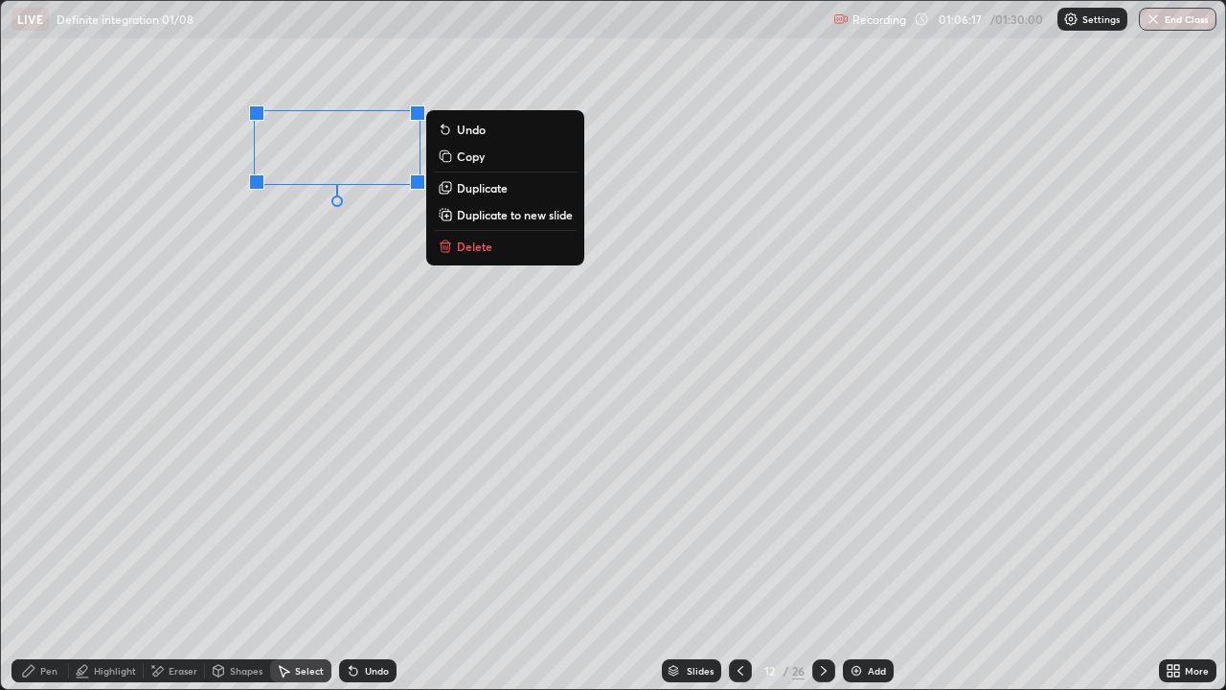
click at [472, 192] on p "Duplicate" at bounding box center [482, 187] width 51 height 15
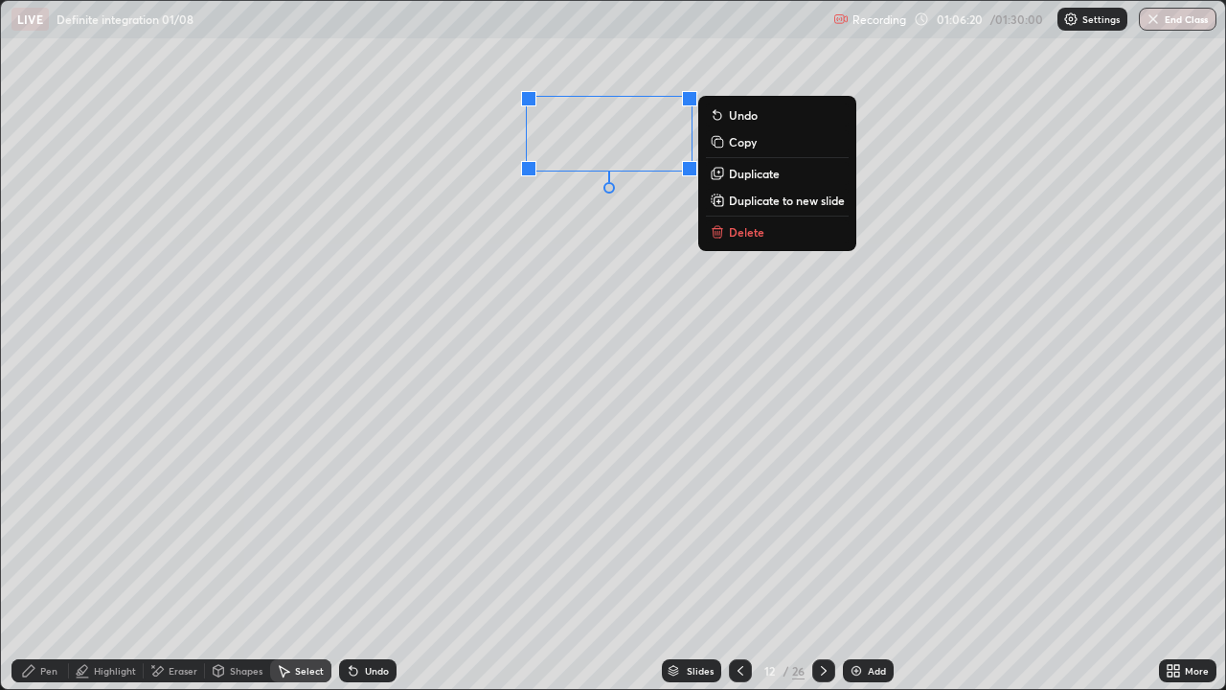
click at [737, 174] on p "Duplicate" at bounding box center [754, 173] width 51 height 15
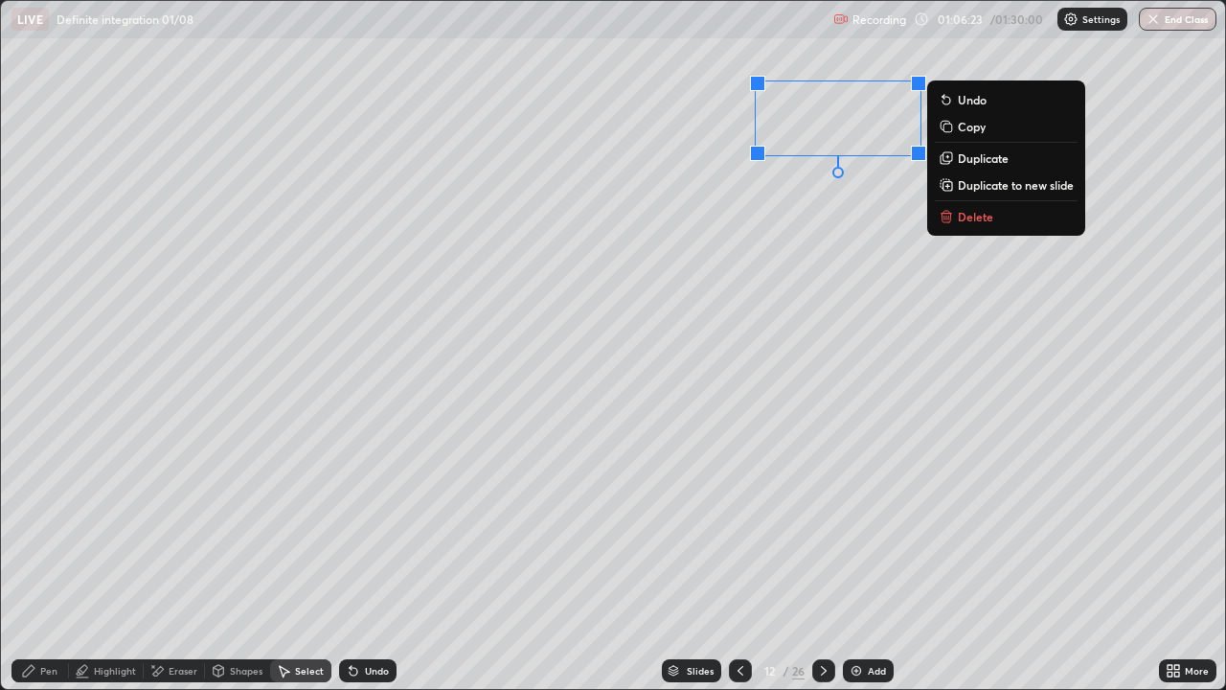
click at [38, 559] on div "Pen" at bounding box center [39, 670] width 57 height 23
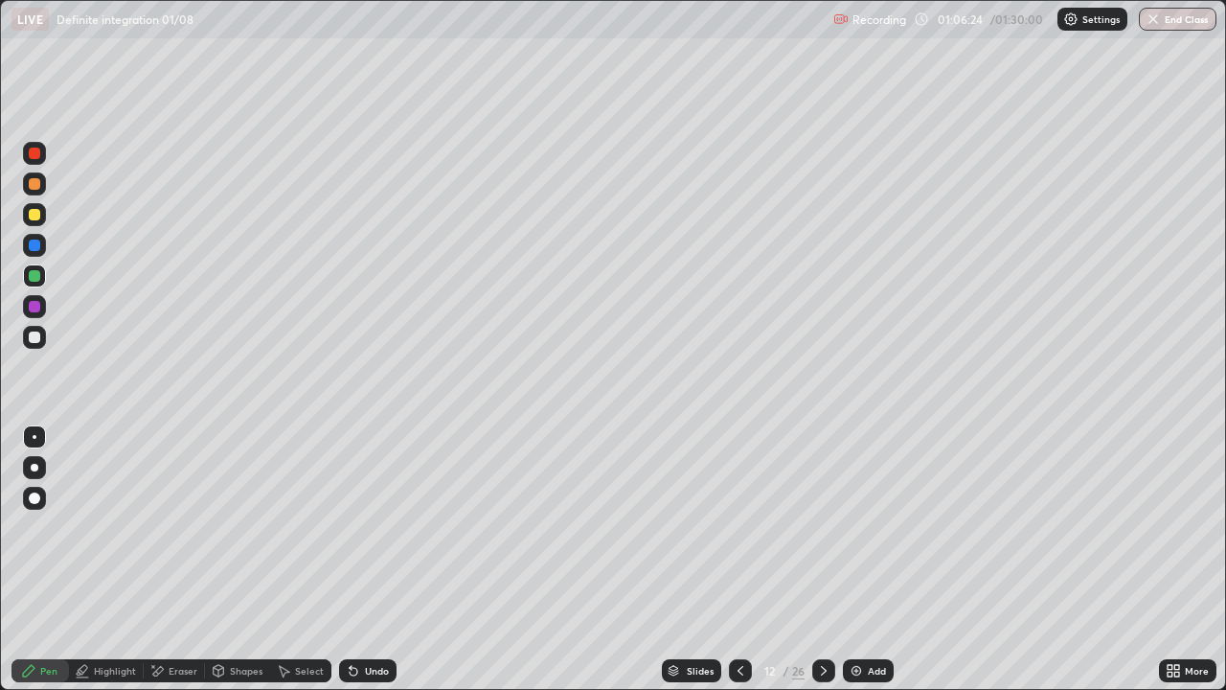
click at [39, 275] on div at bounding box center [34, 275] width 11 height 11
click at [246, 559] on div "Shapes" at bounding box center [246, 671] width 33 height 10
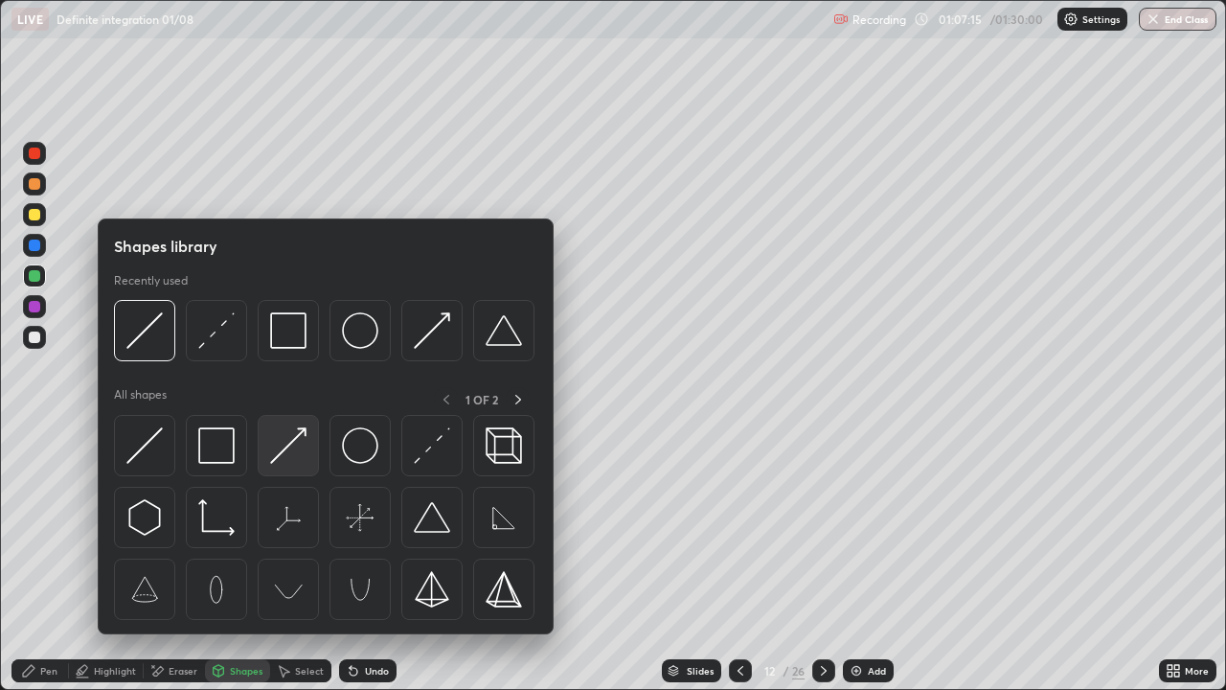
click at [285, 443] on img at bounding box center [288, 445] width 36 height 36
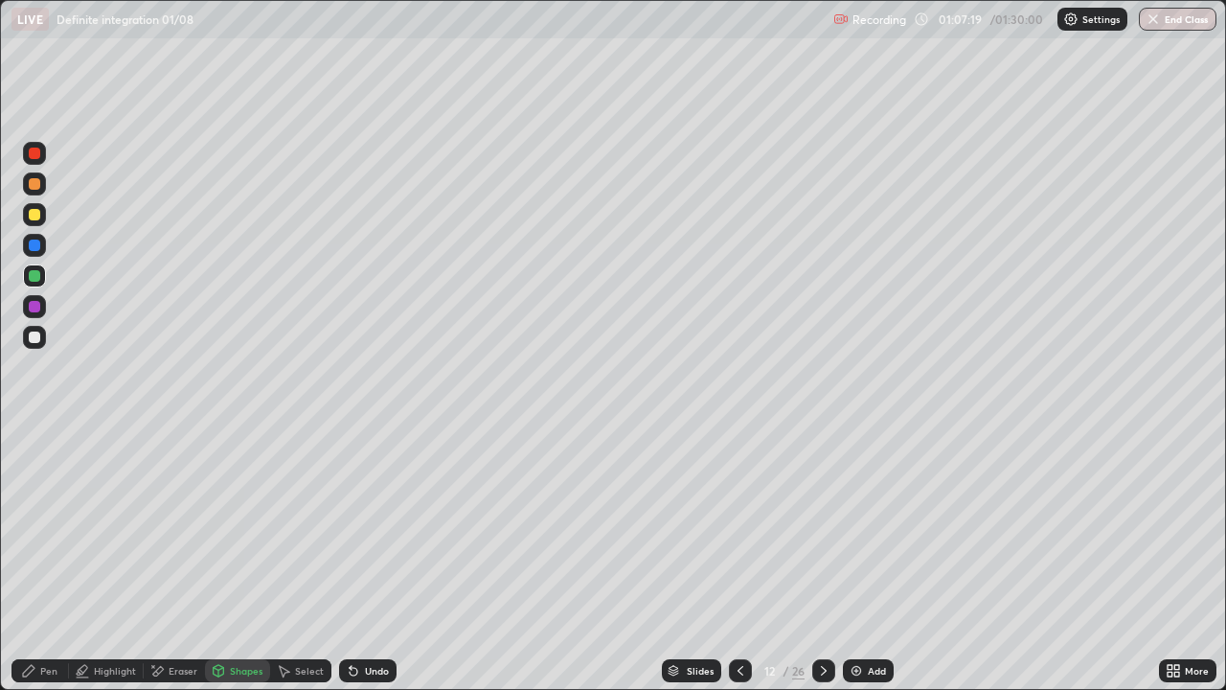
click at [365, 559] on div "Undo" at bounding box center [377, 671] width 24 height 10
click at [32, 248] on div at bounding box center [34, 244] width 11 height 11
click at [233, 559] on div "Shapes" at bounding box center [237, 670] width 65 height 23
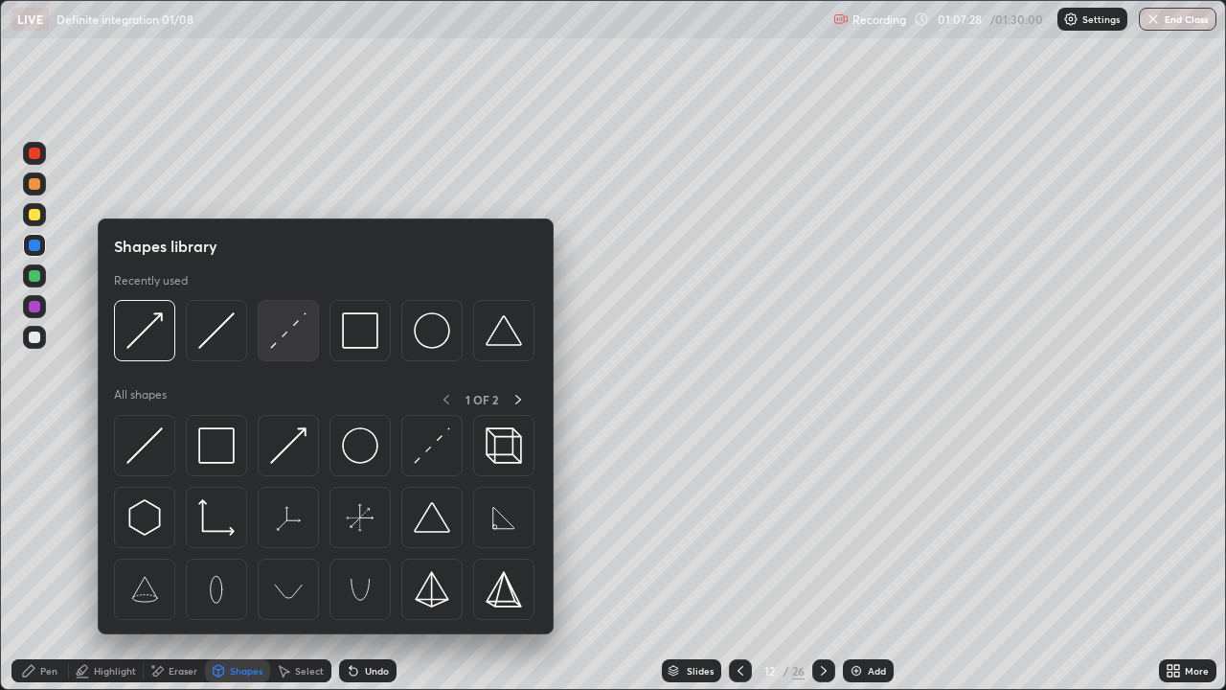
click at [272, 340] on img at bounding box center [288, 330] width 36 height 36
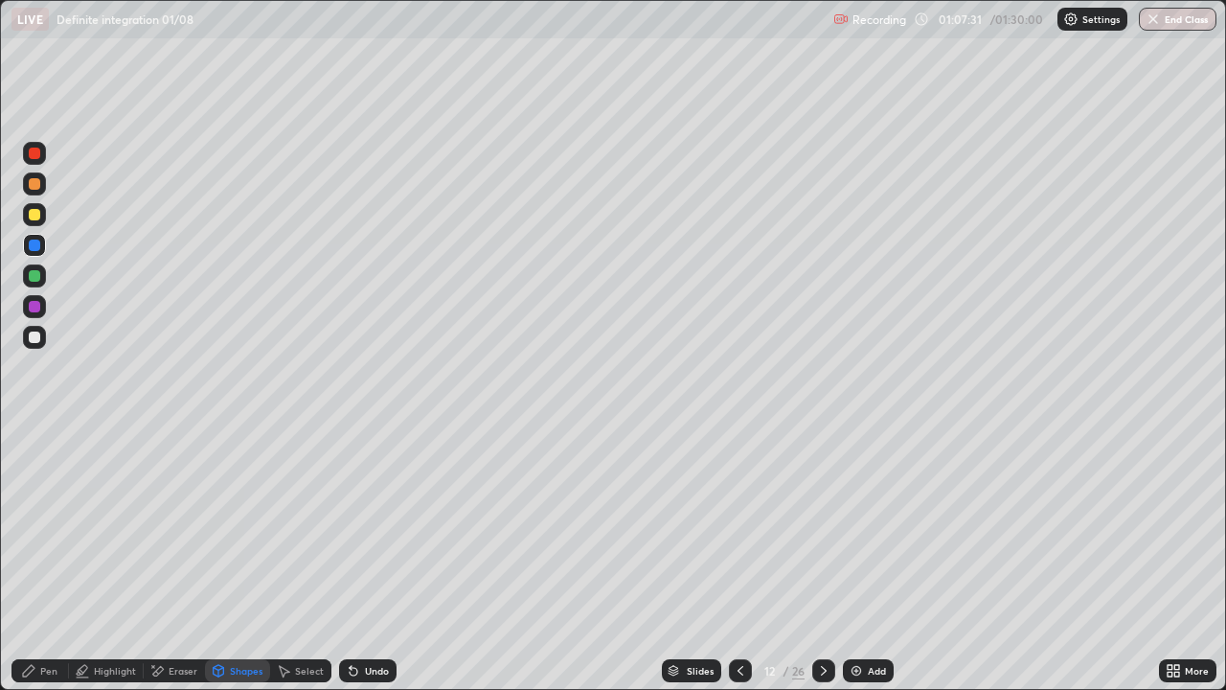
click at [34, 311] on div at bounding box center [34, 306] width 11 height 11
click at [359, 559] on div "Undo" at bounding box center [367, 670] width 57 height 23
click at [41, 559] on div "Pen" at bounding box center [39, 670] width 57 height 23
click at [35, 281] on div at bounding box center [34, 275] width 11 height 11
click at [35, 306] on div at bounding box center [34, 306] width 11 height 11
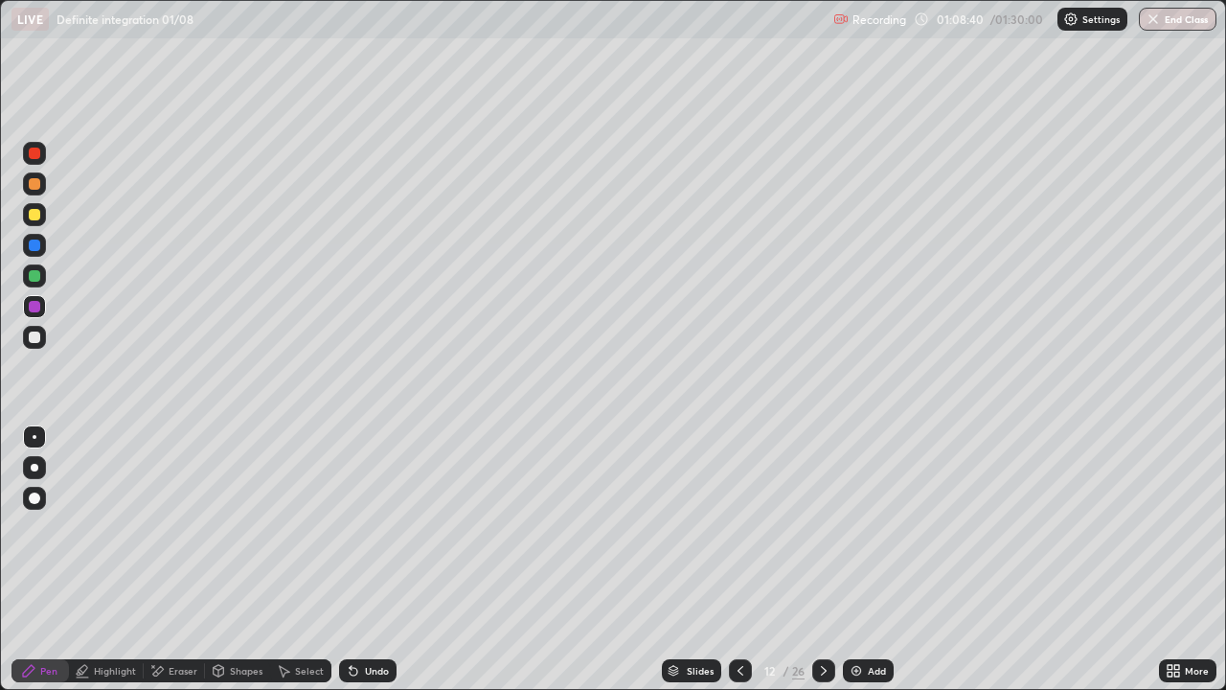
click at [32, 337] on div at bounding box center [34, 336] width 11 height 11
click at [826, 559] on icon at bounding box center [823, 670] width 15 height 15
click at [822, 559] on icon at bounding box center [823, 670] width 15 height 15
click at [37, 311] on div at bounding box center [34, 306] width 11 height 11
click at [34, 248] on div at bounding box center [34, 244] width 11 height 11
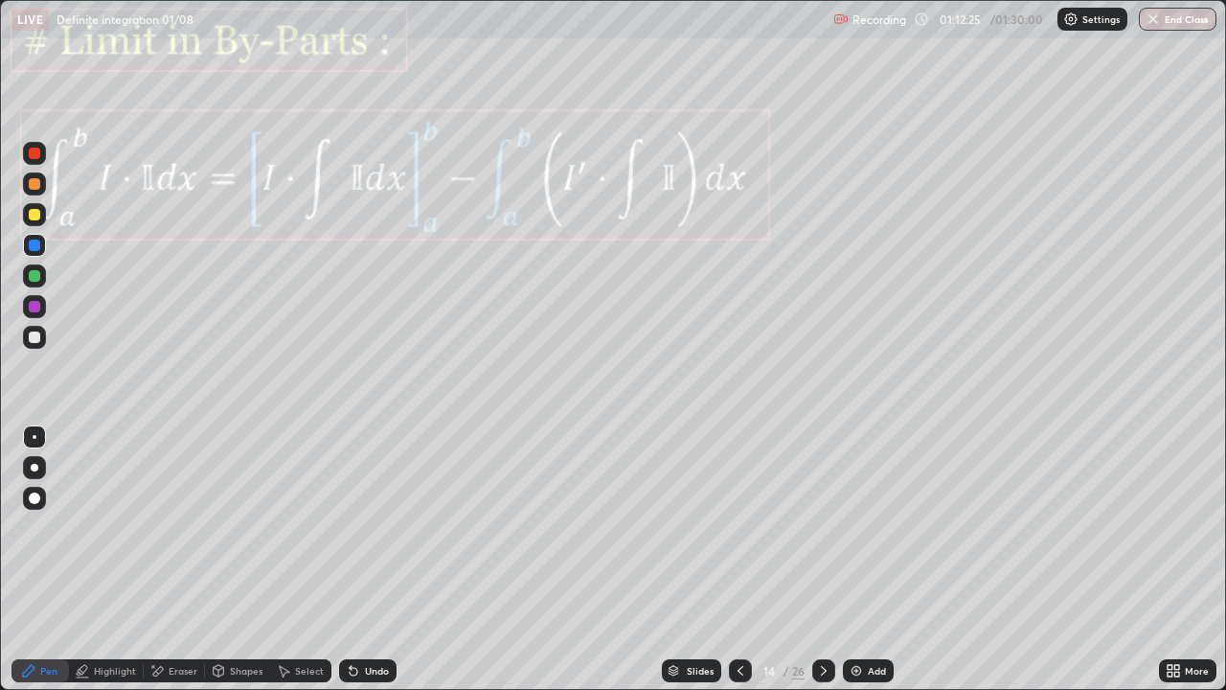
click at [31, 246] on div at bounding box center [34, 244] width 11 height 11
click at [34, 215] on div at bounding box center [34, 214] width 11 height 11
click at [38, 248] on div at bounding box center [34, 244] width 11 height 11
click at [37, 216] on div at bounding box center [34, 214] width 11 height 11
click at [822, 559] on icon at bounding box center [823, 670] width 15 height 15
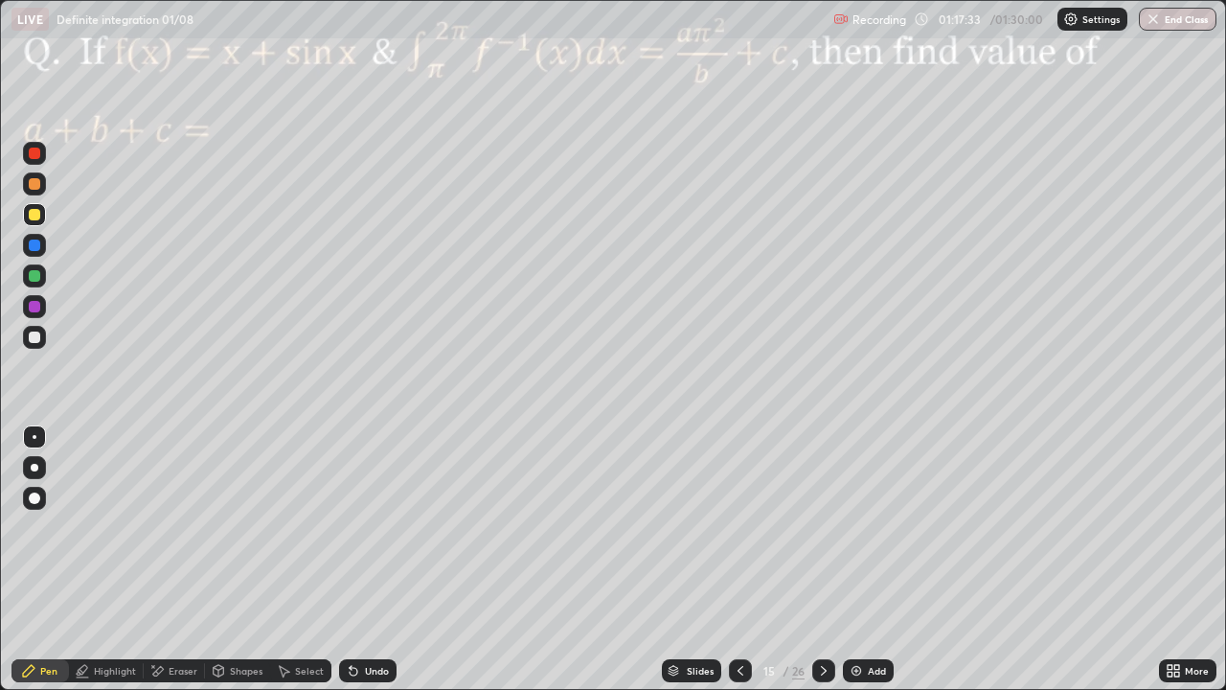
click at [36, 249] on div at bounding box center [34, 244] width 11 height 11
click at [41, 312] on div at bounding box center [34, 306] width 23 height 23
click at [361, 559] on div "Undo" at bounding box center [367, 670] width 57 height 23
click at [32, 284] on div at bounding box center [34, 275] width 23 height 23
click at [822, 559] on icon at bounding box center [823, 670] width 15 height 15
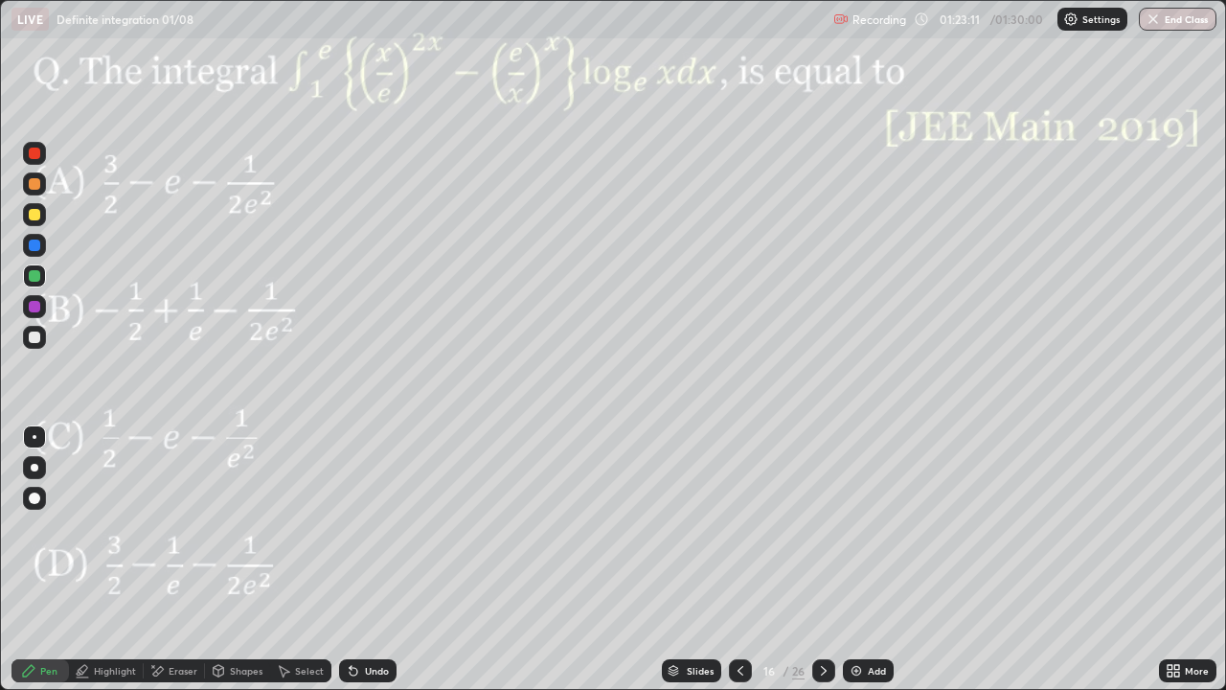
click at [832, 559] on div at bounding box center [823, 670] width 23 height 23
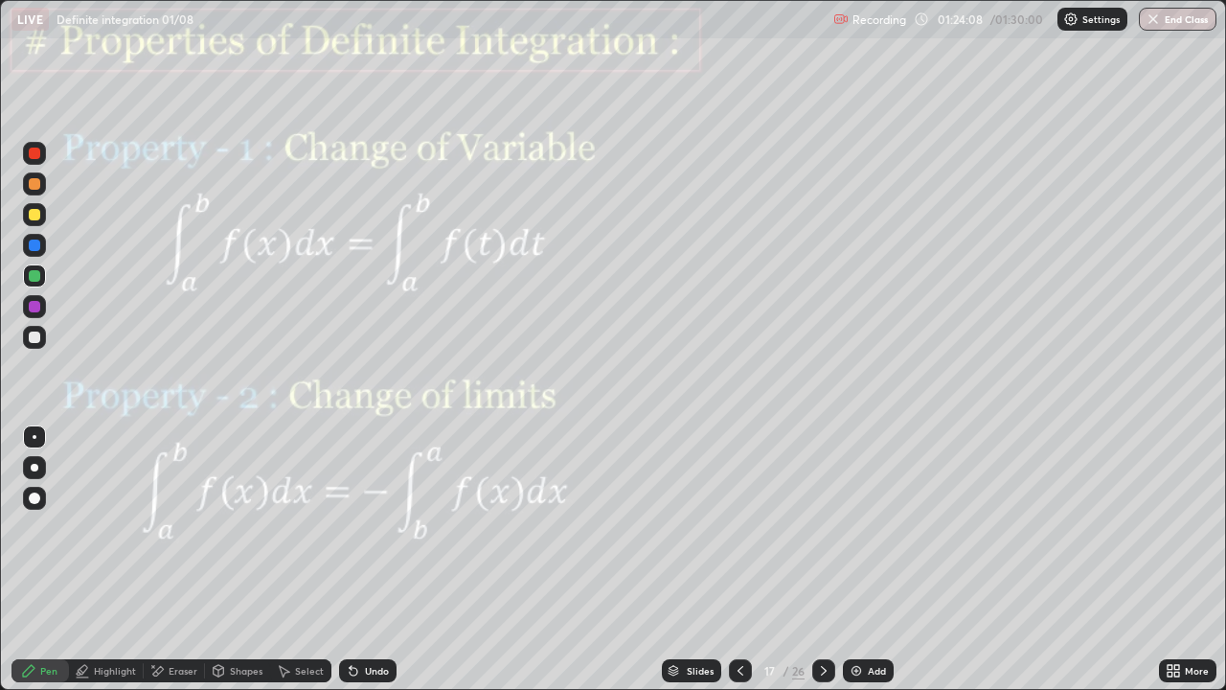
click at [822, 559] on icon at bounding box center [823, 670] width 15 height 15
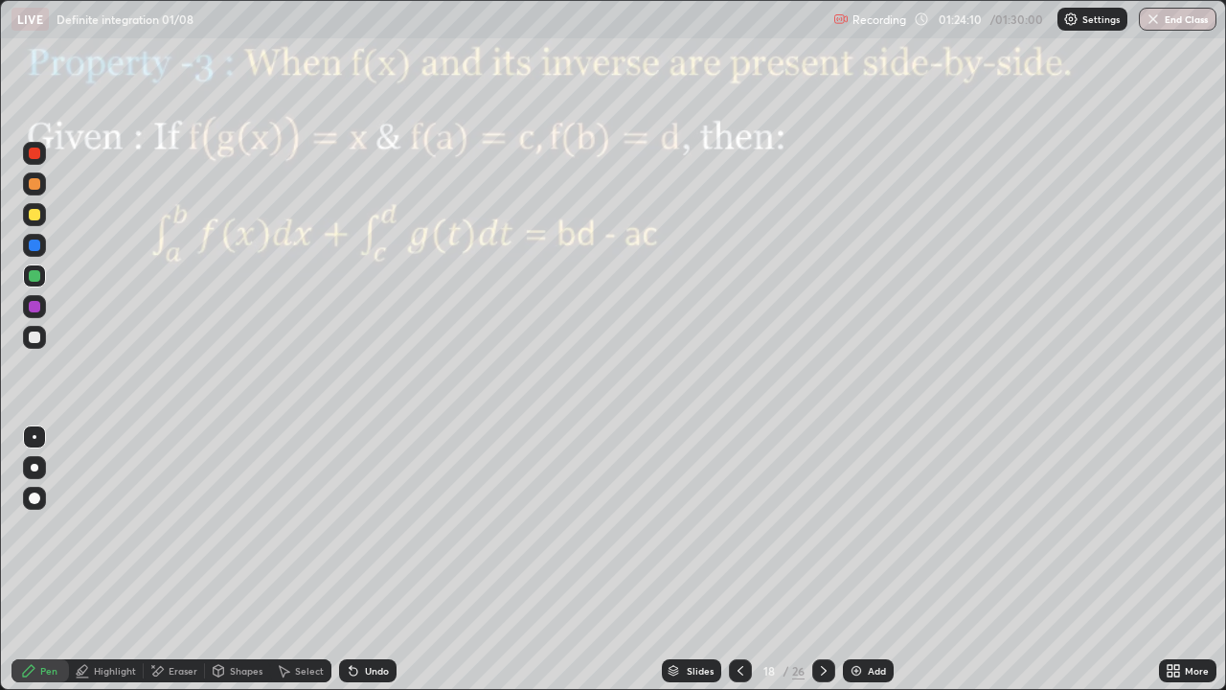
click at [822, 559] on icon at bounding box center [823, 670] width 15 height 15
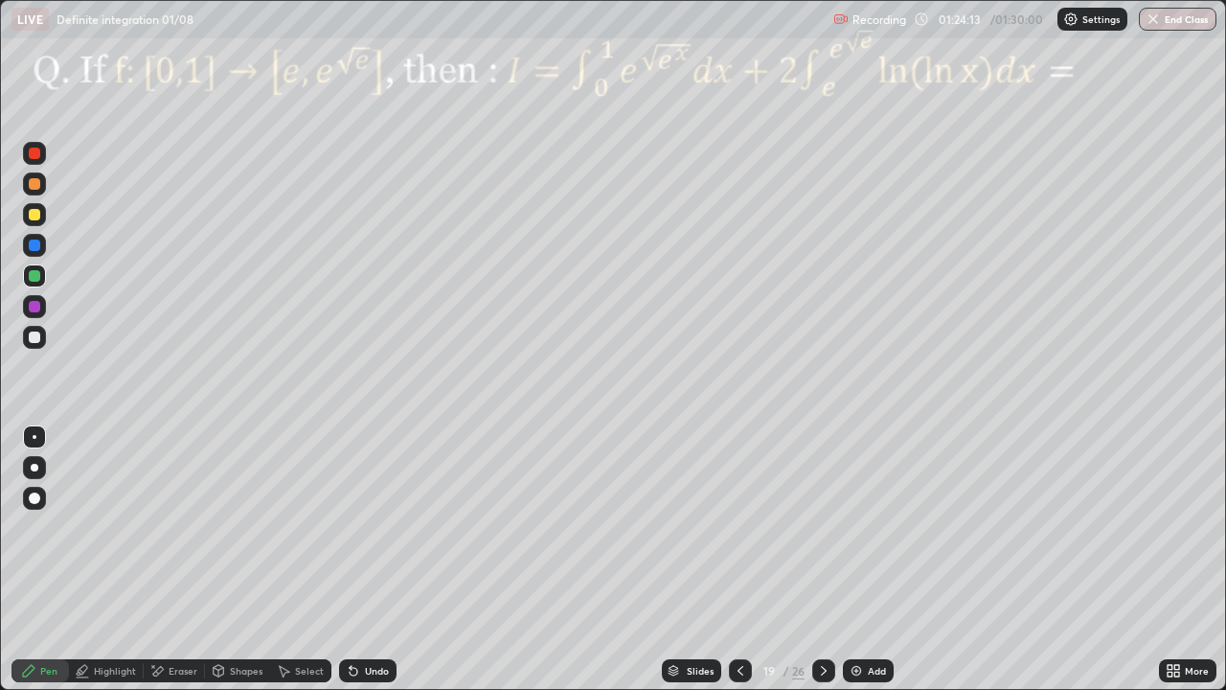
click at [747, 559] on div at bounding box center [740, 670] width 23 height 23
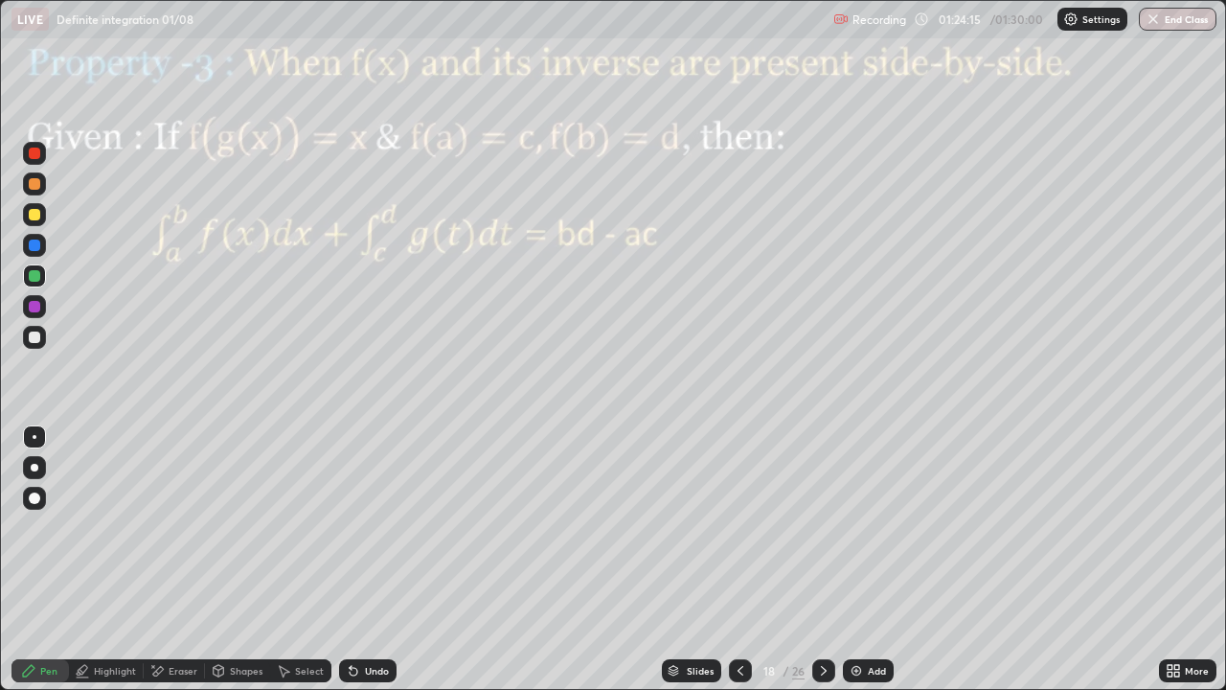
click at [821, 559] on icon at bounding box center [823, 670] width 15 height 15
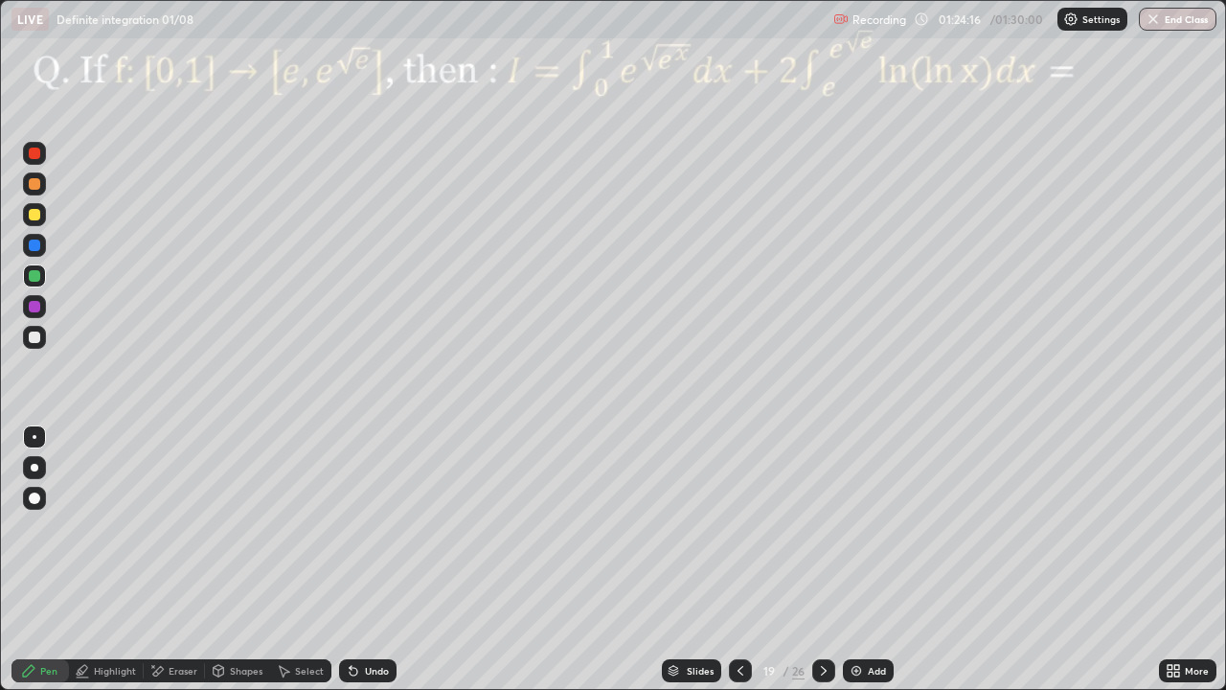
click at [822, 559] on div at bounding box center [823, 670] width 23 height 38
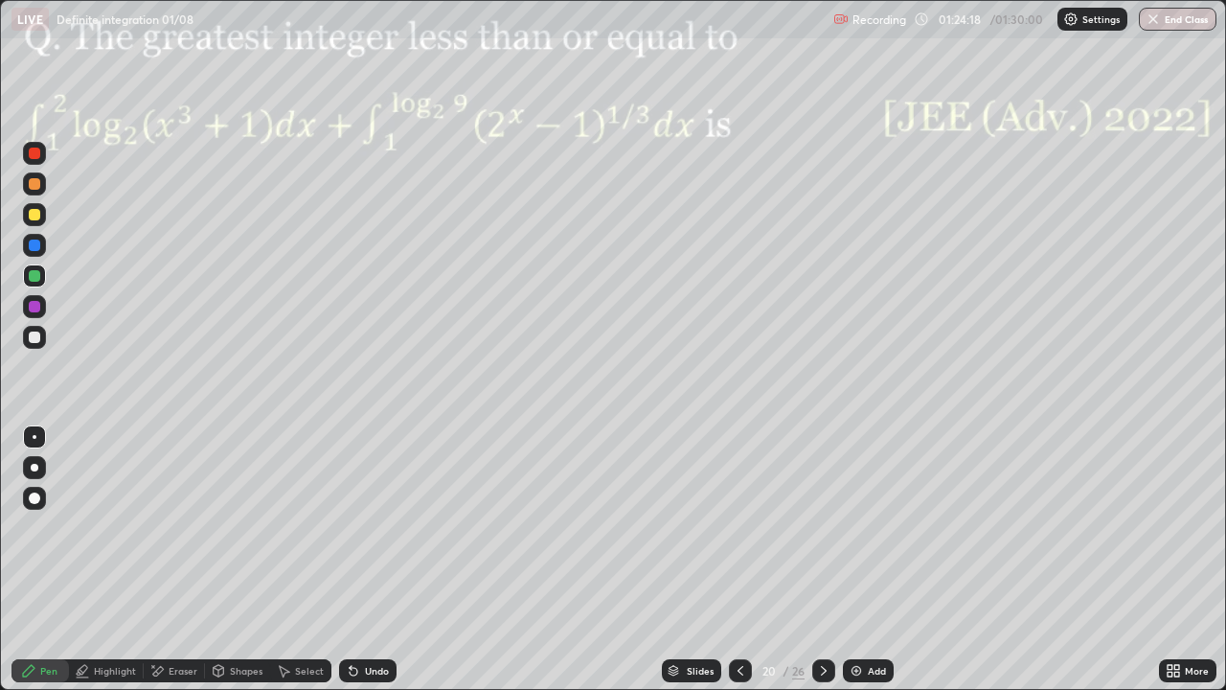
click at [824, 559] on icon at bounding box center [824, 671] width 6 height 10
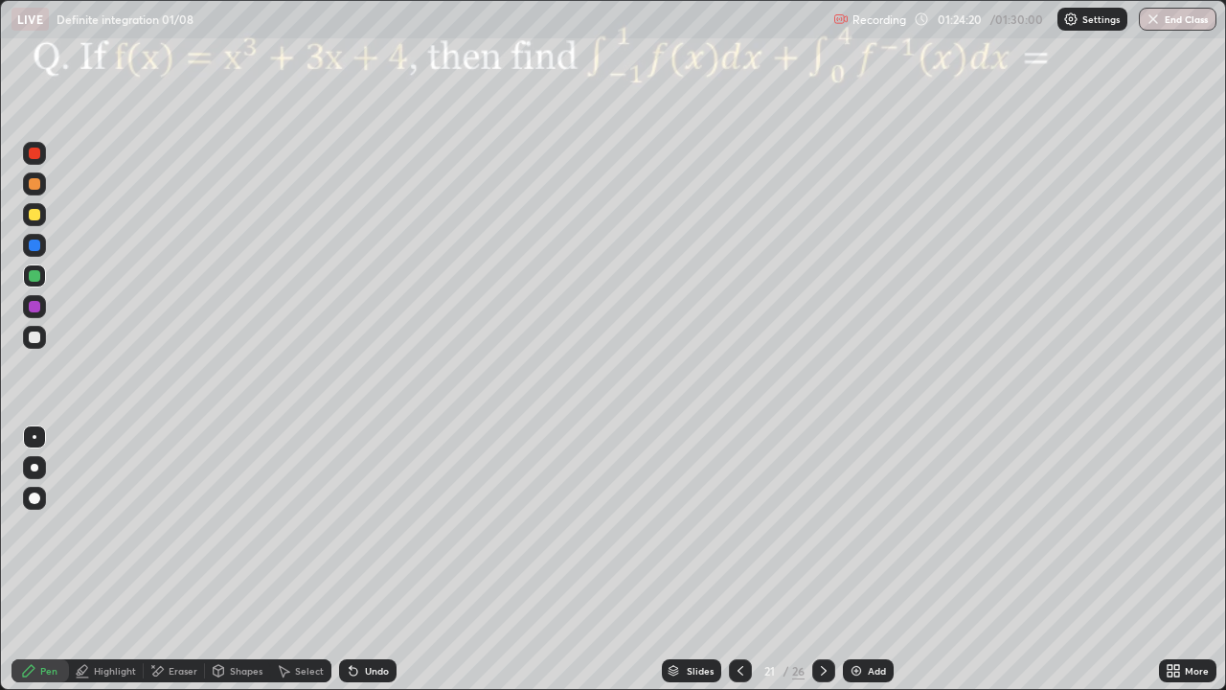
click at [825, 559] on div at bounding box center [823, 670] width 23 height 23
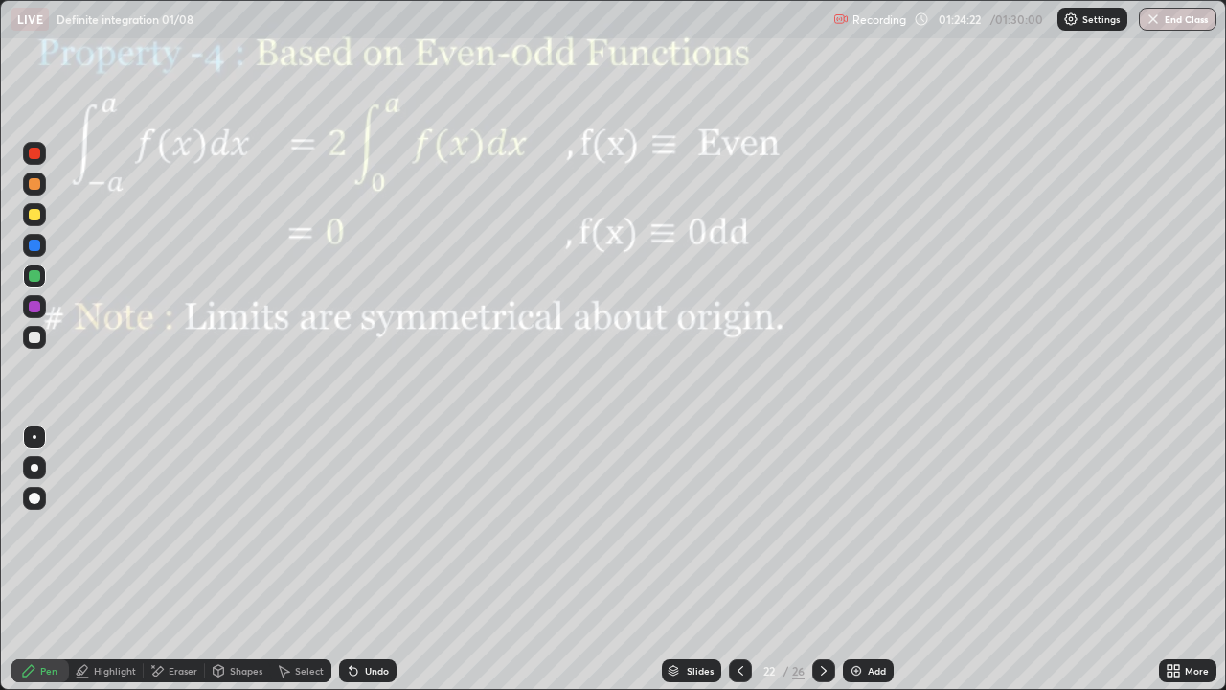
click at [824, 559] on icon at bounding box center [823, 670] width 15 height 15
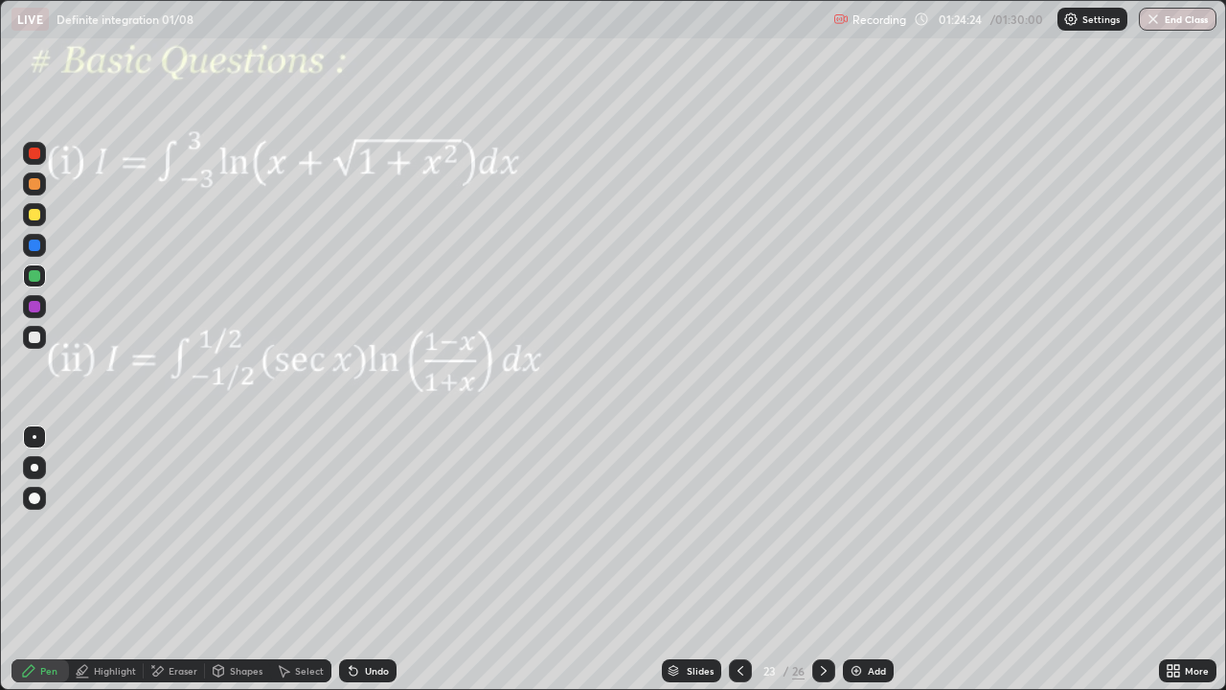
click at [826, 559] on icon at bounding box center [823, 670] width 15 height 15
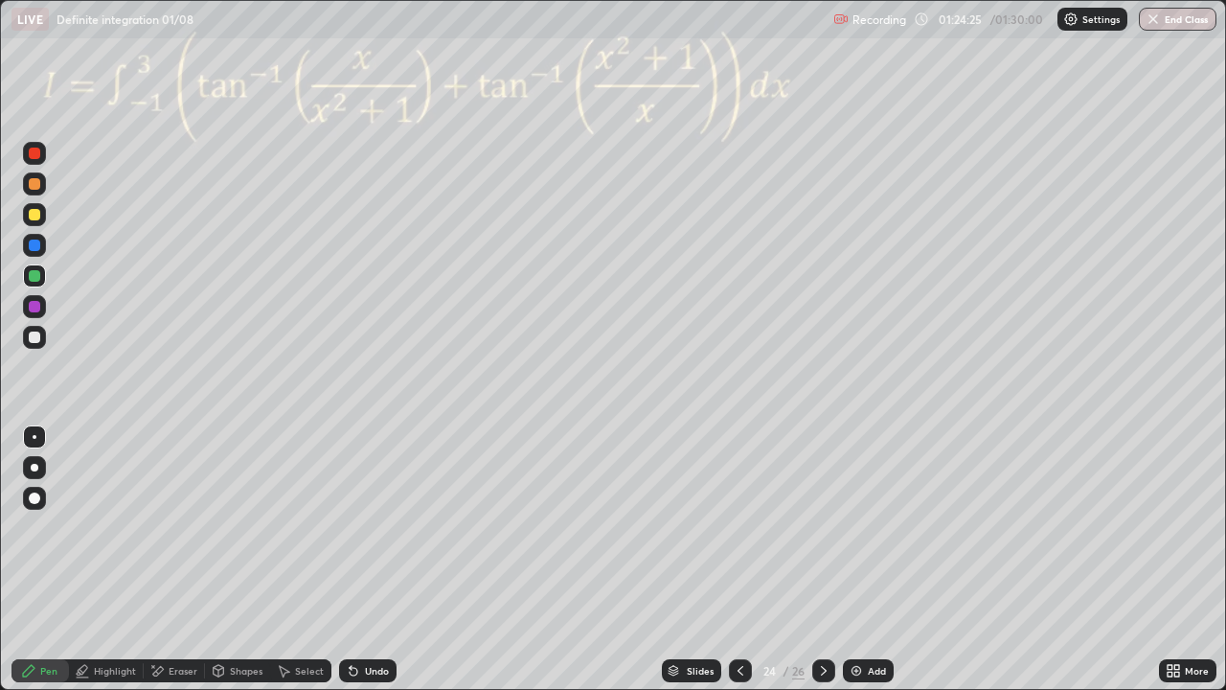
click at [823, 559] on icon at bounding box center [823, 670] width 15 height 15
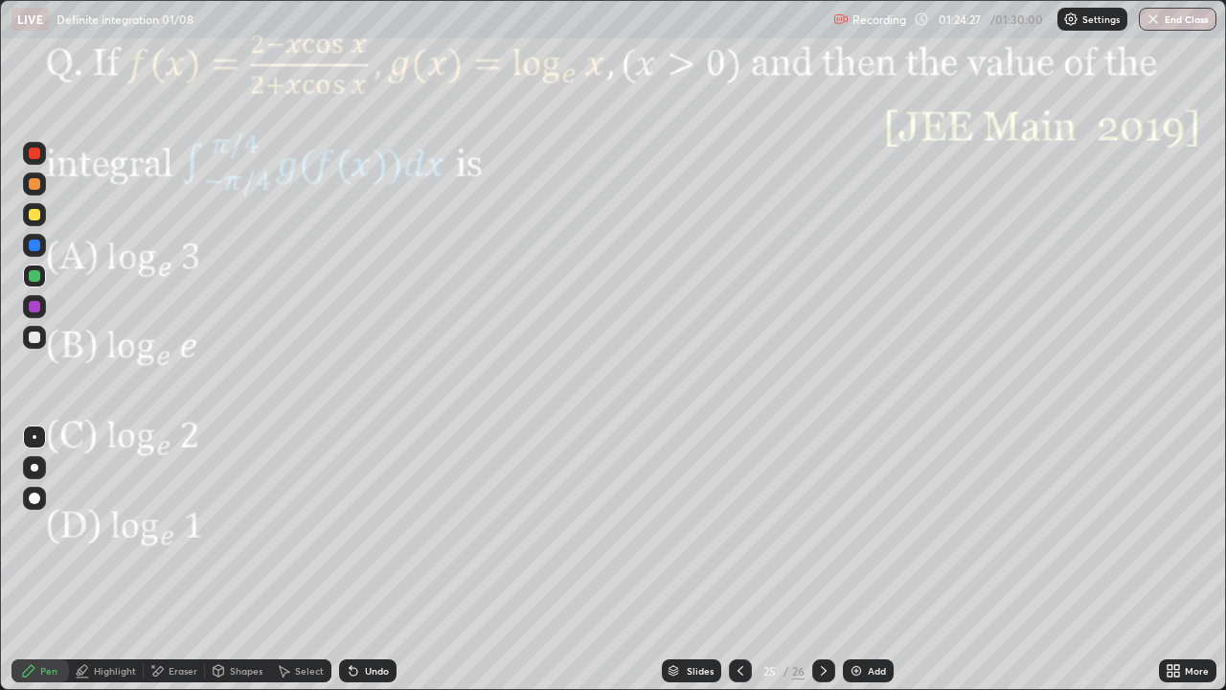
click at [824, 559] on icon at bounding box center [823, 670] width 15 height 15
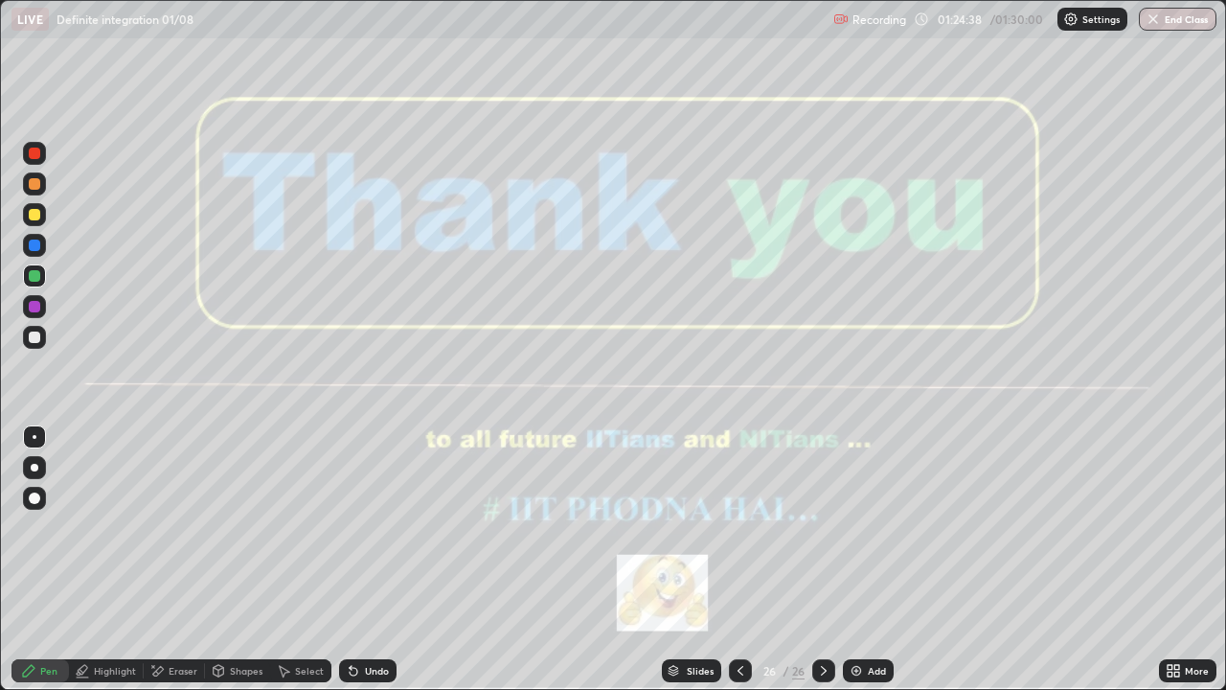
click at [1181, 20] on button "End Class" at bounding box center [1178, 19] width 78 height 23
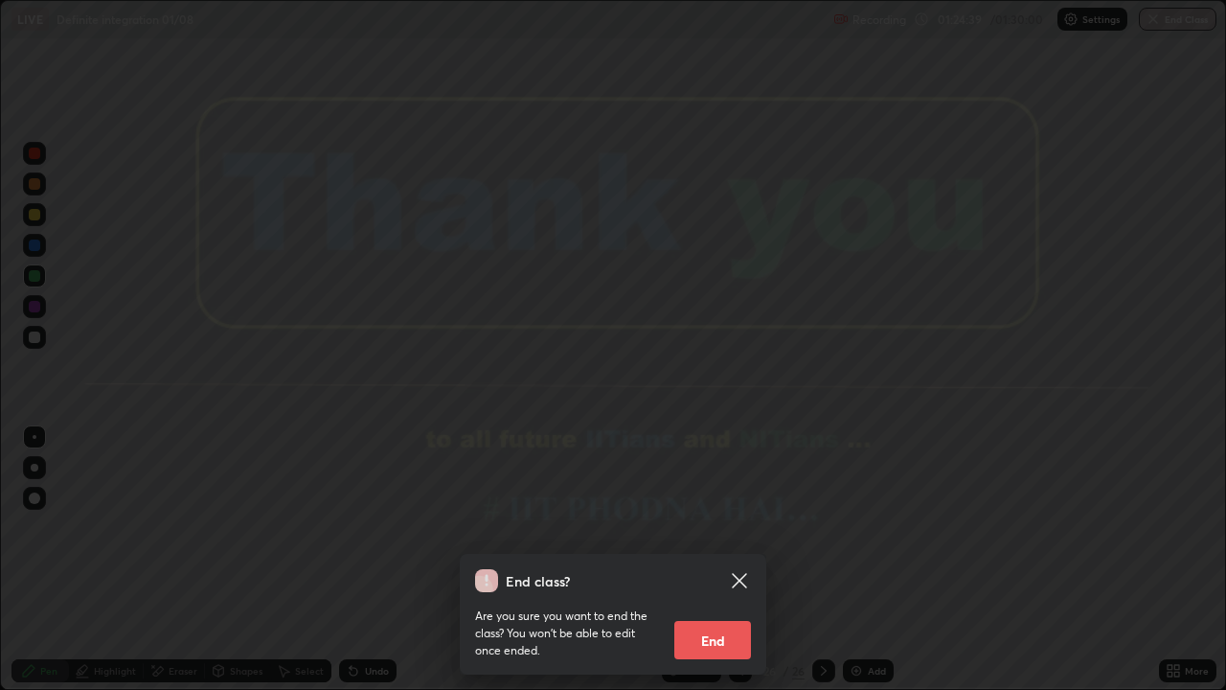
click at [721, 559] on button "End" at bounding box center [712, 640] width 77 height 38
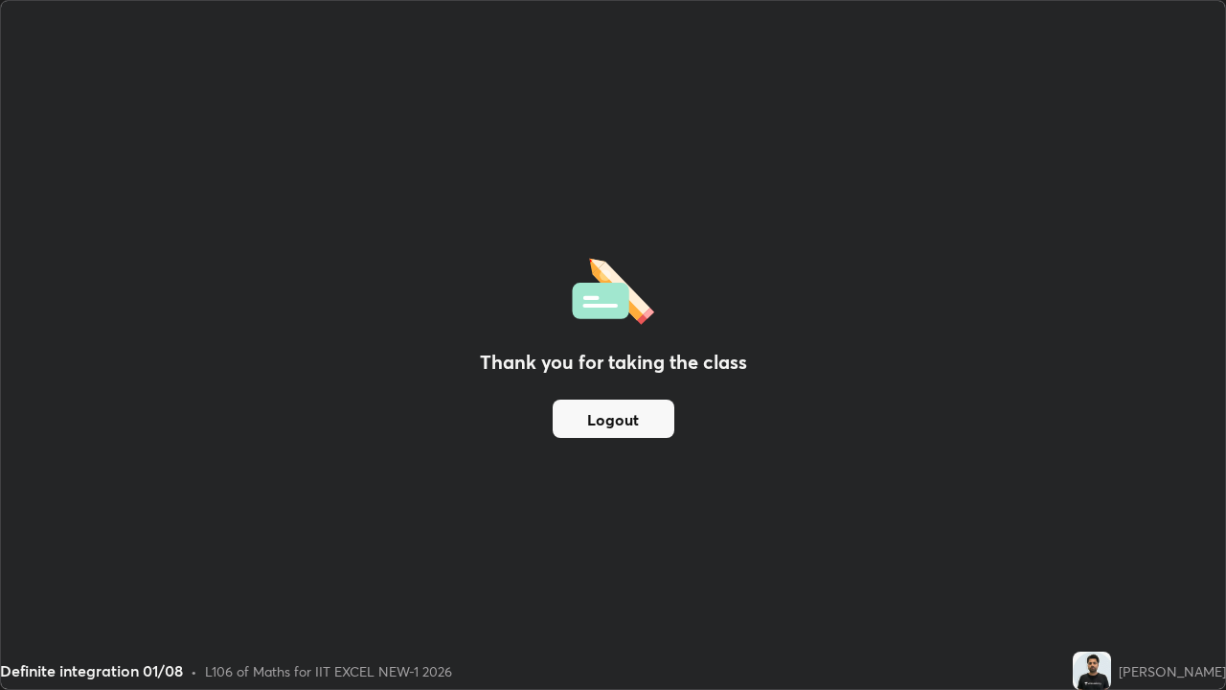
click at [615, 426] on button "Logout" at bounding box center [614, 418] width 122 height 38
